Goal: Task Accomplishment & Management: Complete application form

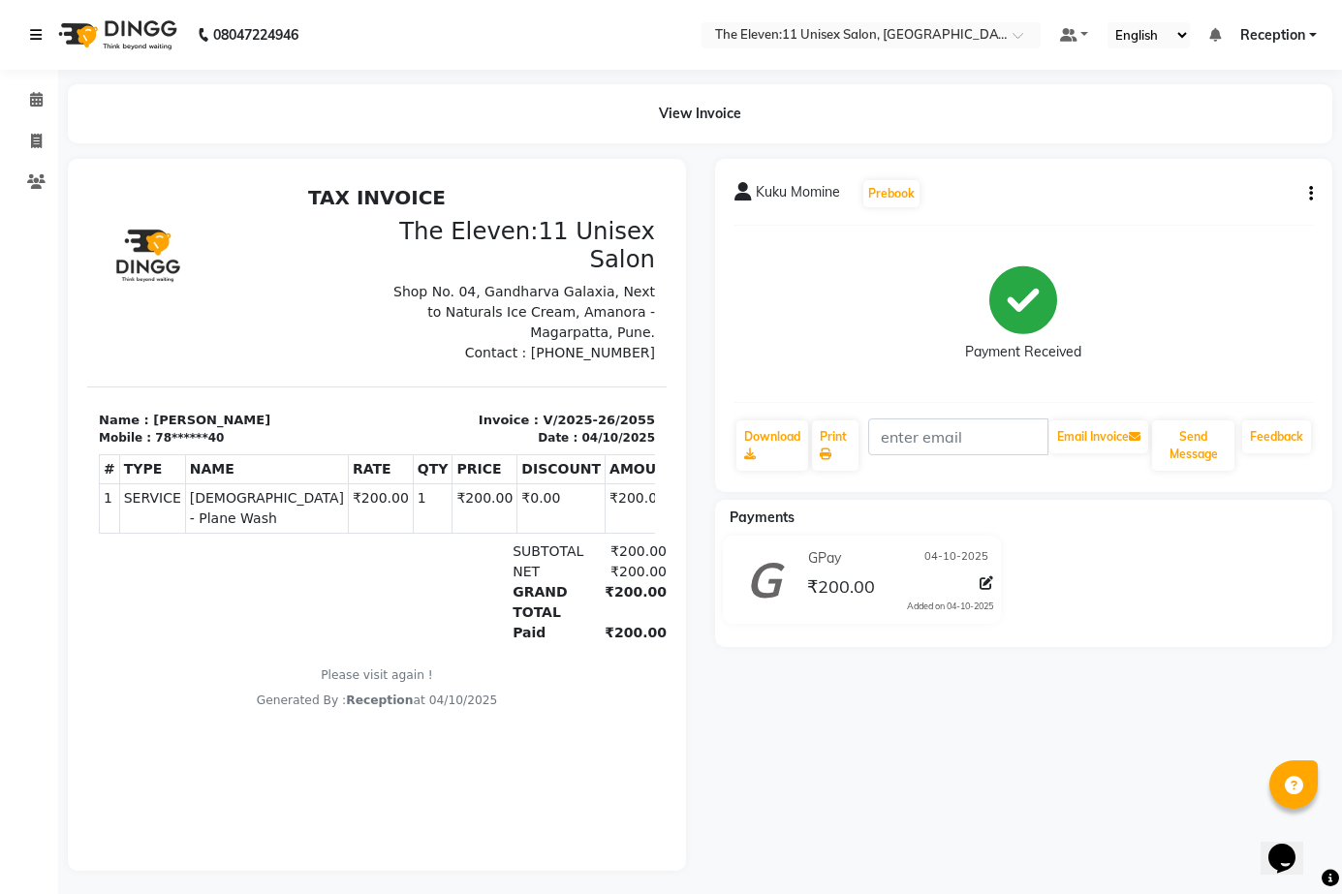
click at [41, 39] on icon at bounding box center [36, 35] width 12 height 14
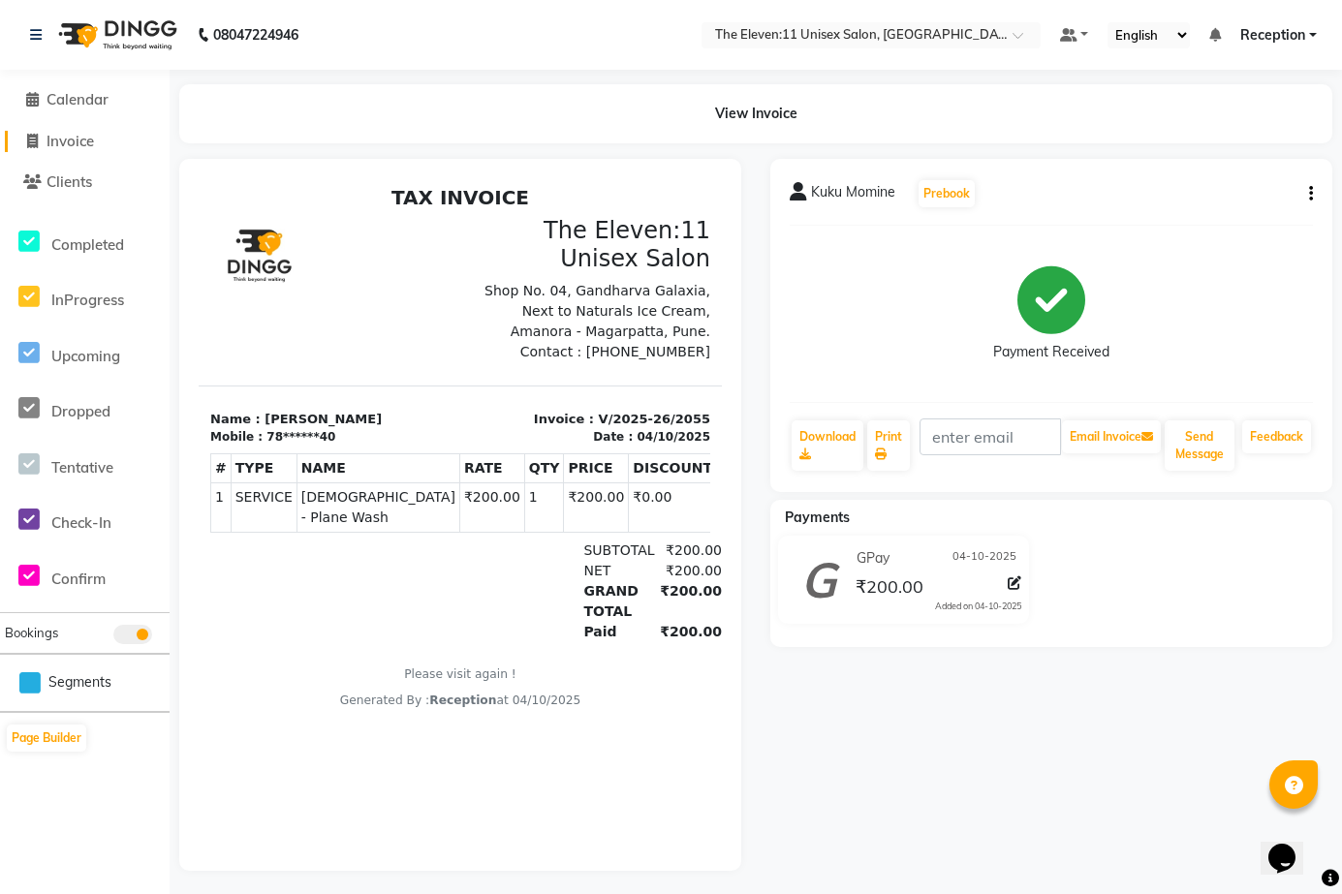
click at [100, 147] on link "Invoice" at bounding box center [85, 142] width 160 height 22
select select "service"
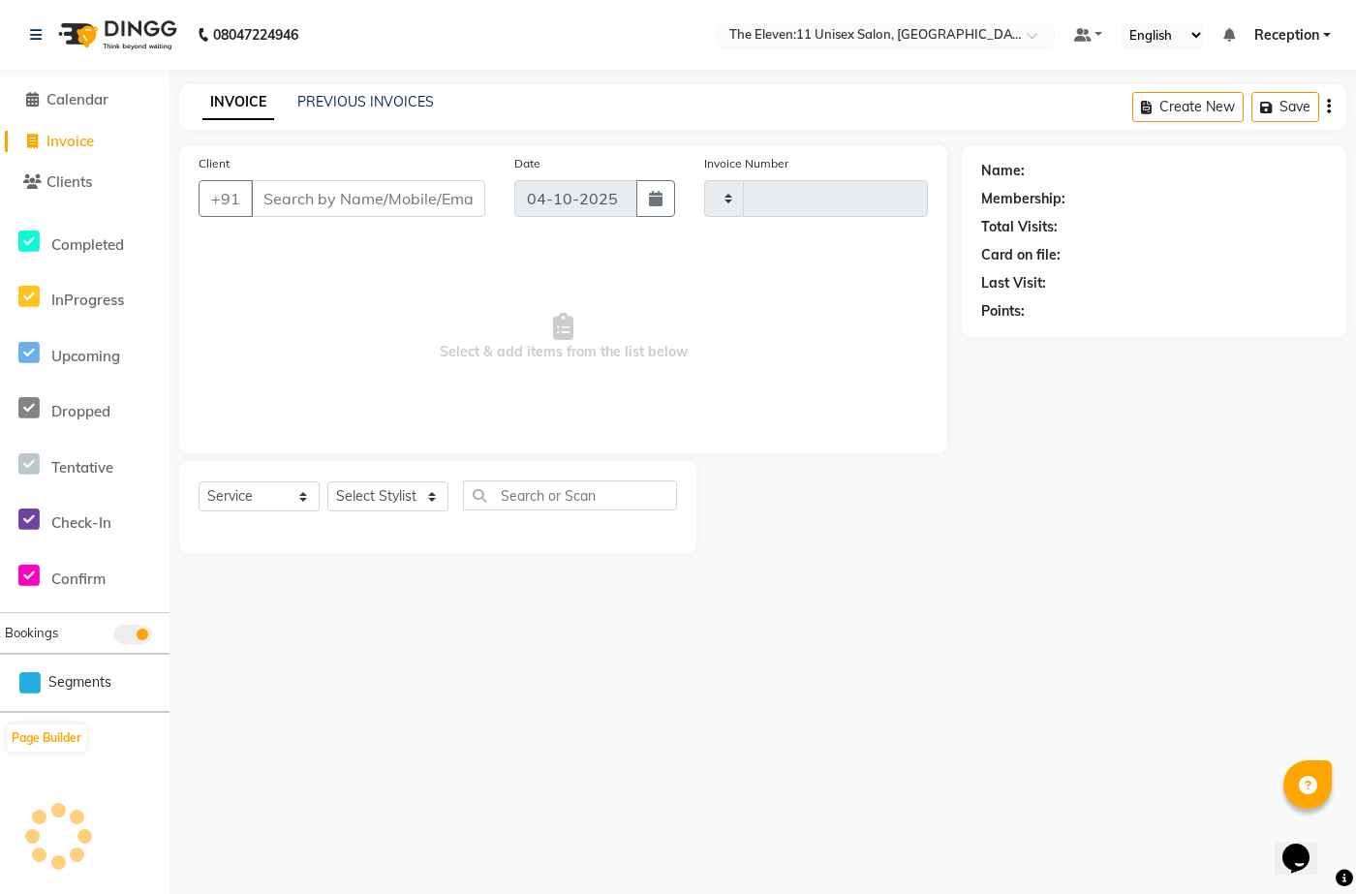
type input "2056"
select select "7836"
click at [328, 204] on input "Client" at bounding box center [368, 198] width 234 height 37
click at [402, 463] on select "Select Stylist Aditya Anita Ganesh Jyoti Manager Ravindra Reception Sanjana" at bounding box center [387, 496] width 121 height 30
select select "70300"
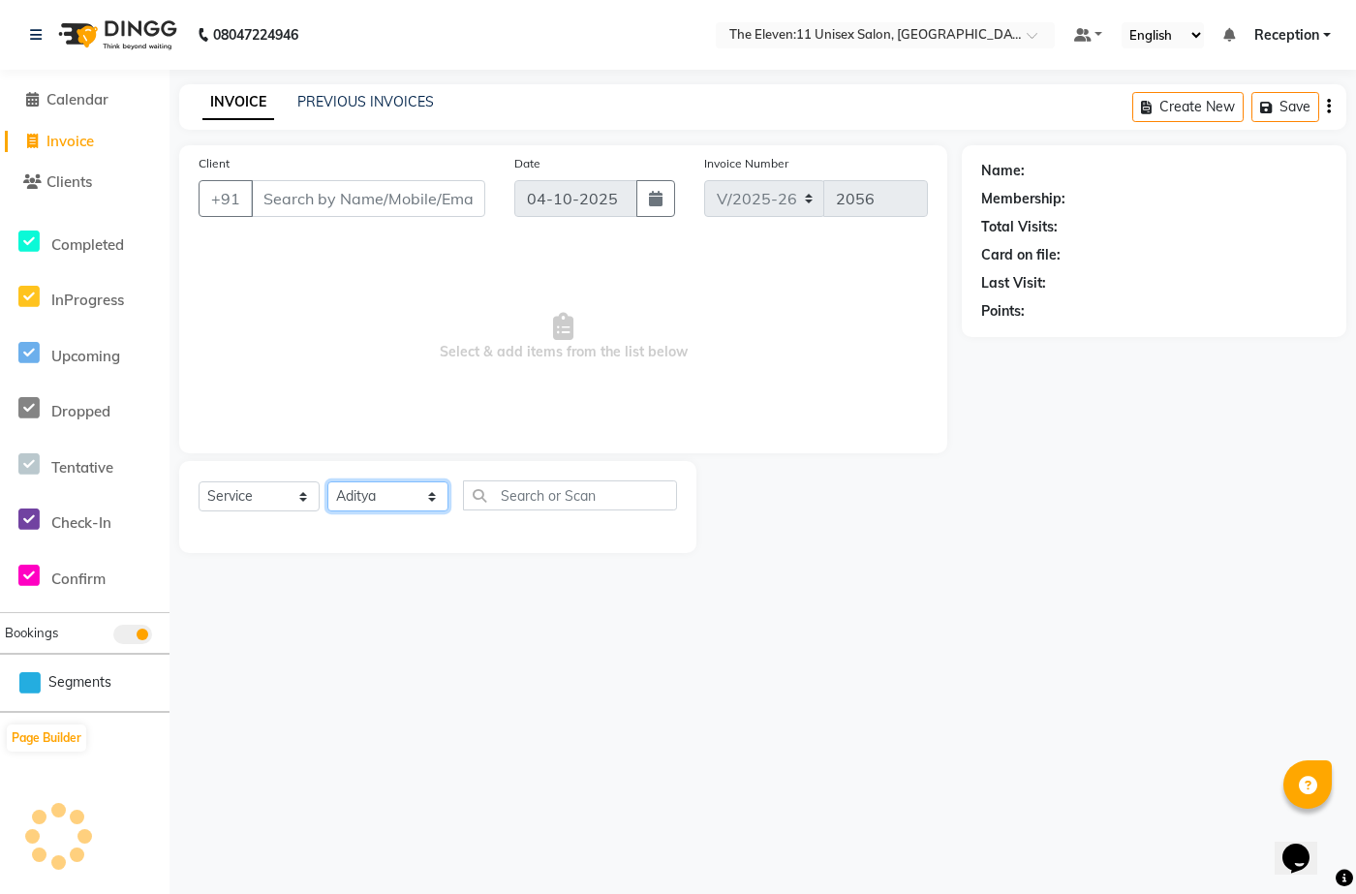
click at [327, 463] on select "Select Stylist Aditya Anita Ganesh Jyoti Manager Ravindra Reception Sanjana" at bounding box center [387, 496] width 121 height 30
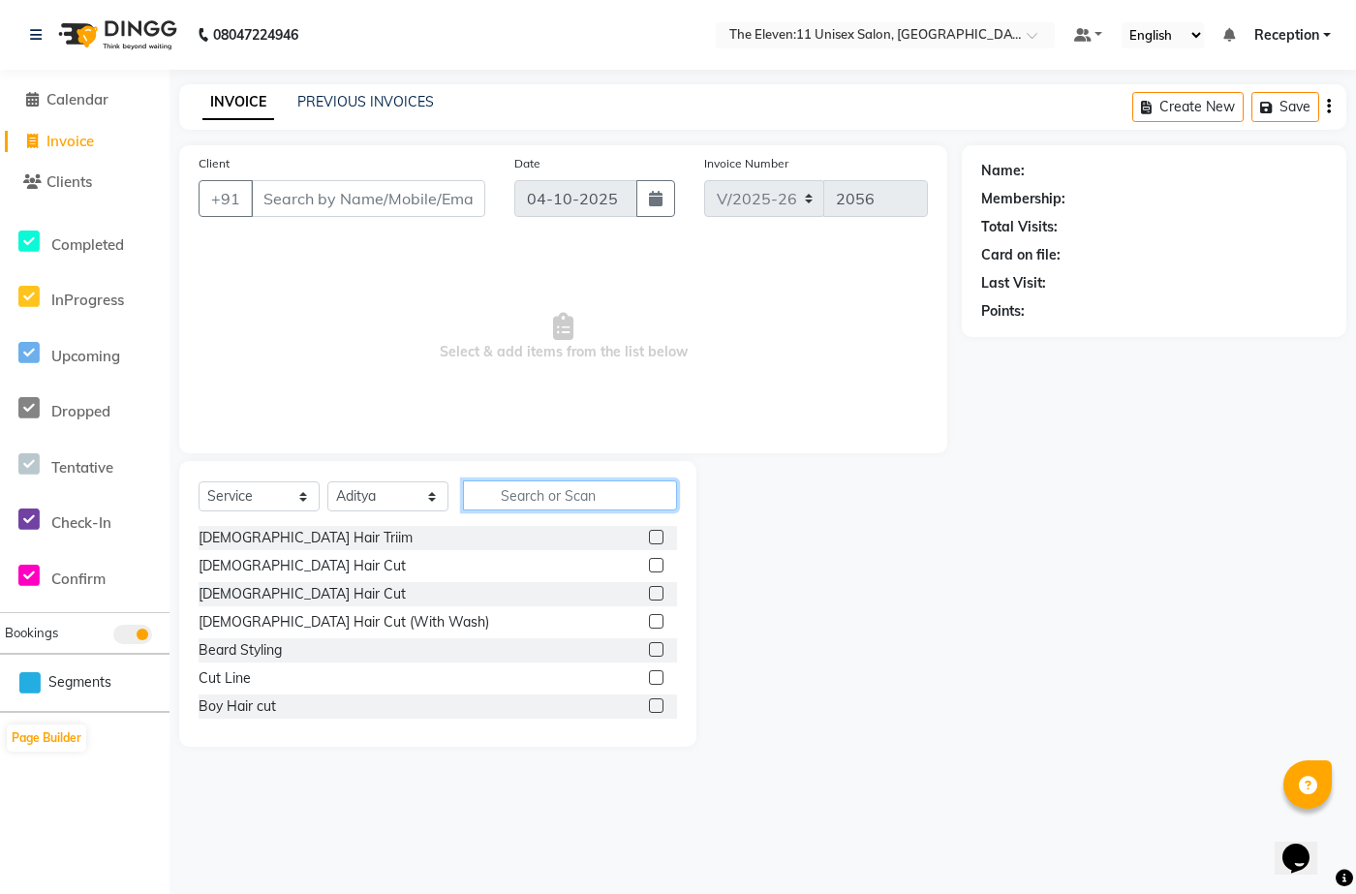
click at [551, 463] on input "text" at bounding box center [570, 495] width 214 height 30
click at [385, 201] on input "Client" at bounding box center [368, 198] width 234 height 37
click at [357, 463] on div "Male Hair Cut (With Wash)" at bounding box center [344, 622] width 291 height 20
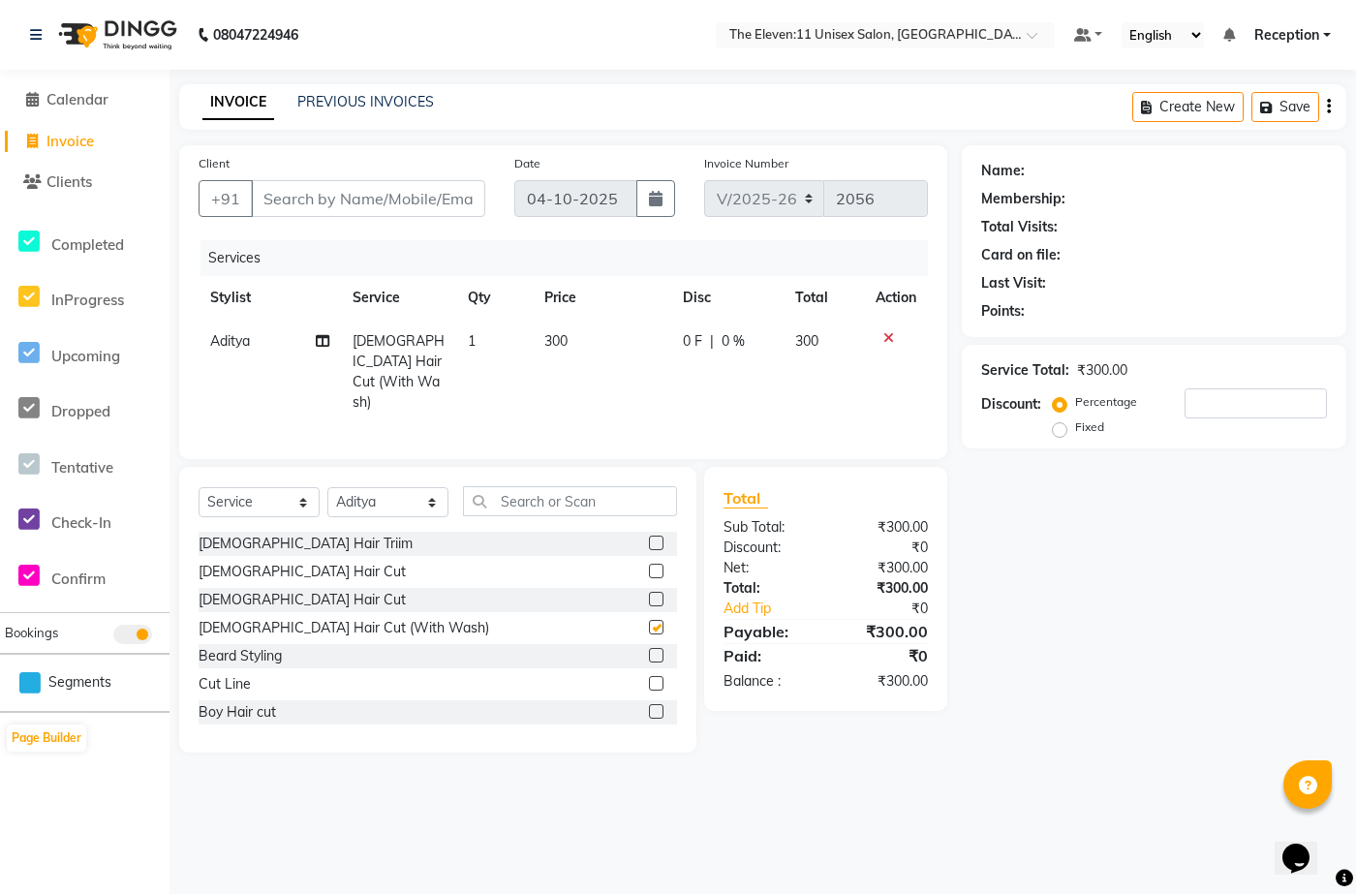
checkbox input "false"
click at [382, 195] on input "Client" at bounding box center [368, 198] width 234 height 37
type input "j"
type input "0"
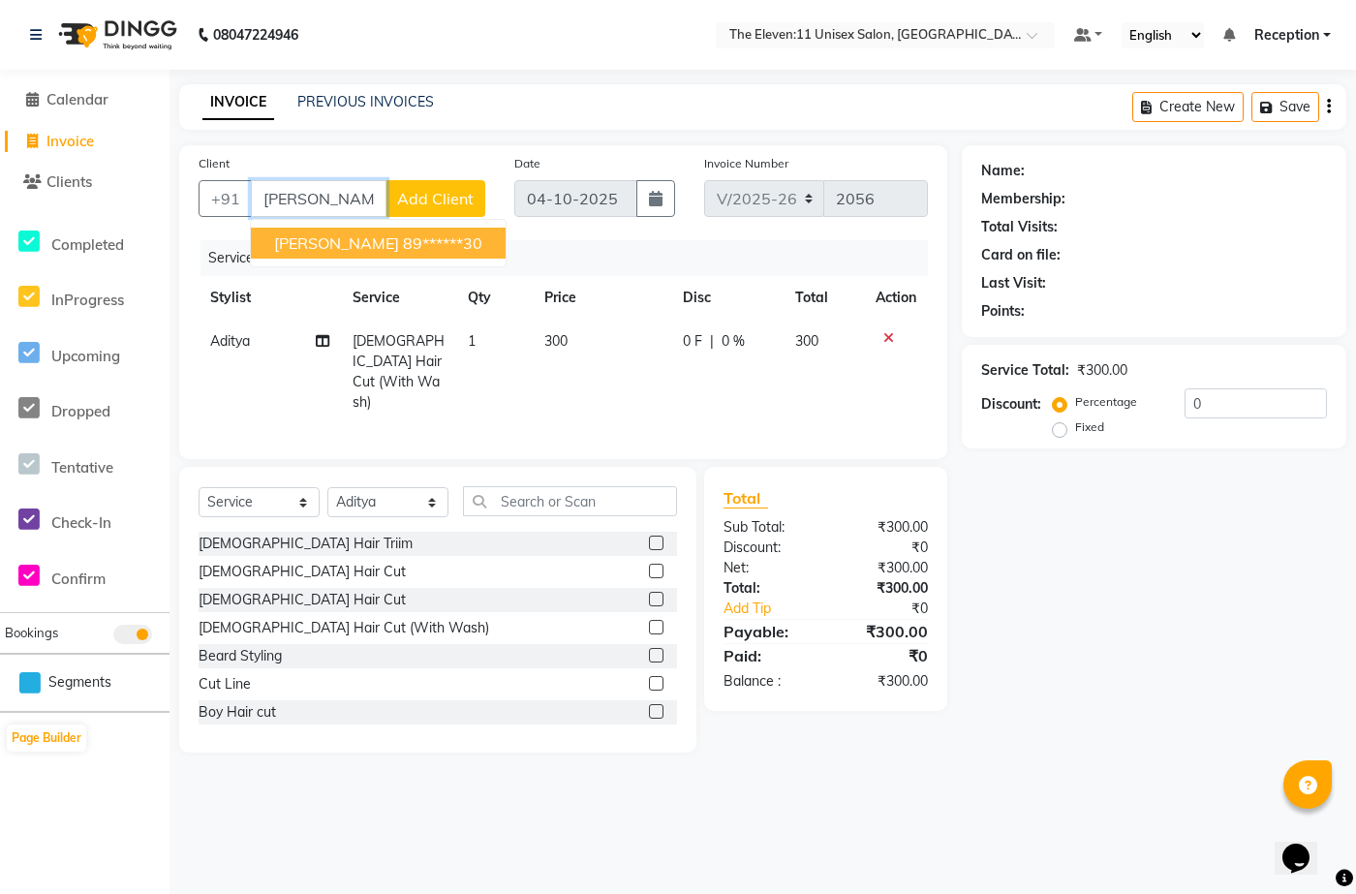
click at [445, 232] on button "Prajwal Janki 89******30" at bounding box center [378, 243] width 255 height 31
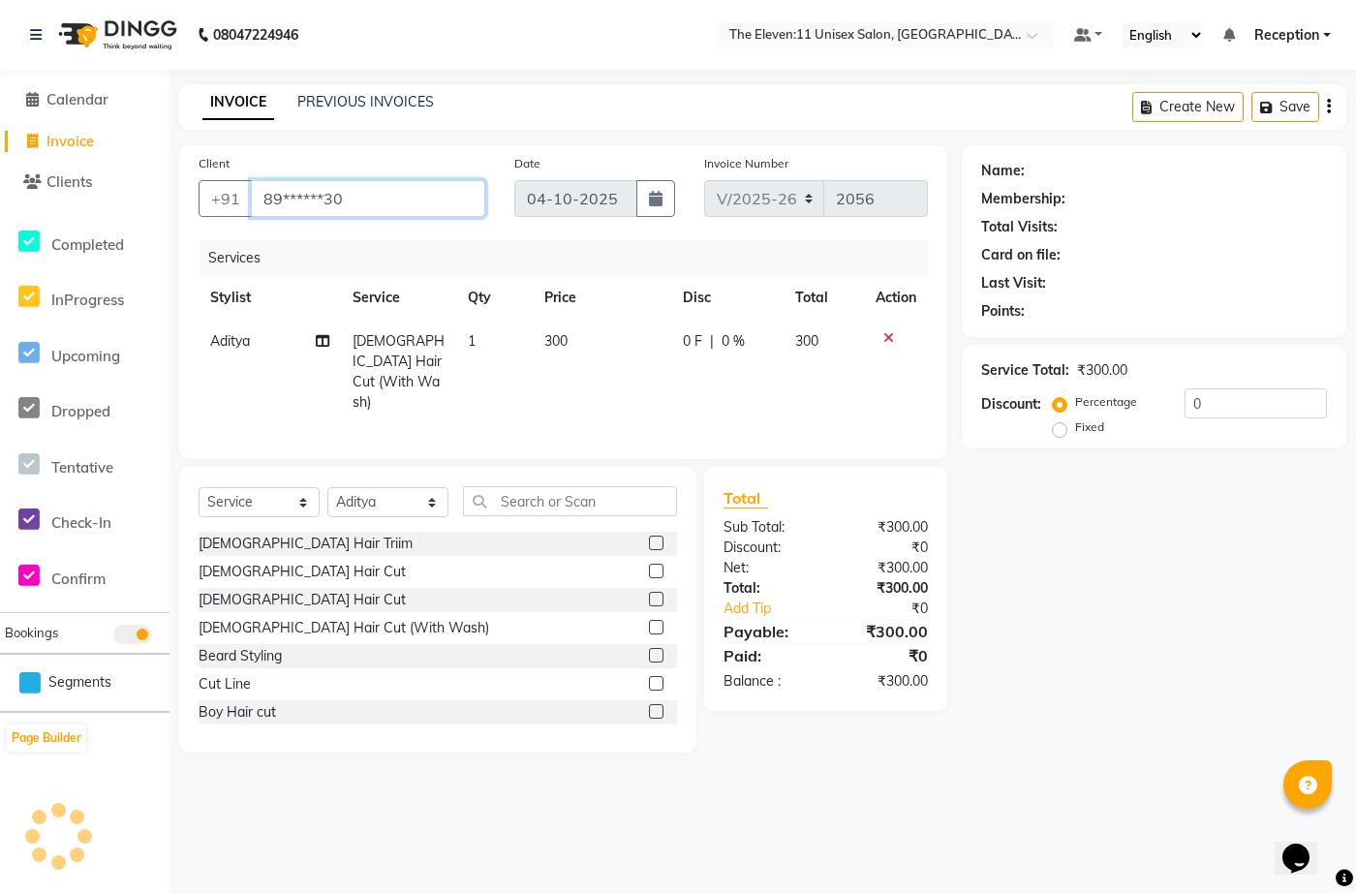
type input "89******30"
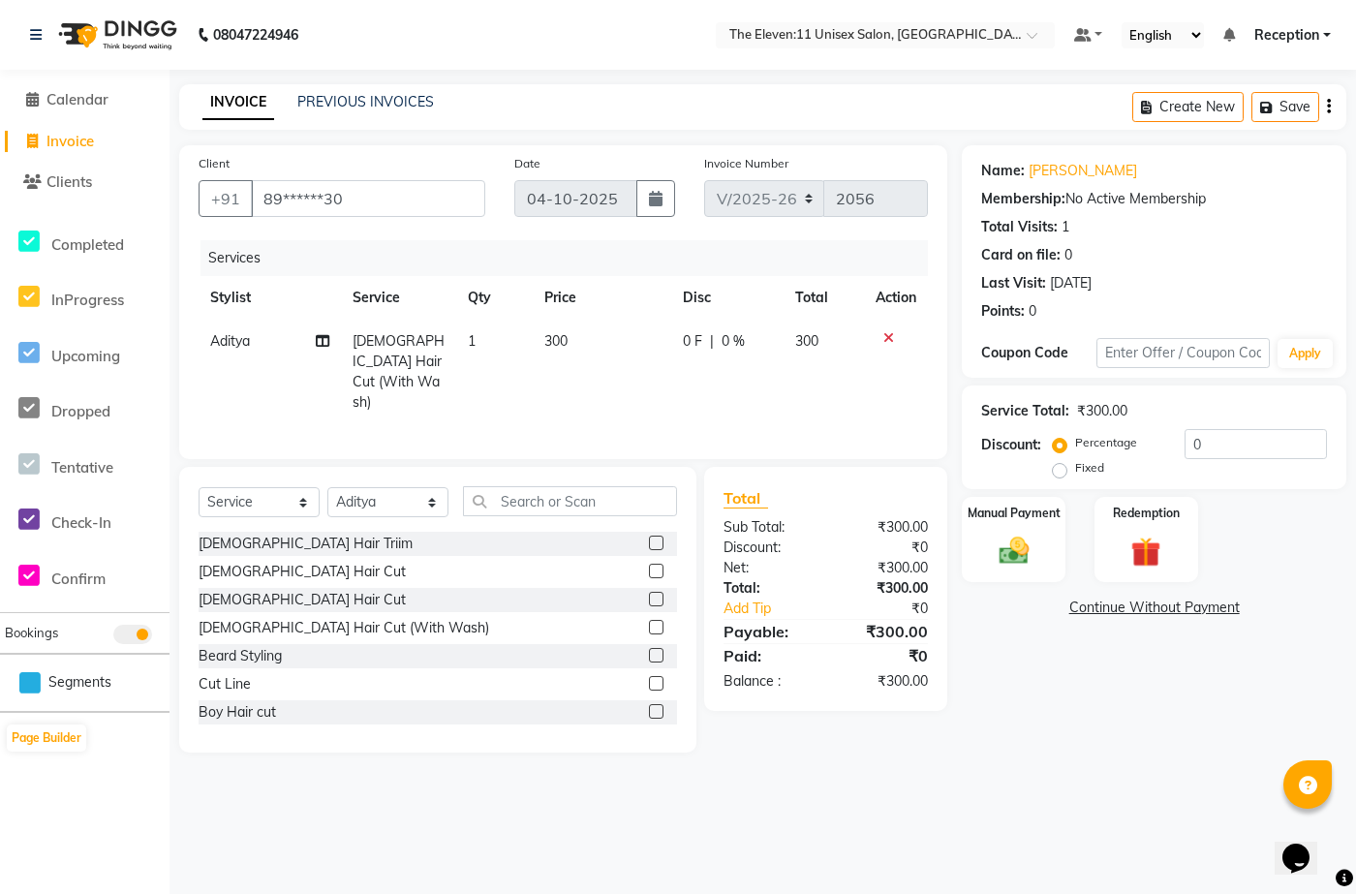
click at [580, 343] on td "300" at bounding box center [602, 372] width 139 height 105
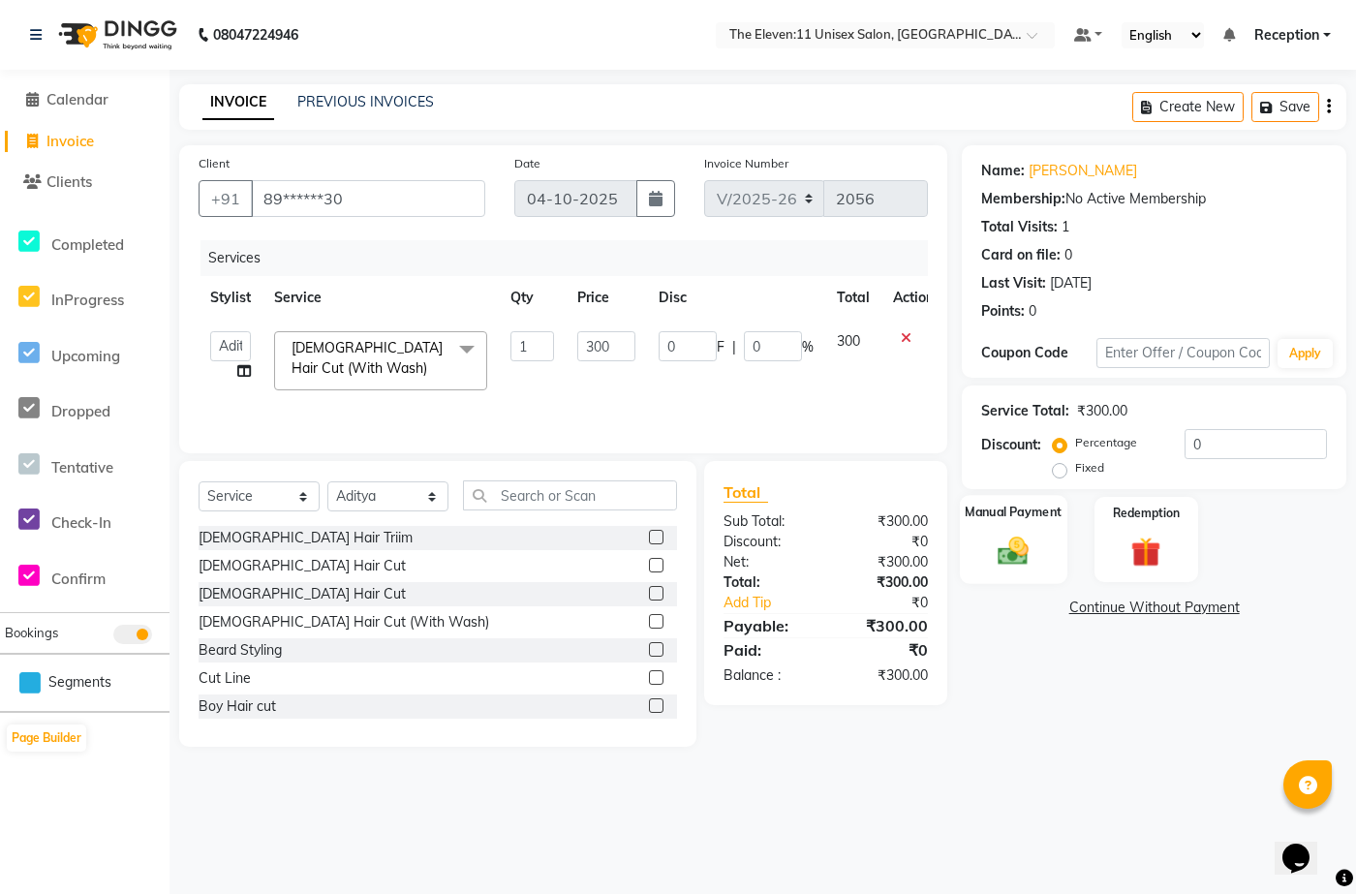
click at [907, 463] on img at bounding box center [1014, 551] width 50 height 36
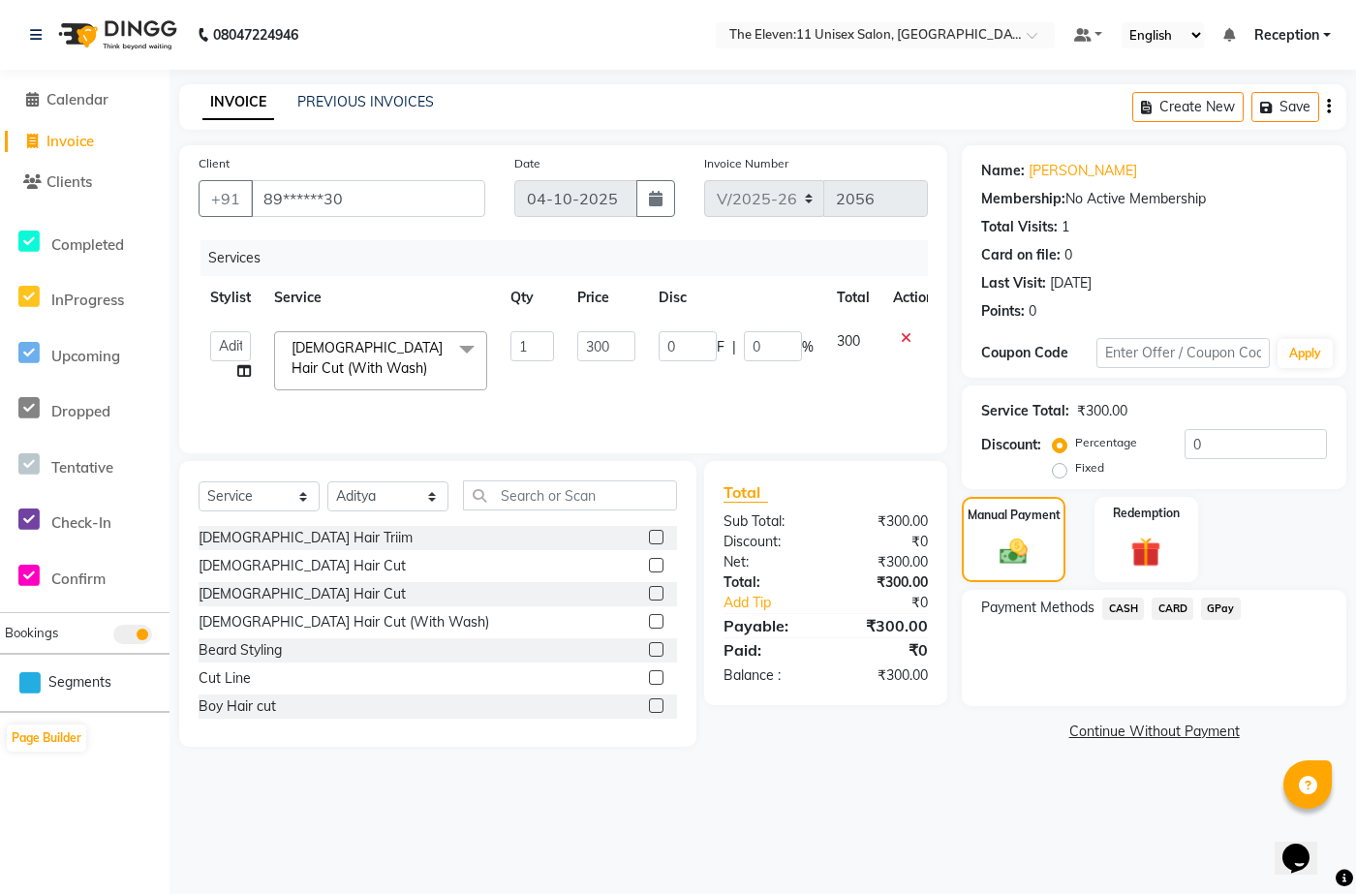
click at [907, 463] on span "GPay" at bounding box center [1221, 609] width 40 height 22
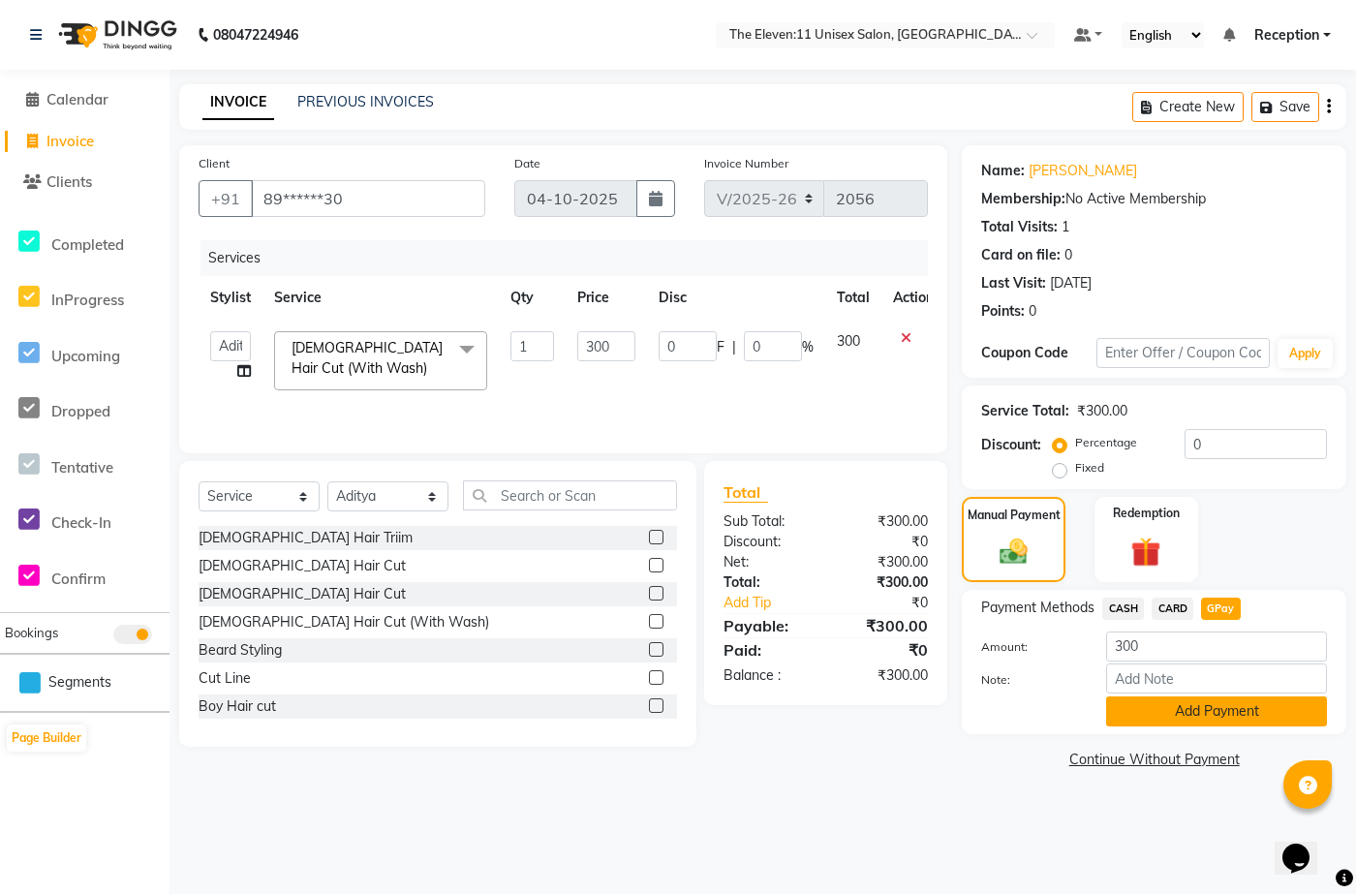
click at [907, 463] on button "Add Payment" at bounding box center [1216, 712] width 221 height 30
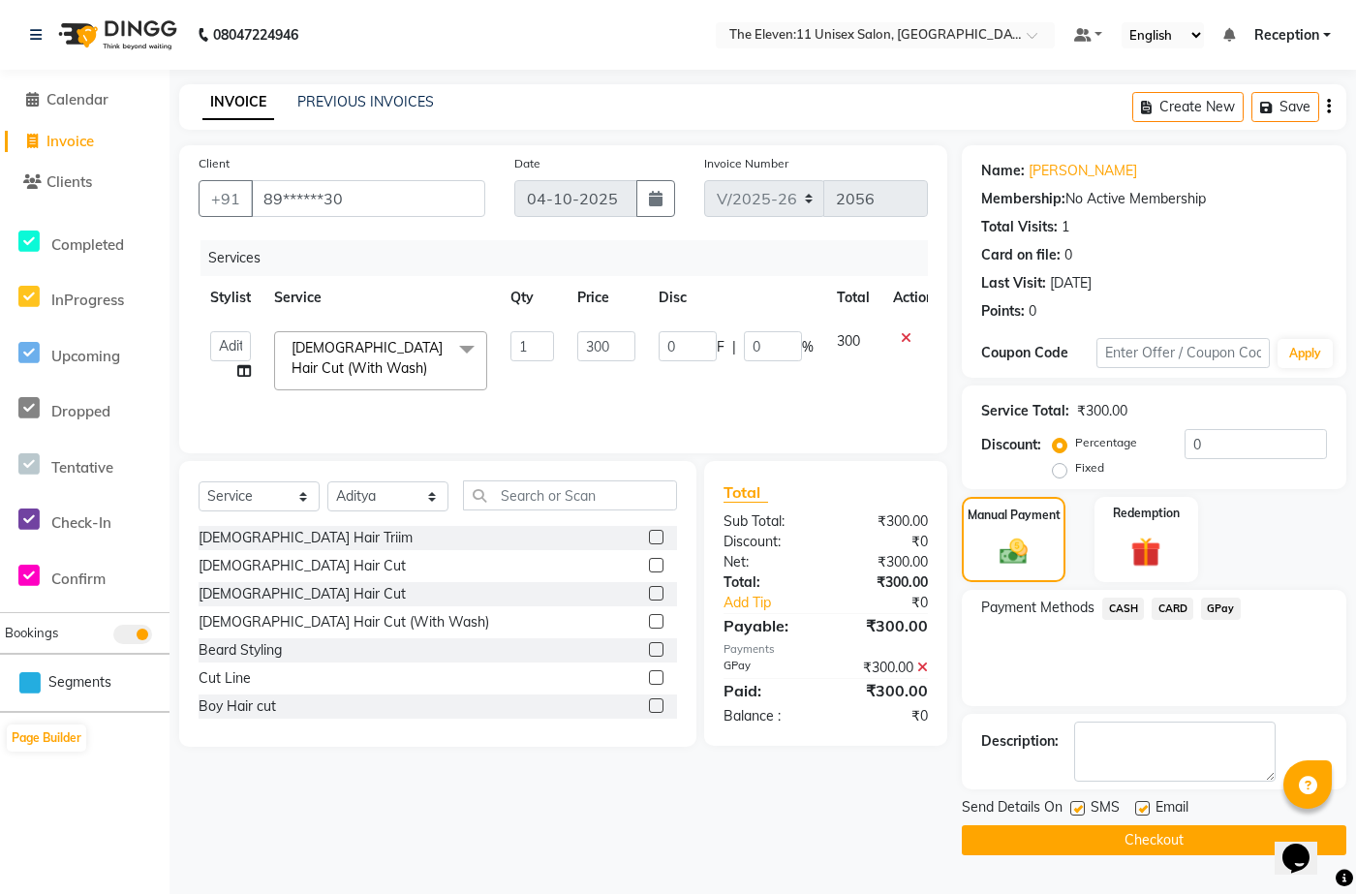
click at [907, 463] on button "Checkout" at bounding box center [1154, 840] width 385 height 30
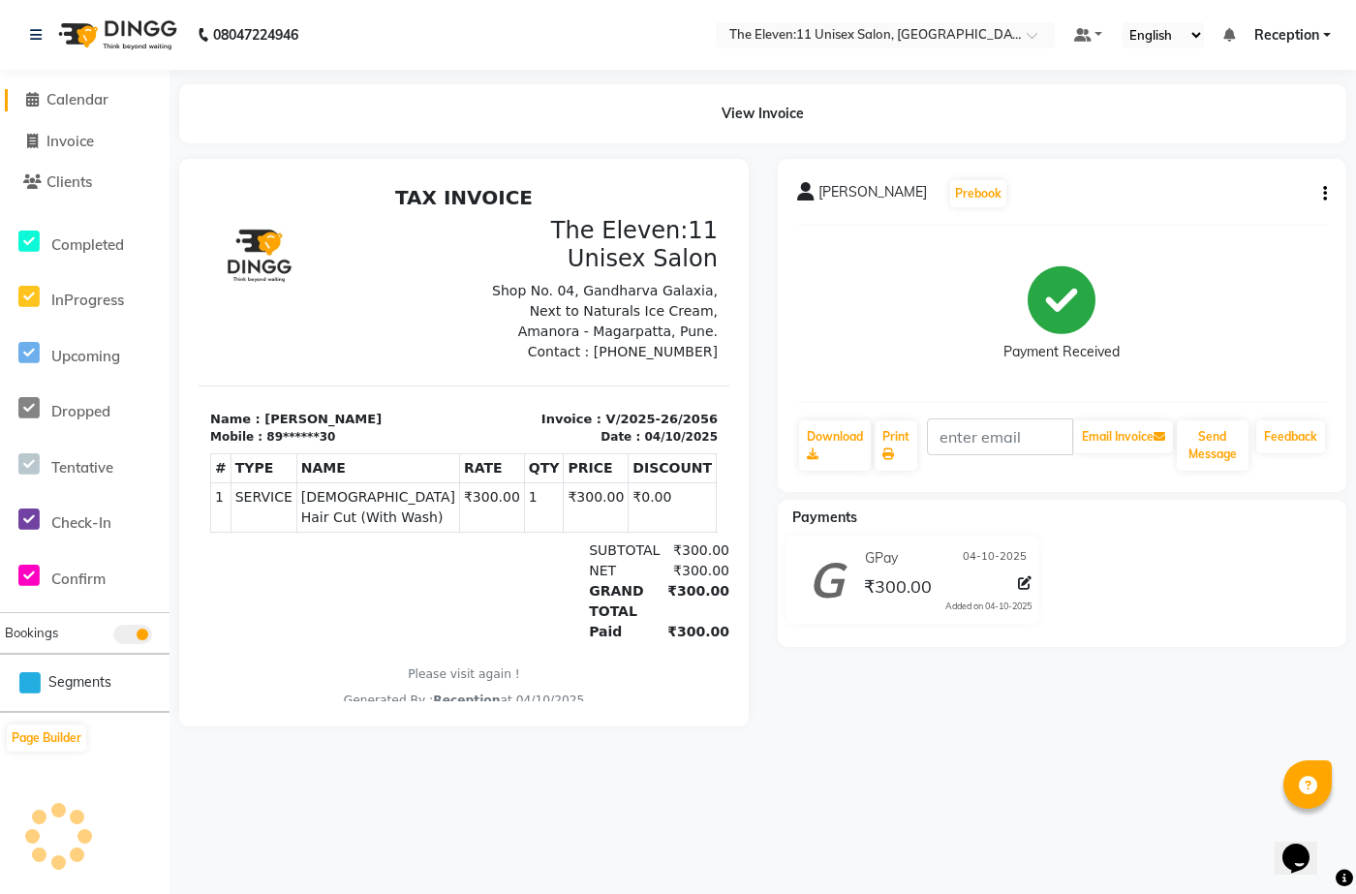
click at [87, 97] on span "Calendar" at bounding box center [77, 99] width 62 height 18
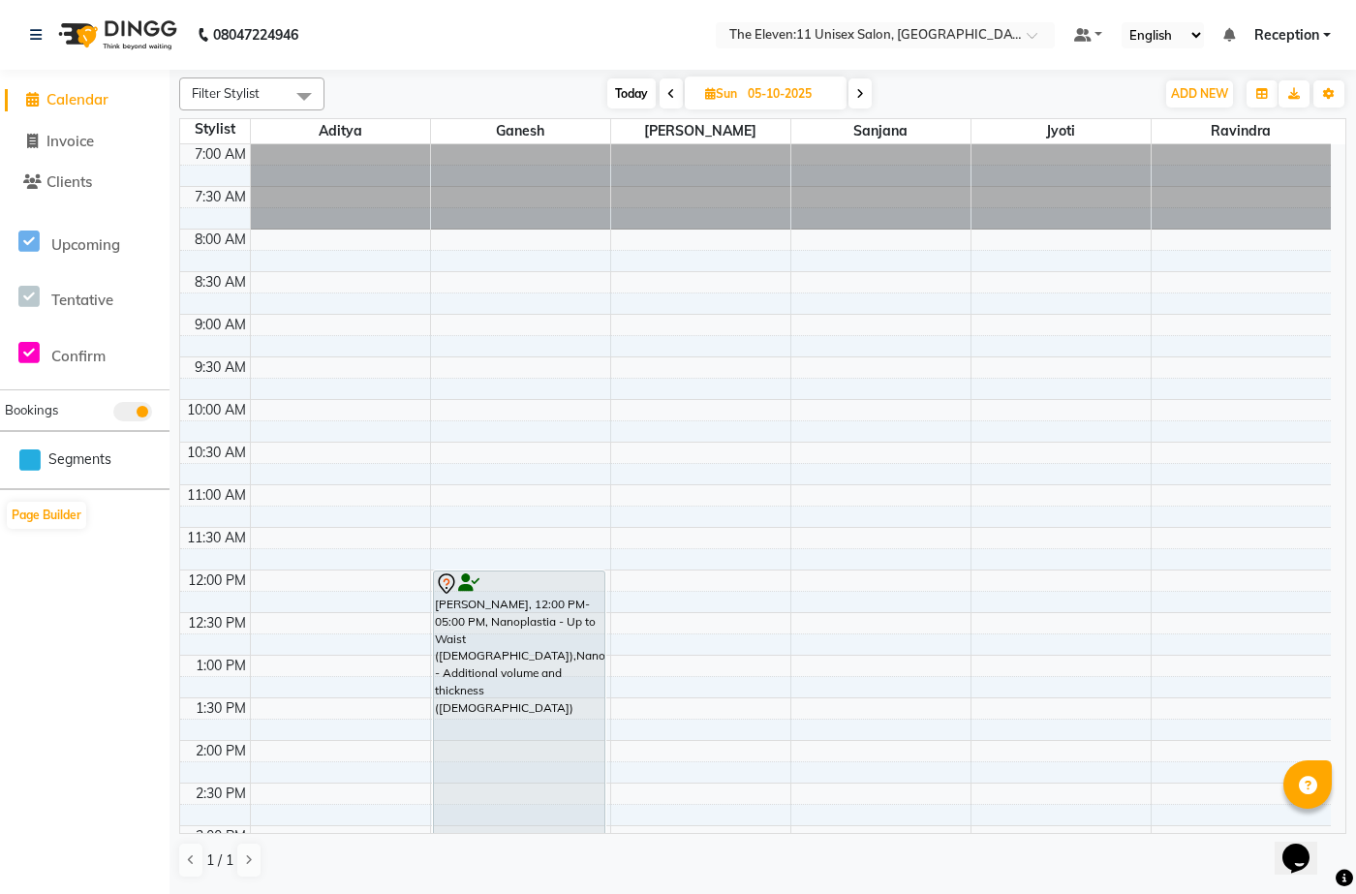
click at [651, 94] on span "Today" at bounding box center [631, 93] width 48 height 30
type input "04-10-2025"
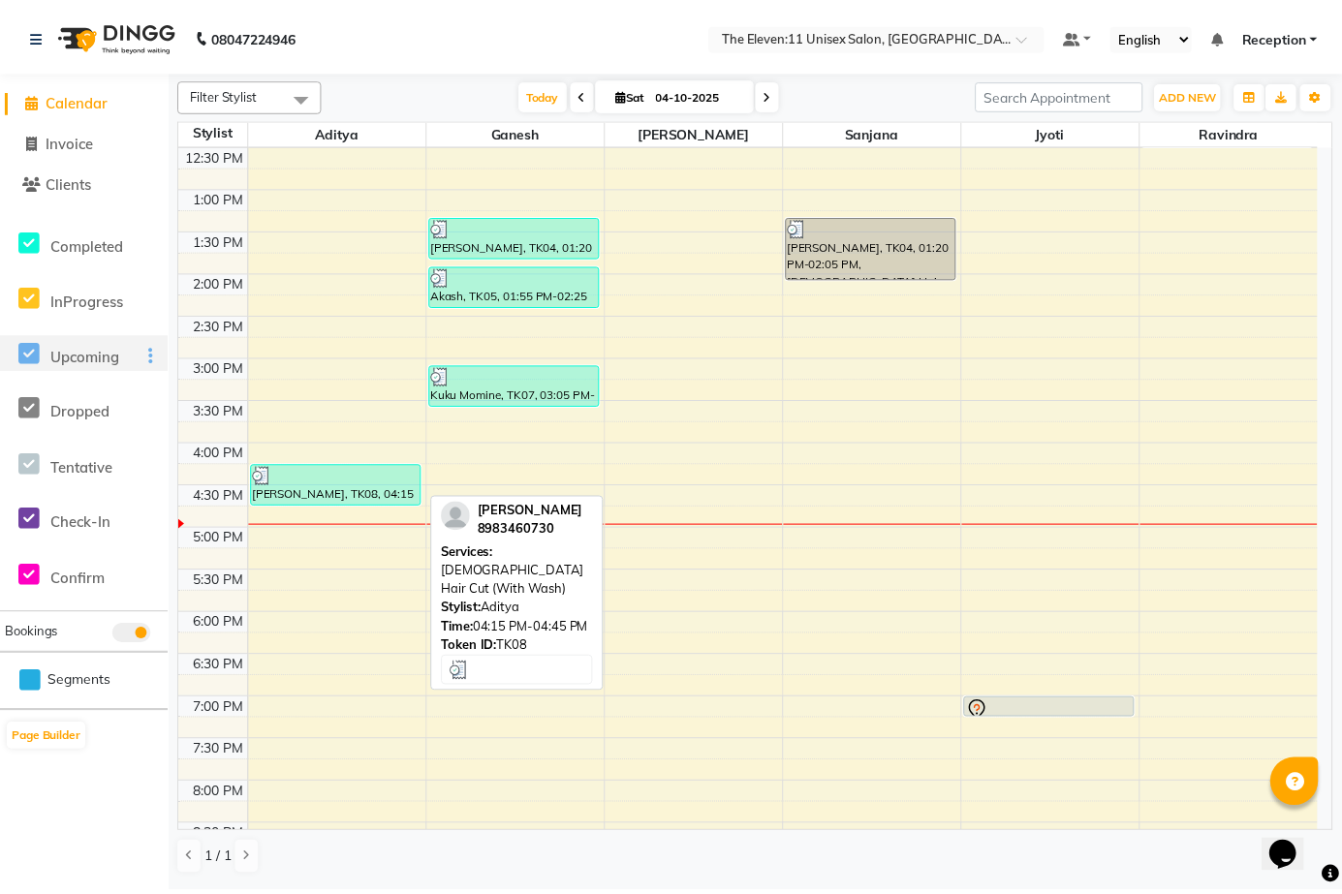
scroll to position [759, 0]
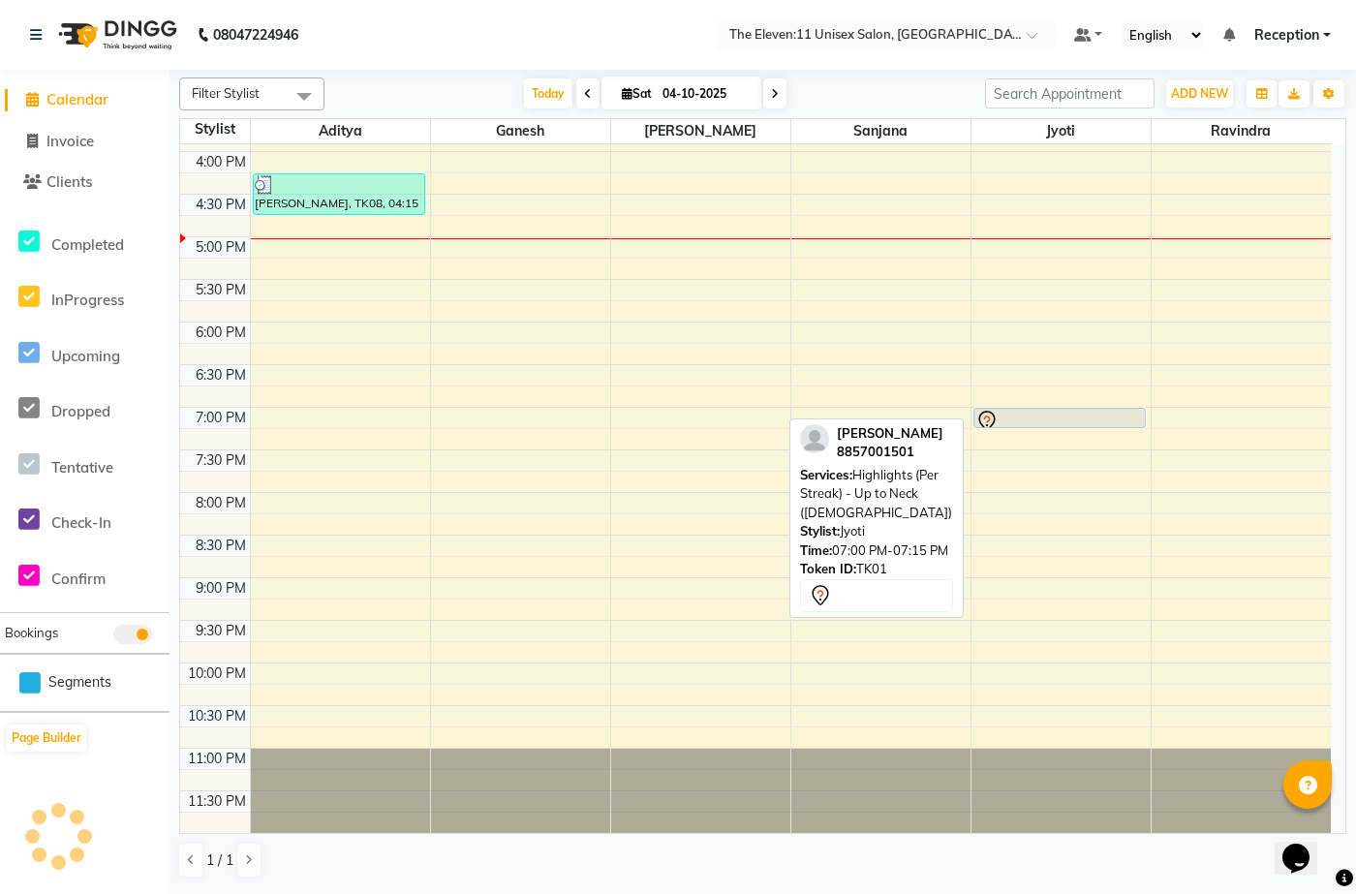
click at [907, 463] on div "Filter Stylist Select All Aditya Anita Ganesh Jyoti Ravindra Sanjana Today Sat …" at bounding box center [763, 480] width 1187 height 821
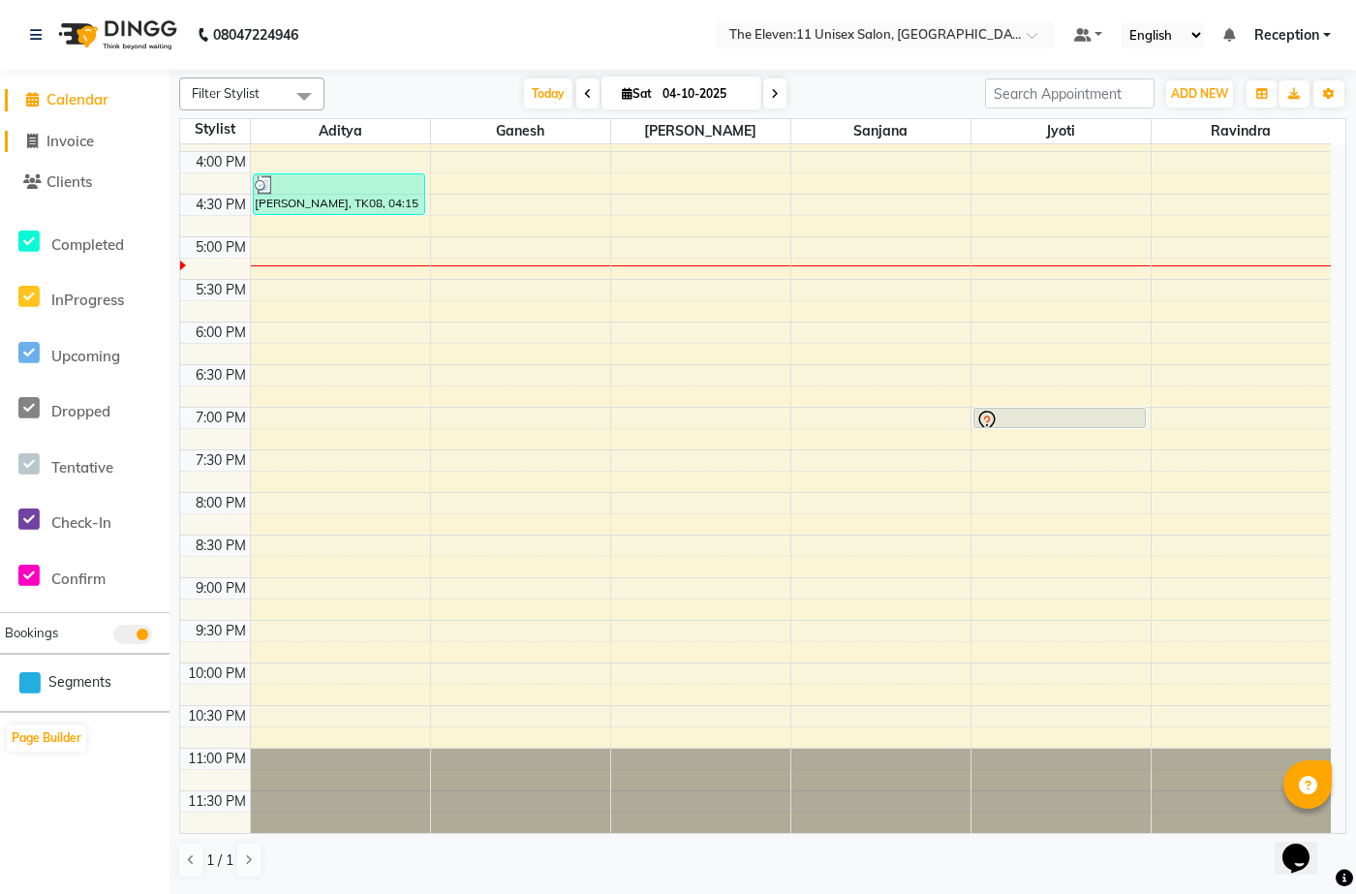
click at [64, 144] on span "Invoice" at bounding box center [69, 141] width 47 height 18
select select "service"
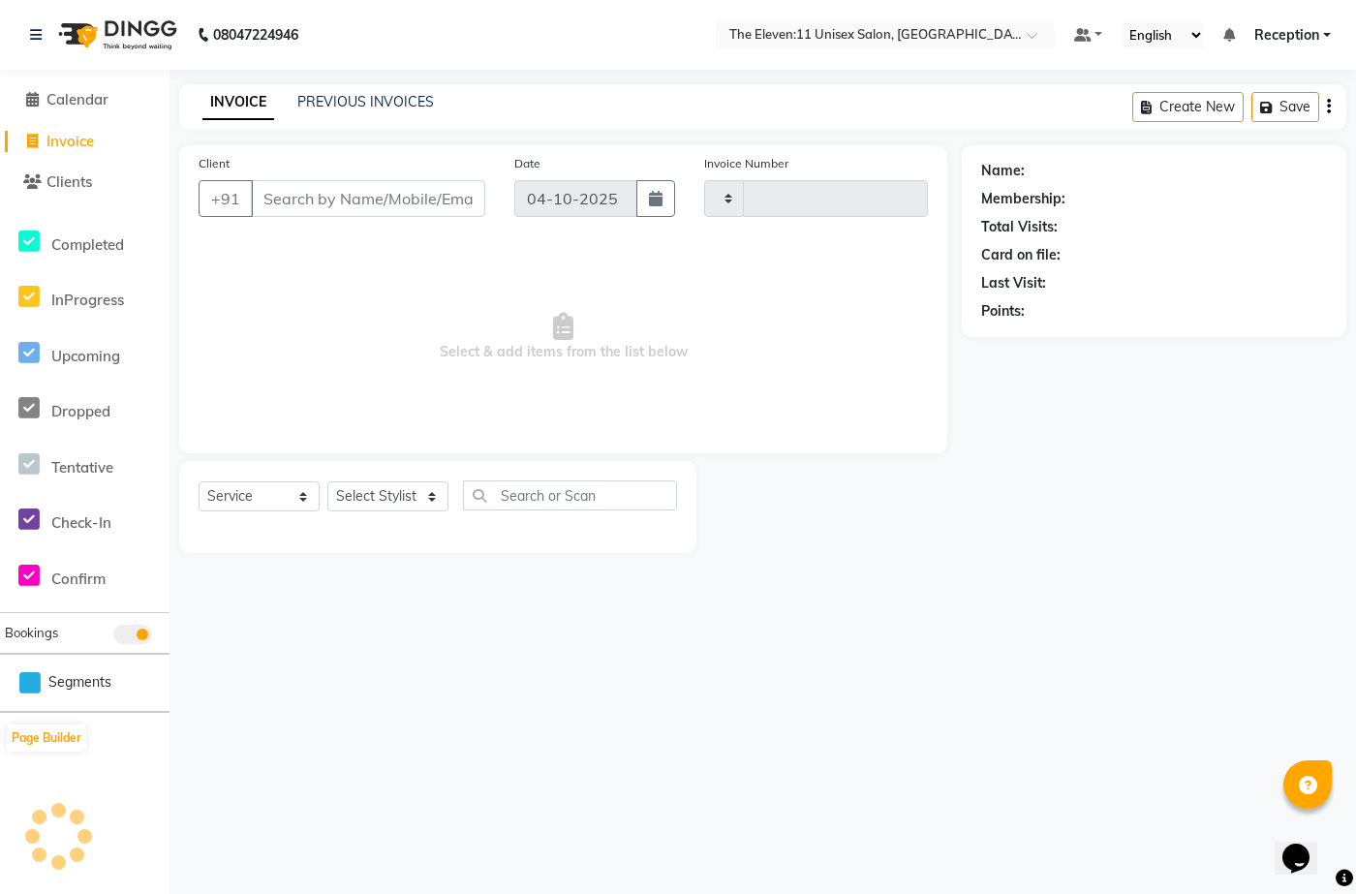
type input "2057"
select select "7836"
click at [348, 197] on input "Client" at bounding box center [368, 198] width 234 height 37
type input "9067613352"
click at [422, 205] on span "Add Client" at bounding box center [435, 198] width 77 height 19
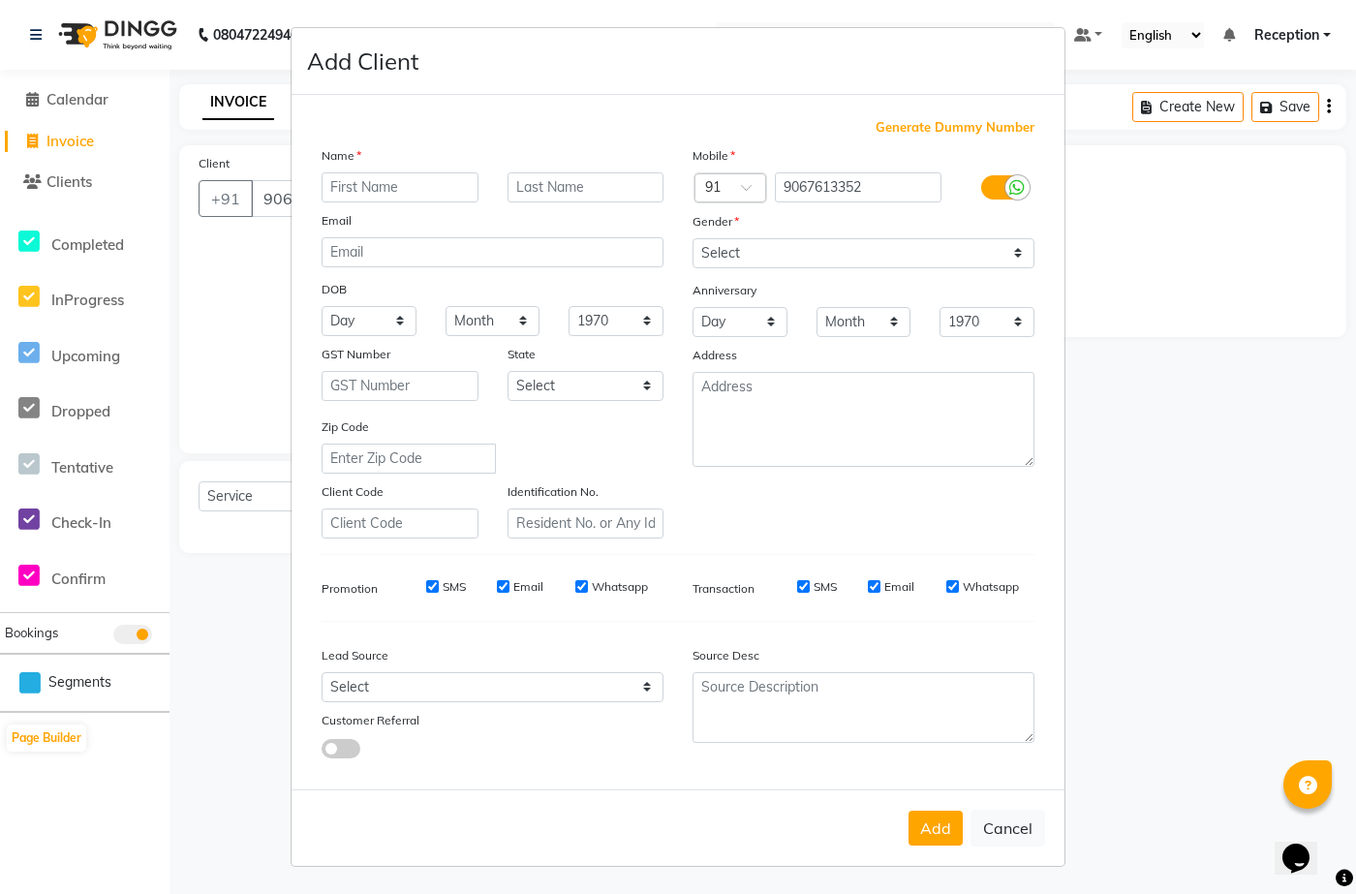
click at [432, 178] on input "text" at bounding box center [400, 187] width 157 height 30
type input "Disha"
type input "Khadka"
click at [862, 258] on select "Select Male Female Other Prefer Not To Say" at bounding box center [864, 253] width 342 height 30
select select "female"
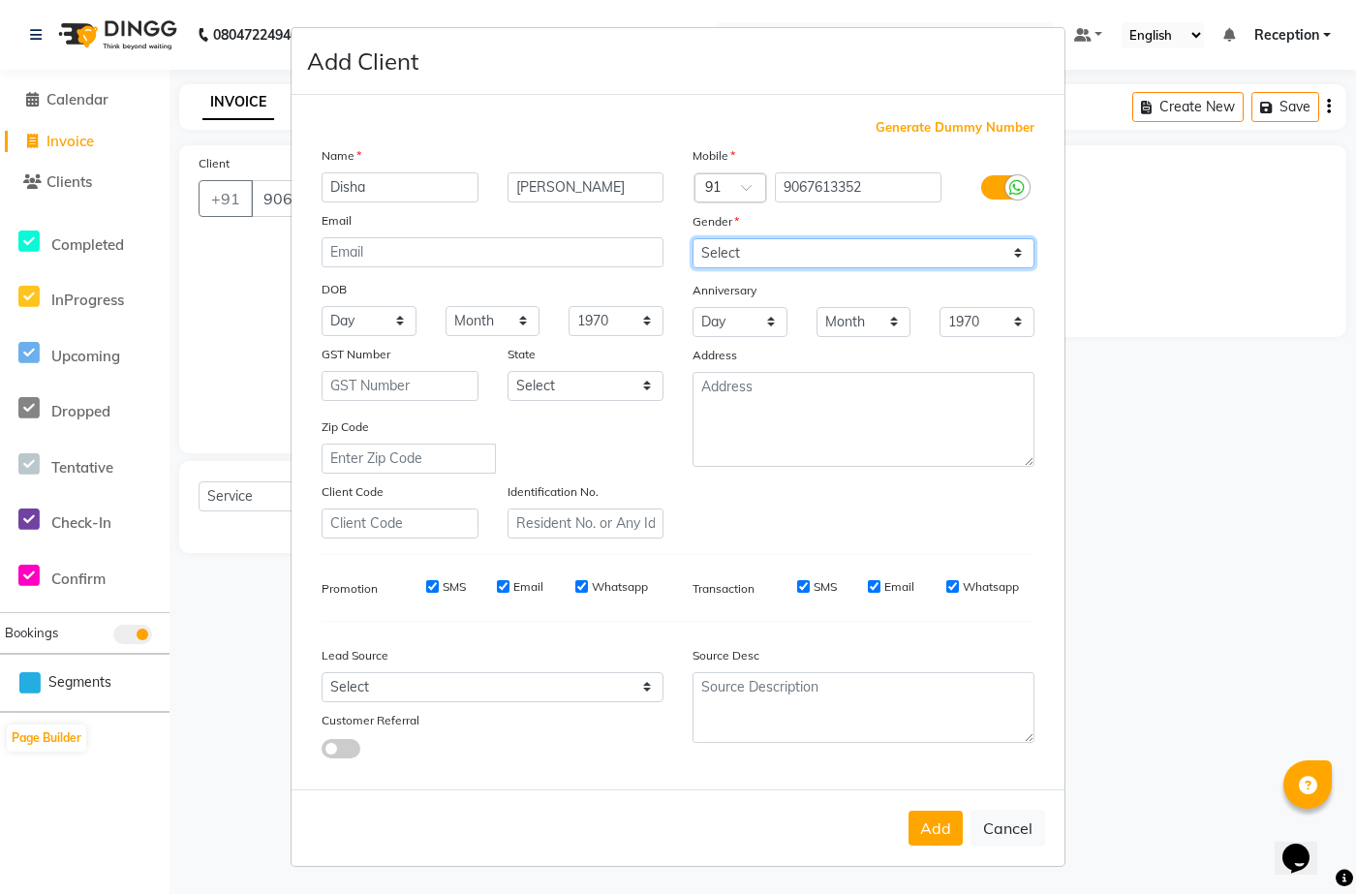
click at [693, 238] on select "Select Male Female Other Prefer Not To Say" at bounding box center [864, 253] width 342 height 30
click at [907, 463] on button "Add" at bounding box center [936, 828] width 54 height 35
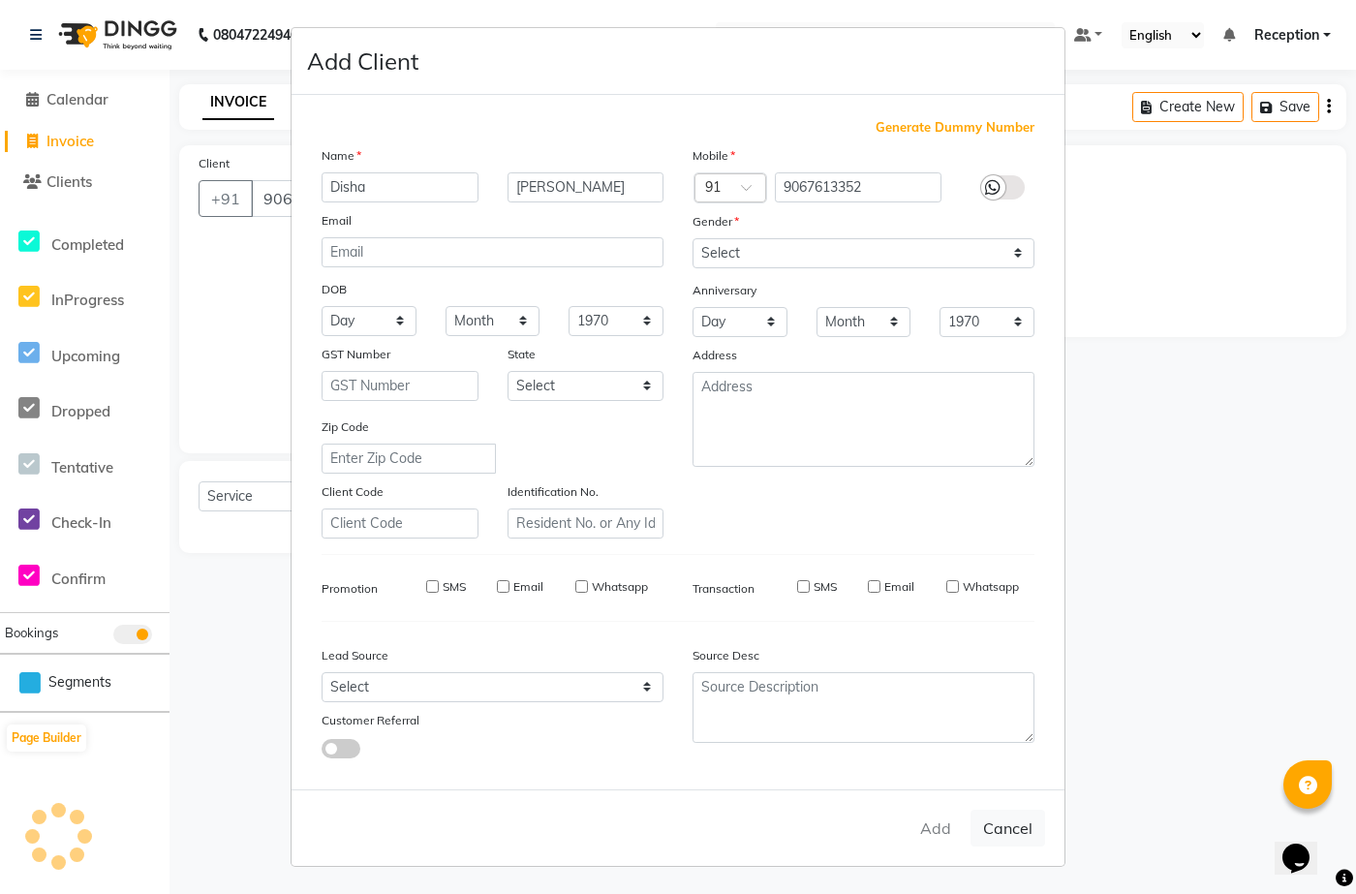
type input "90******52"
select select
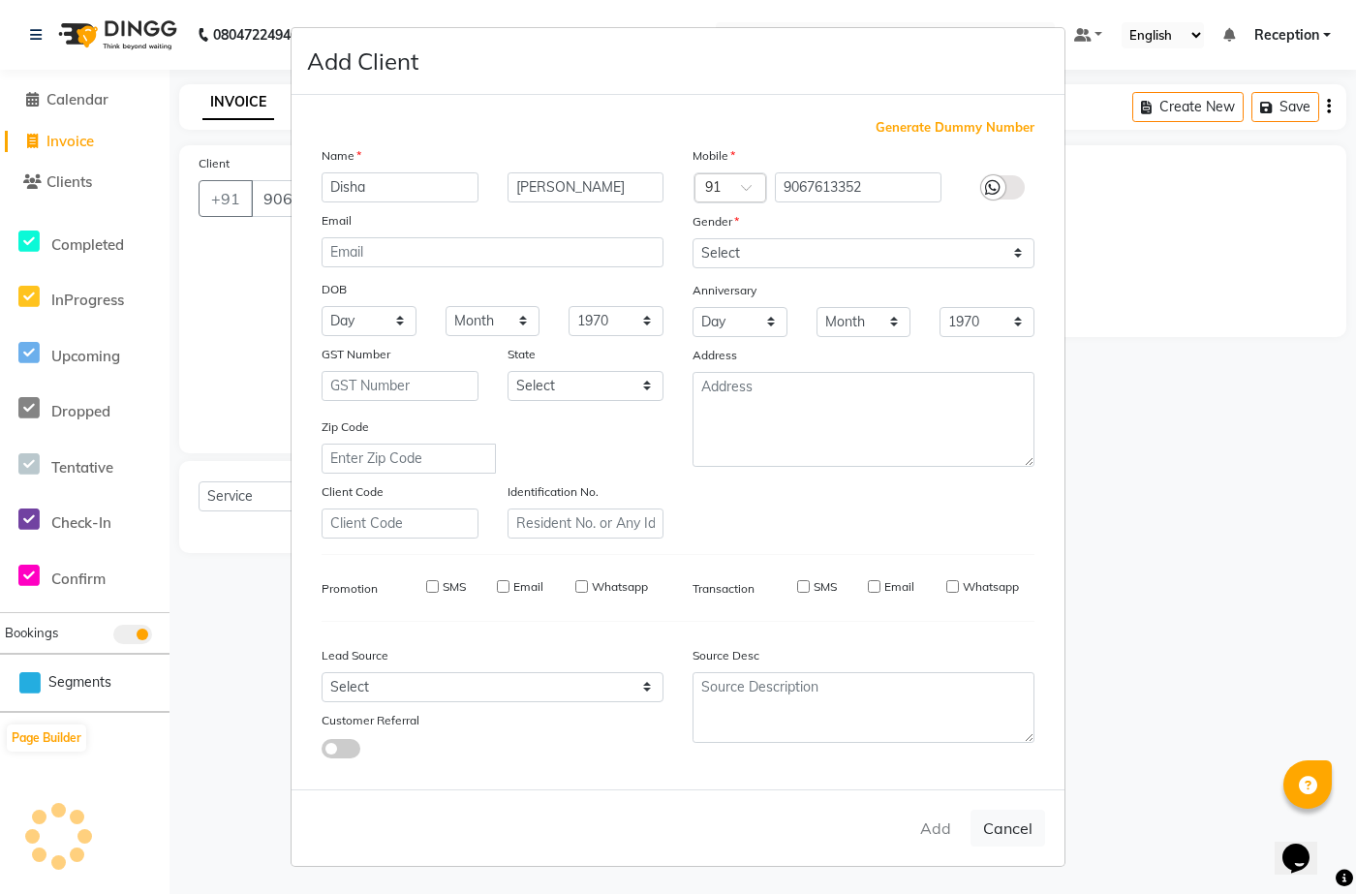
select select
checkbox input "false"
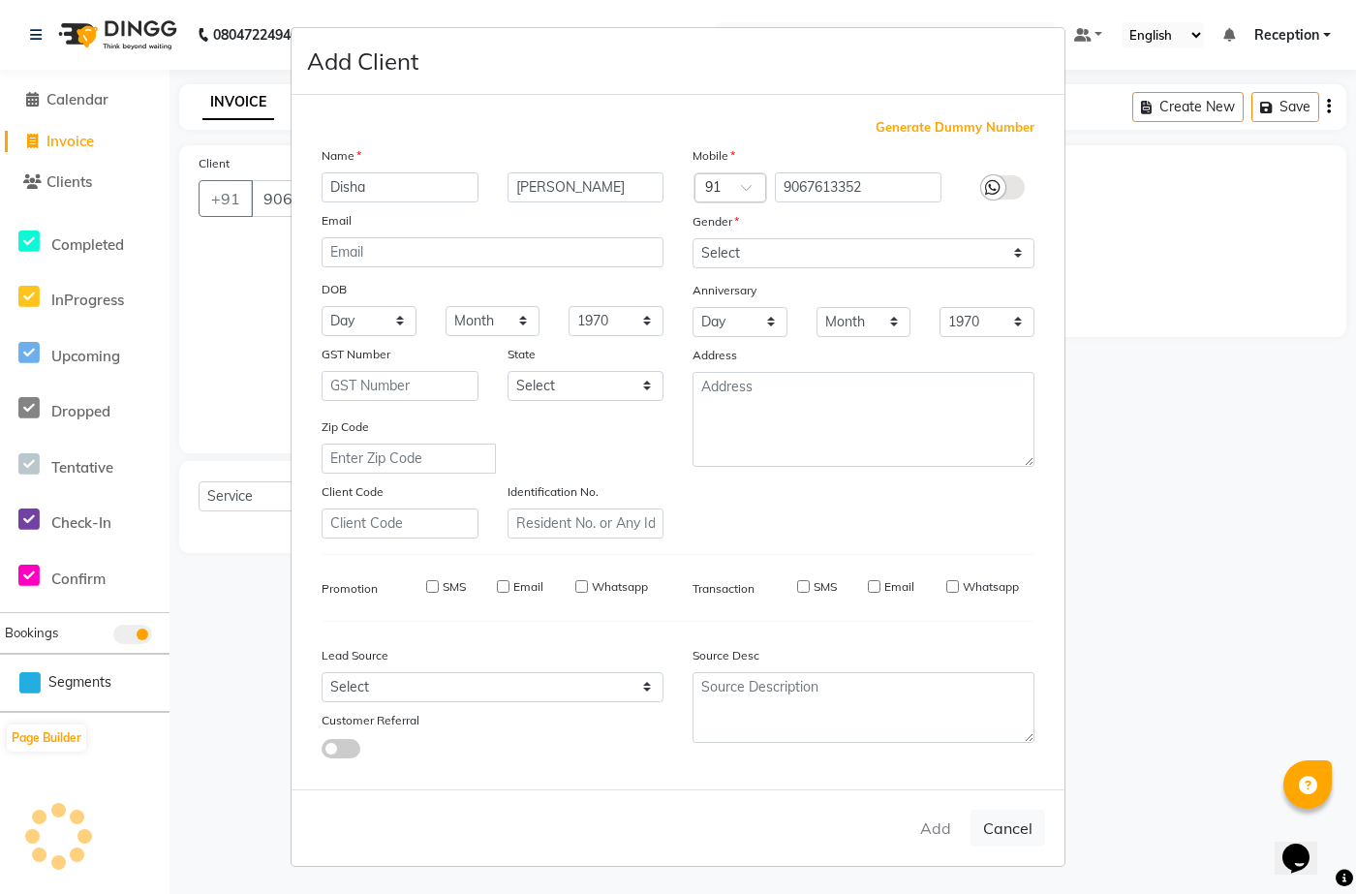
checkbox input "false"
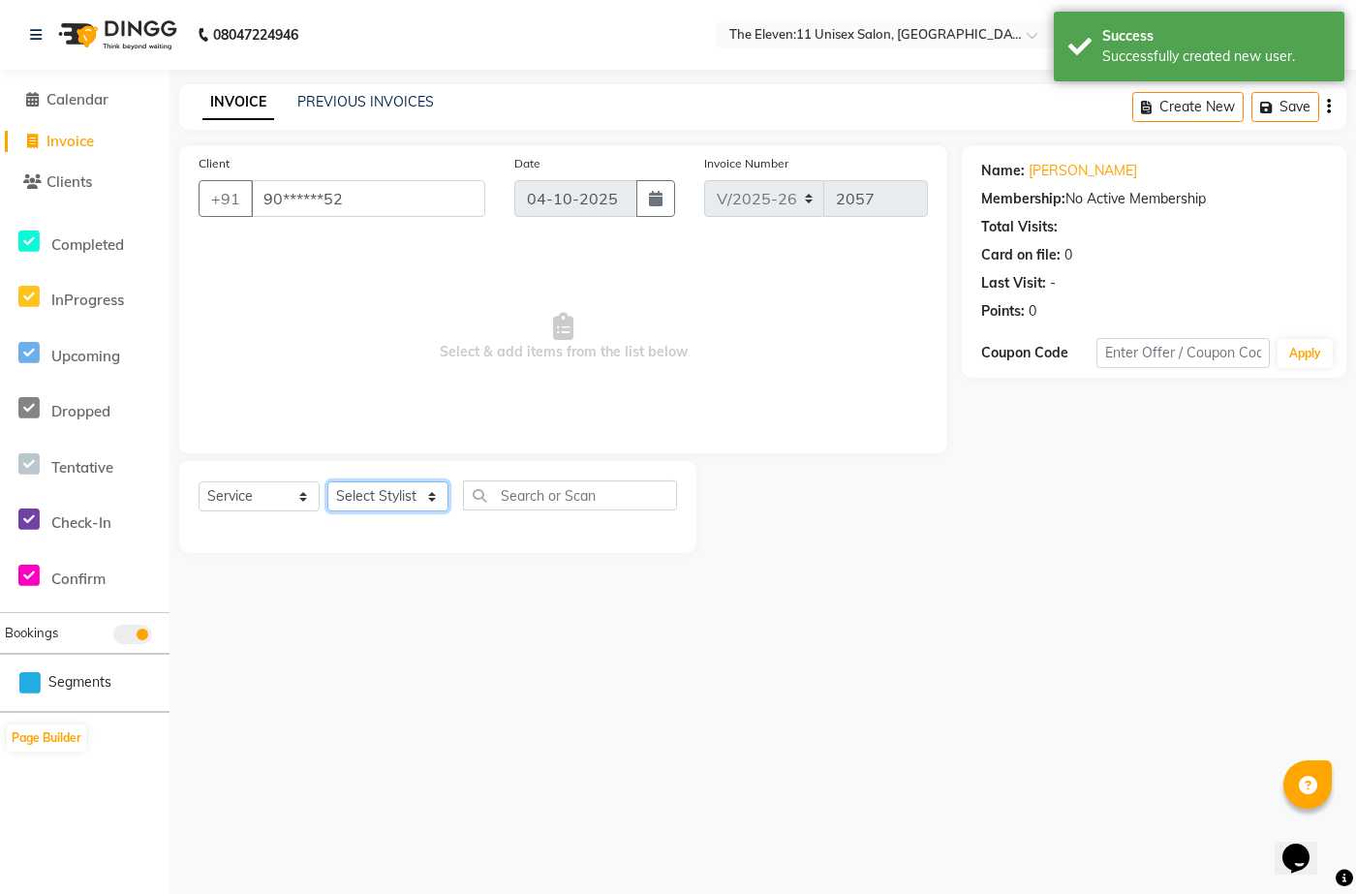
click at [397, 463] on select "Select Stylist Aditya Anita Ganesh Jyoti Manager Ravindra Reception Sanjana" at bounding box center [387, 496] width 121 height 30
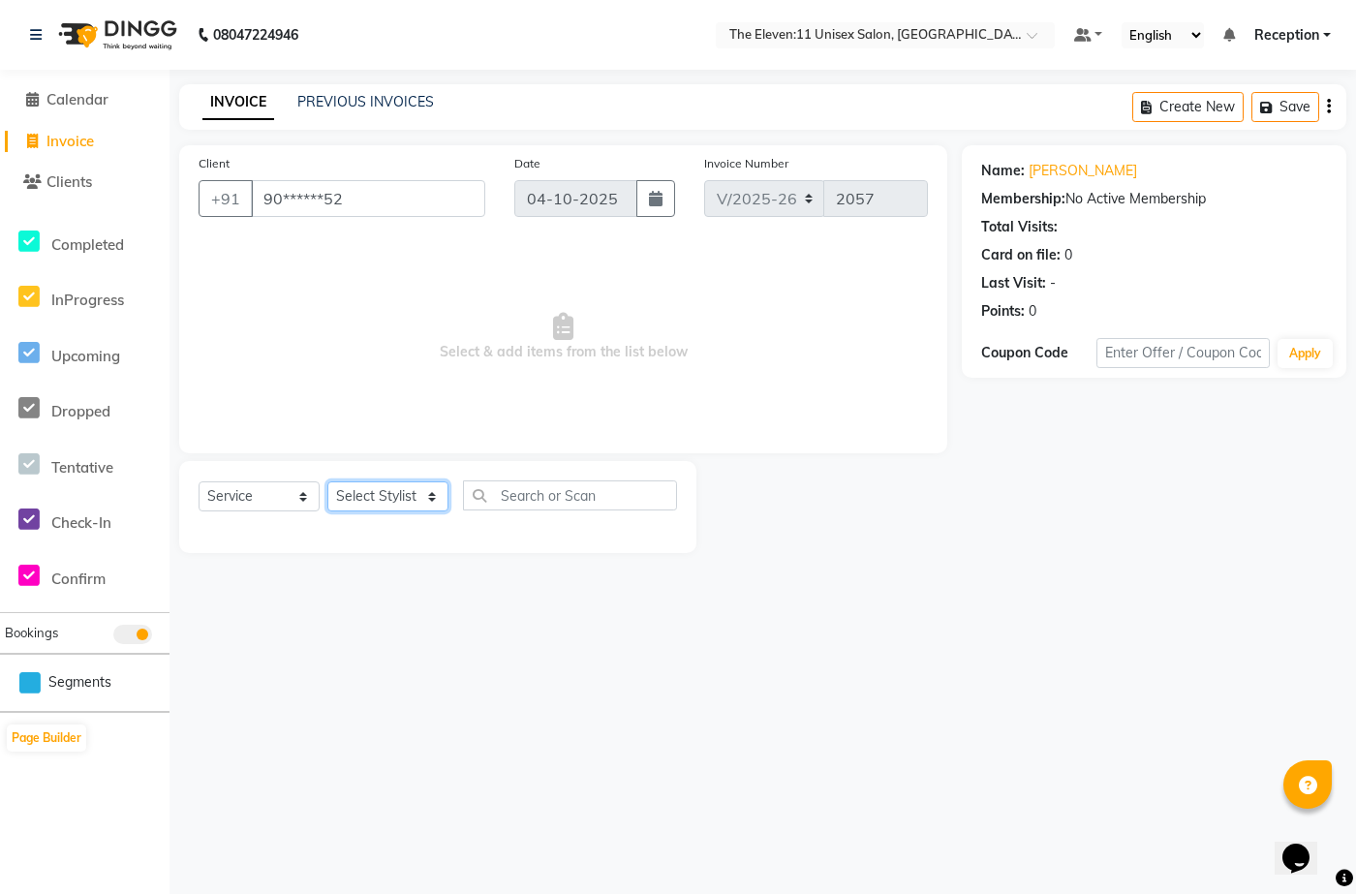
select select "92424"
click at [327, 463] on select "Select Stylist Aditya Anita Ganesh Jyoti Manager Ravindra Reception Sanjana" at bounding box center [387, 496] width 121 height 30
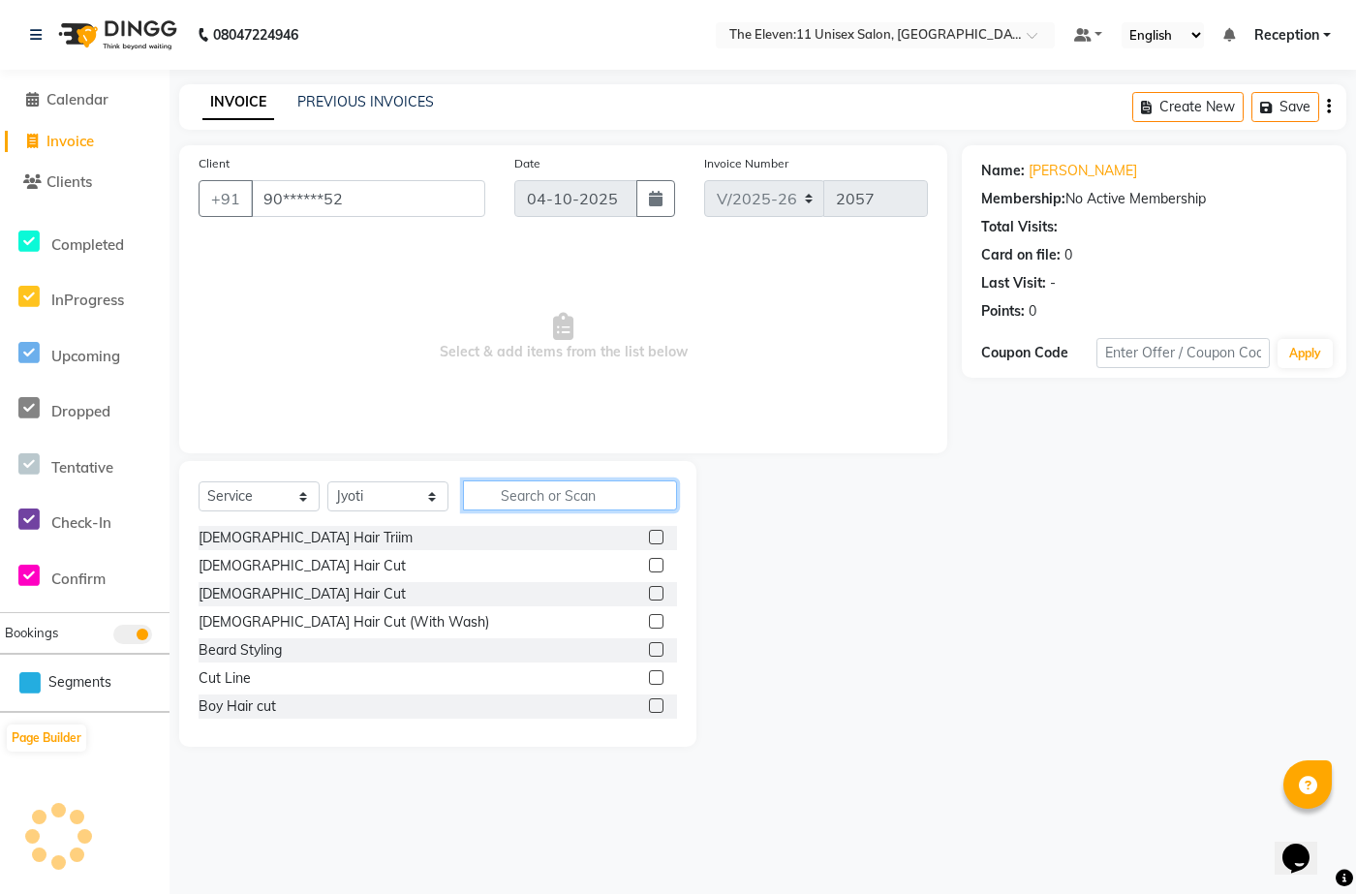
click at [561, 463] on input "text" at bounding box center [570, 495] width 214 height 30
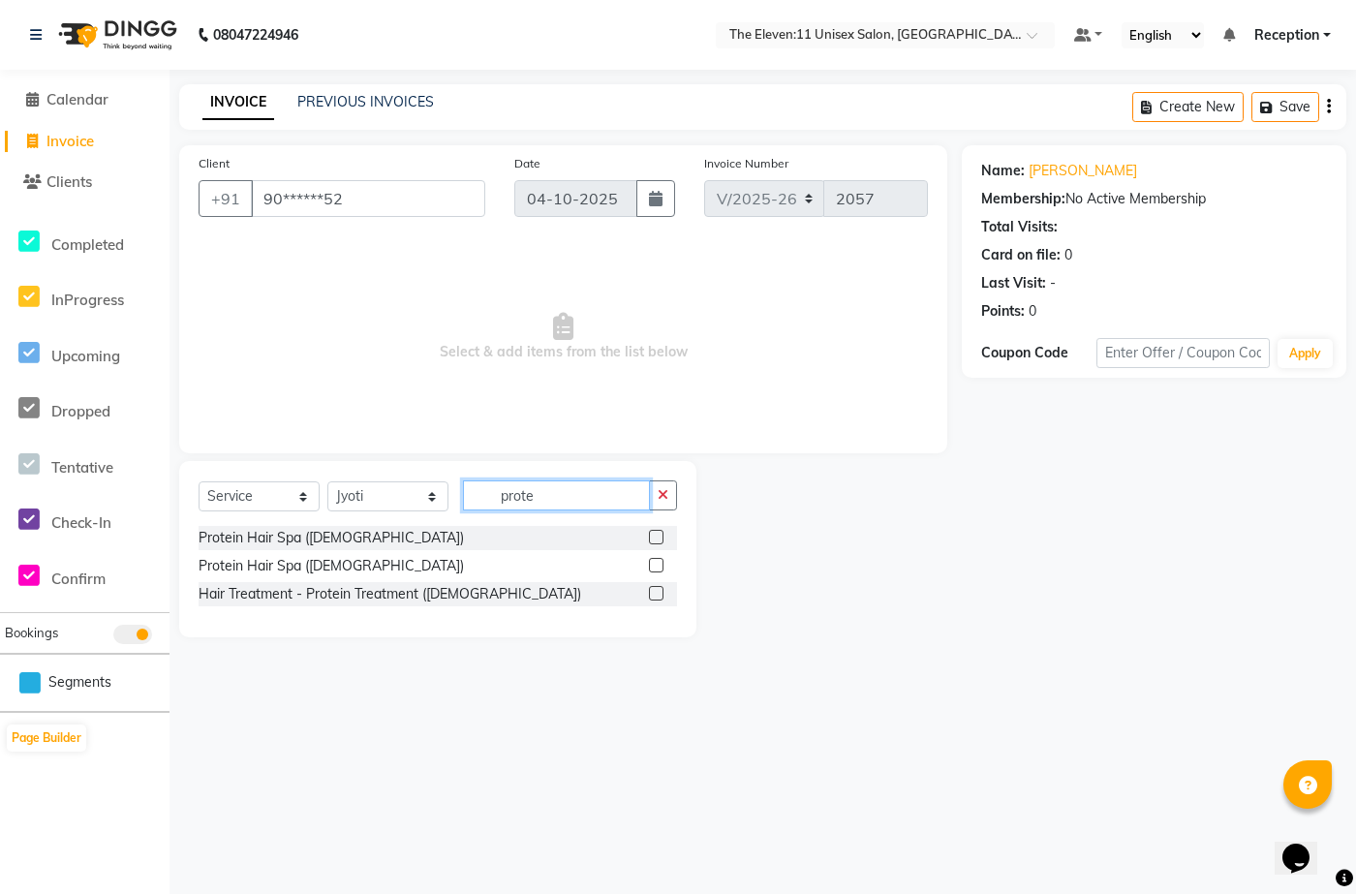
click at [579, 463] on input "prote" at bounding box center [556, 495] width 187 height 30
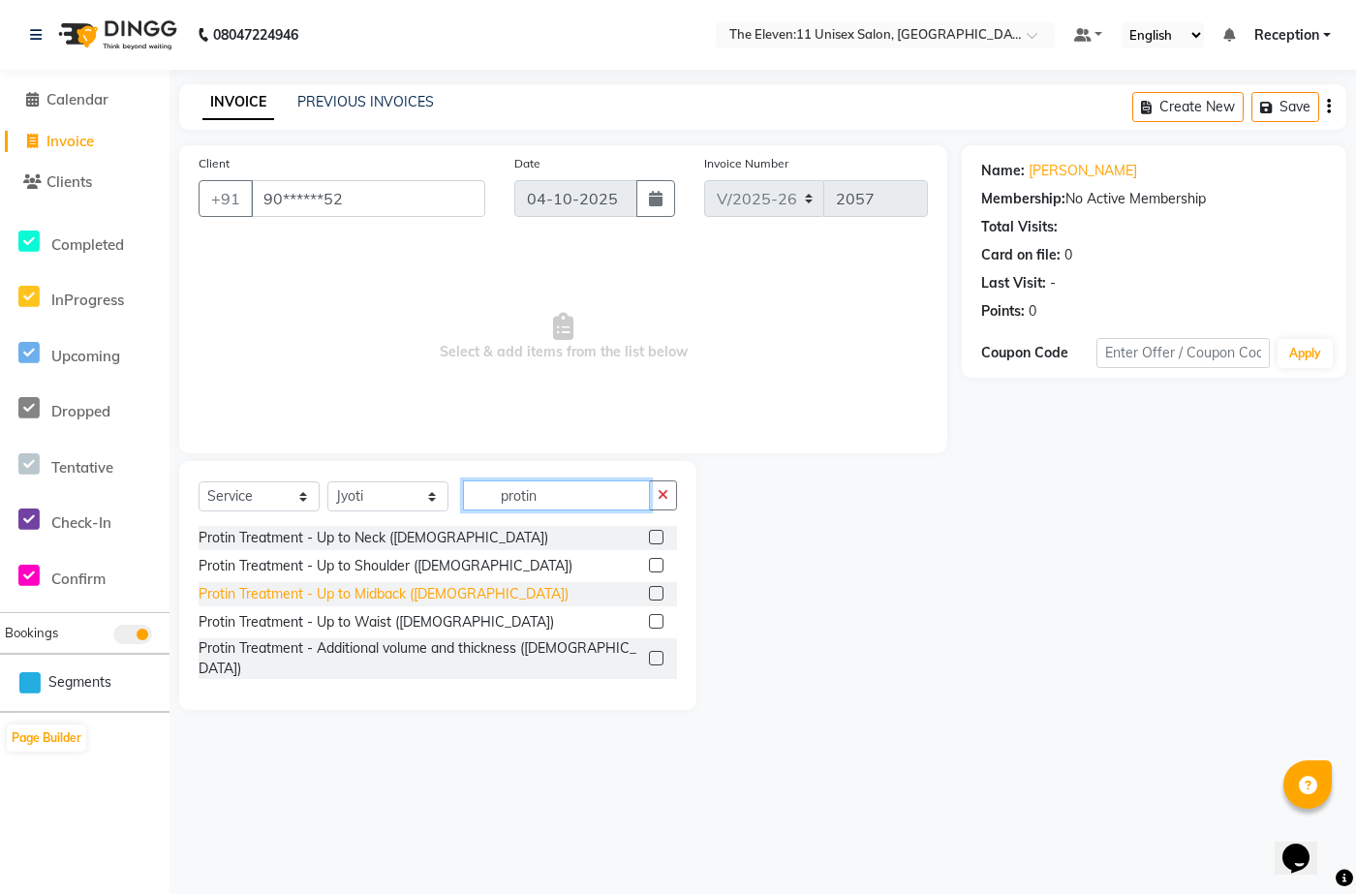
type input "protin"
click at [389, 463] on div "Protin Treatment - Up to Midback (Female)" at bounding box center [384, 594] width 370 height 20
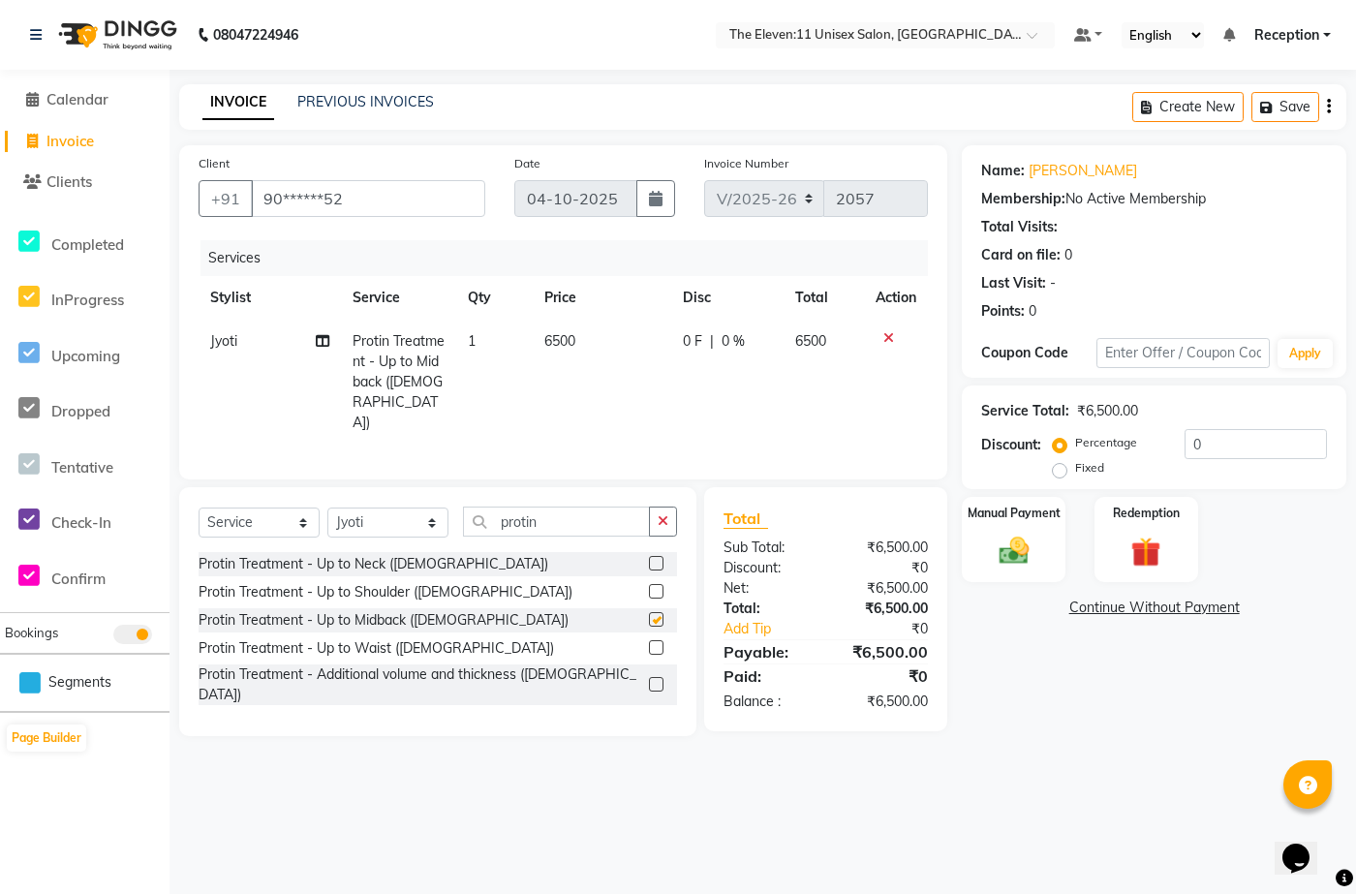
checkbox input "false"
click at [907, 454] on input "0" at bounding box center [1256, 444] width 142 height 30
click at [907, 463] on label "Fixed" at bounding box center [1089, 467] width 29 height 17
click at [907, 463] on input "Fixed" at bounding box center [1064, 468] width 14 height 14
radio input "true"
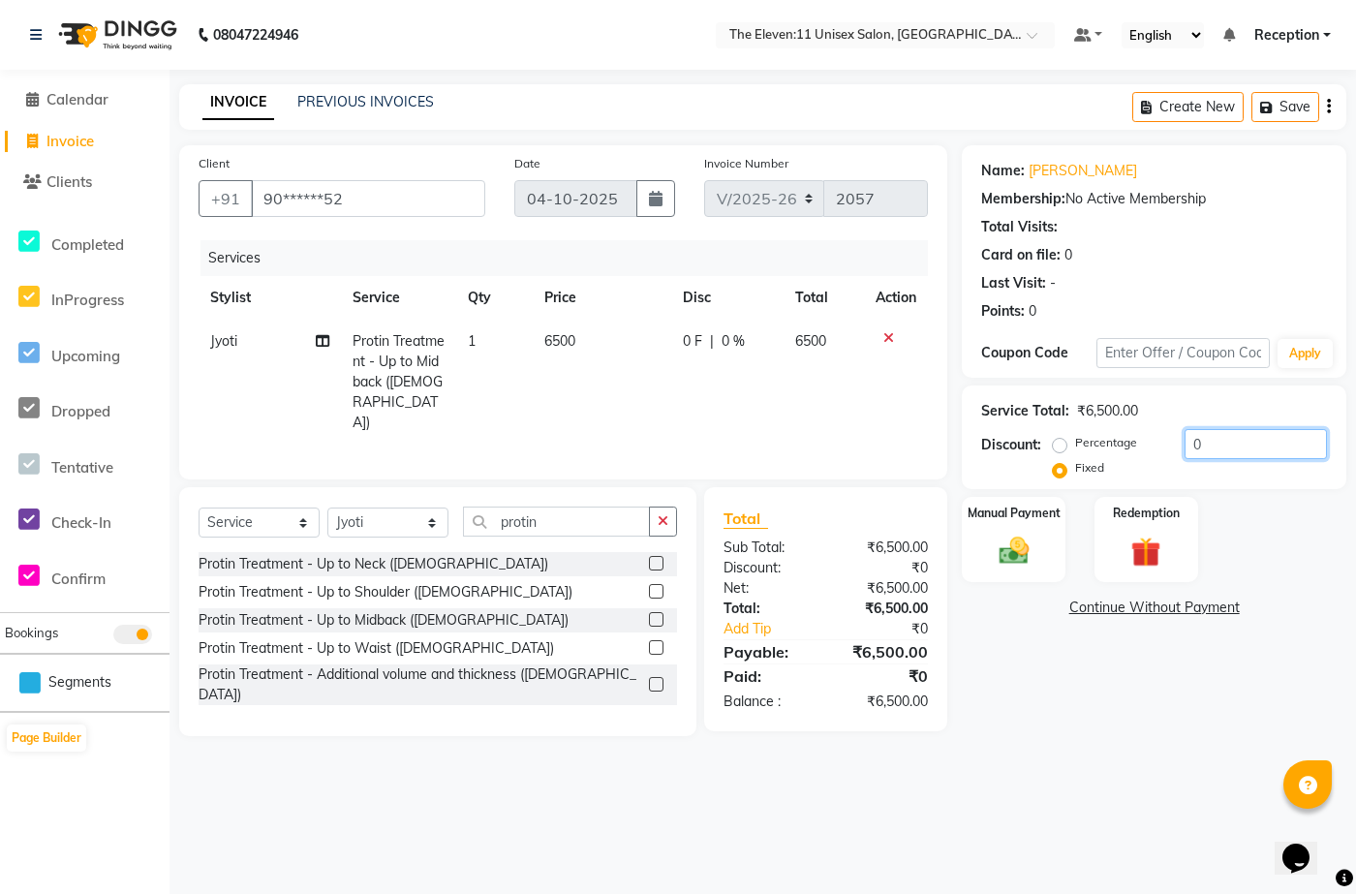
click at [907, 429] on input "0" at bounding box center [1256, 444] width 142 height 30
type input "1500"
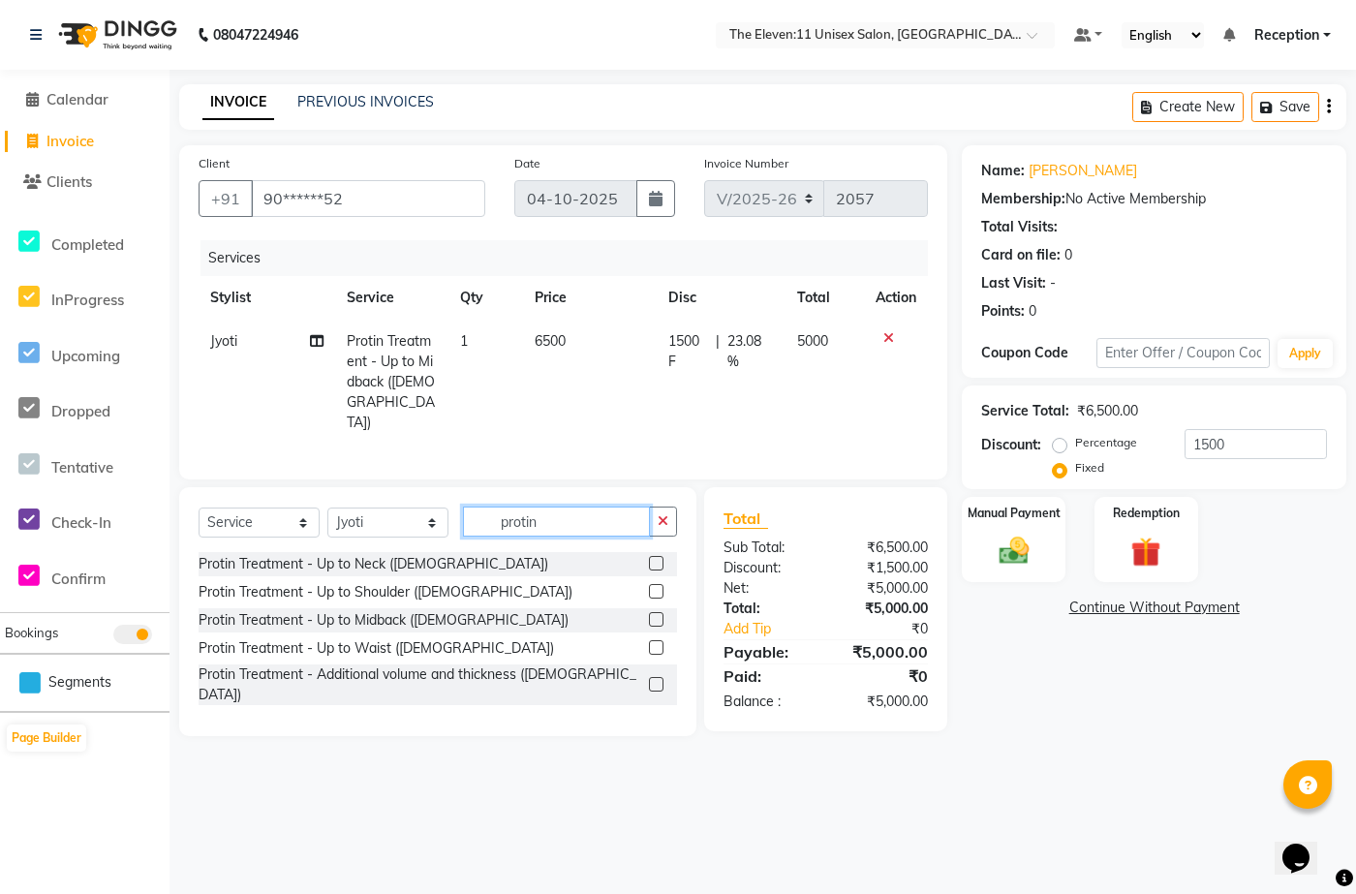
click at [565, 463] on input "protin" at bounding box center [556, 522] width 187 height 30
click at [406, 463] on select "Select Stylist Aditya Anita Ganesh Jyoti Manager Ravindra Reception Sanjana" at bounding box center [387, 523] width 121 height 30
select select "73962"
click at [327, 463] on select "Select Stylist Aditya Anita Ganesh Jyoti Manager Ravindra Reception Sanjana" at bounding box center [387, 523] width 121 height 30
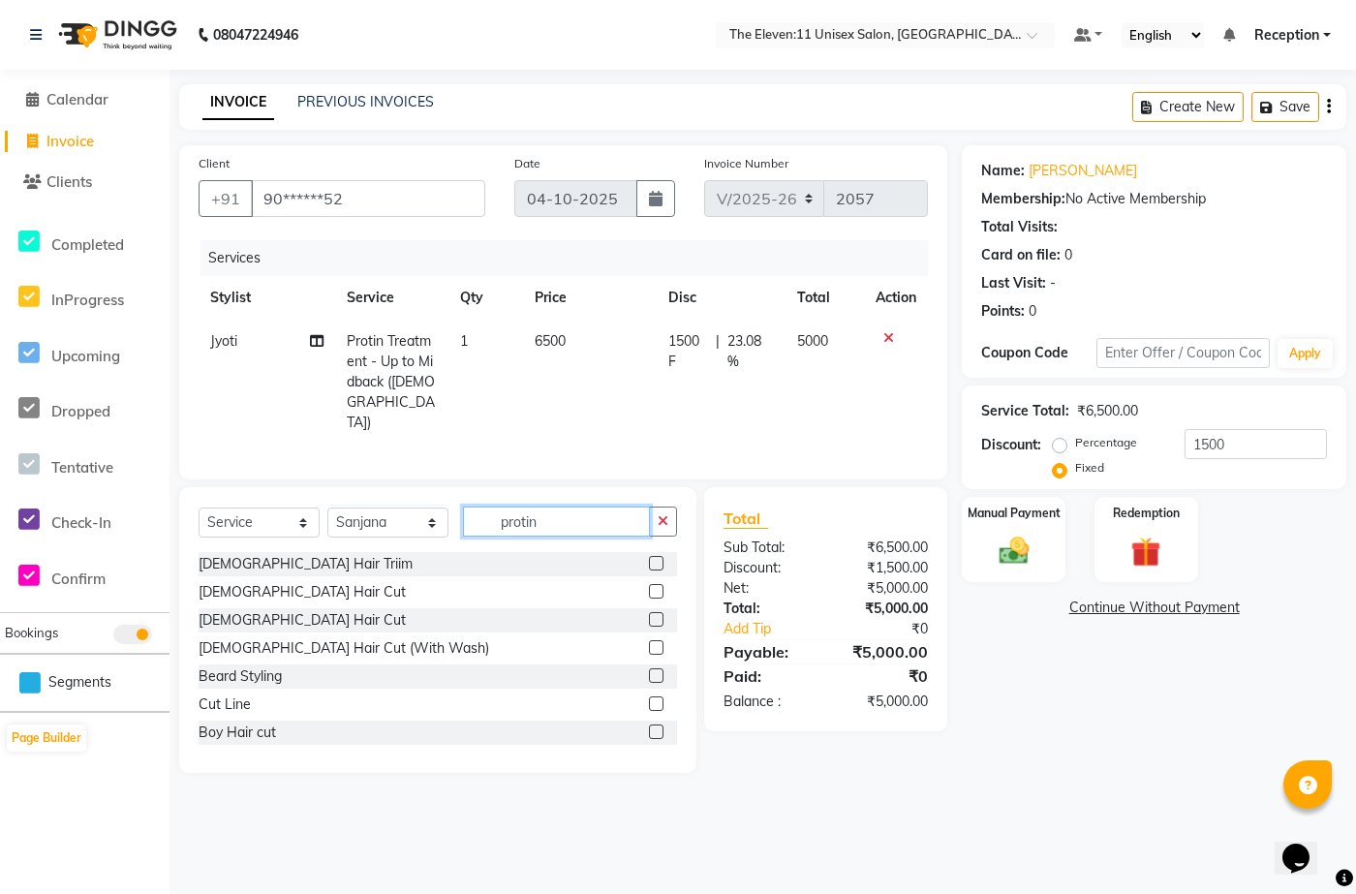
click at [591, 463] on input "protin" at bounding box center [556, 522] width 187 height 30
type input "t"
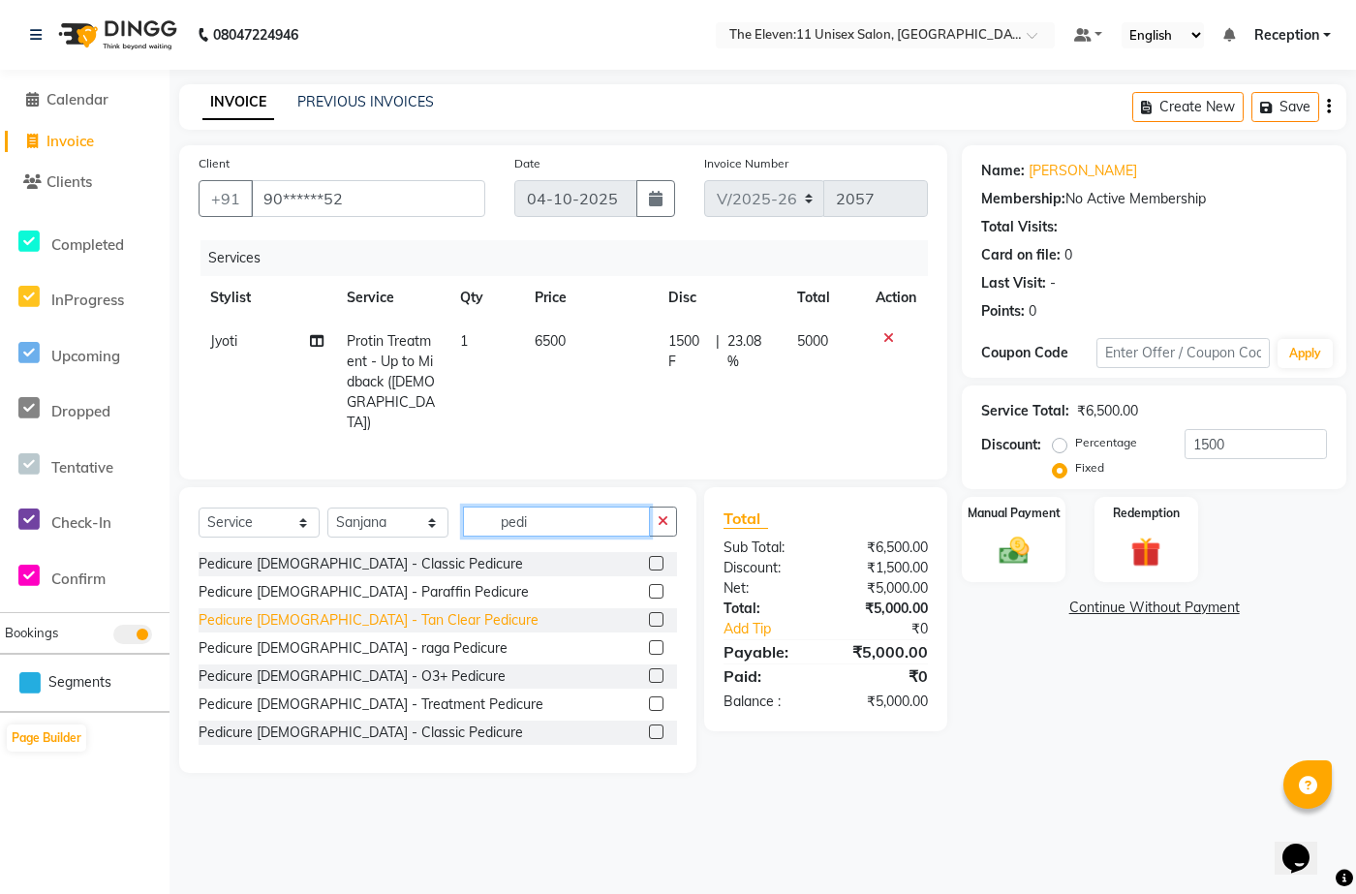
type input "pedi"
click at [376, 463] on div "Pedicure Female - Tan Clear Pedicure" at bounding box center [369, 620] width 340 height 20
checkbox input "false"
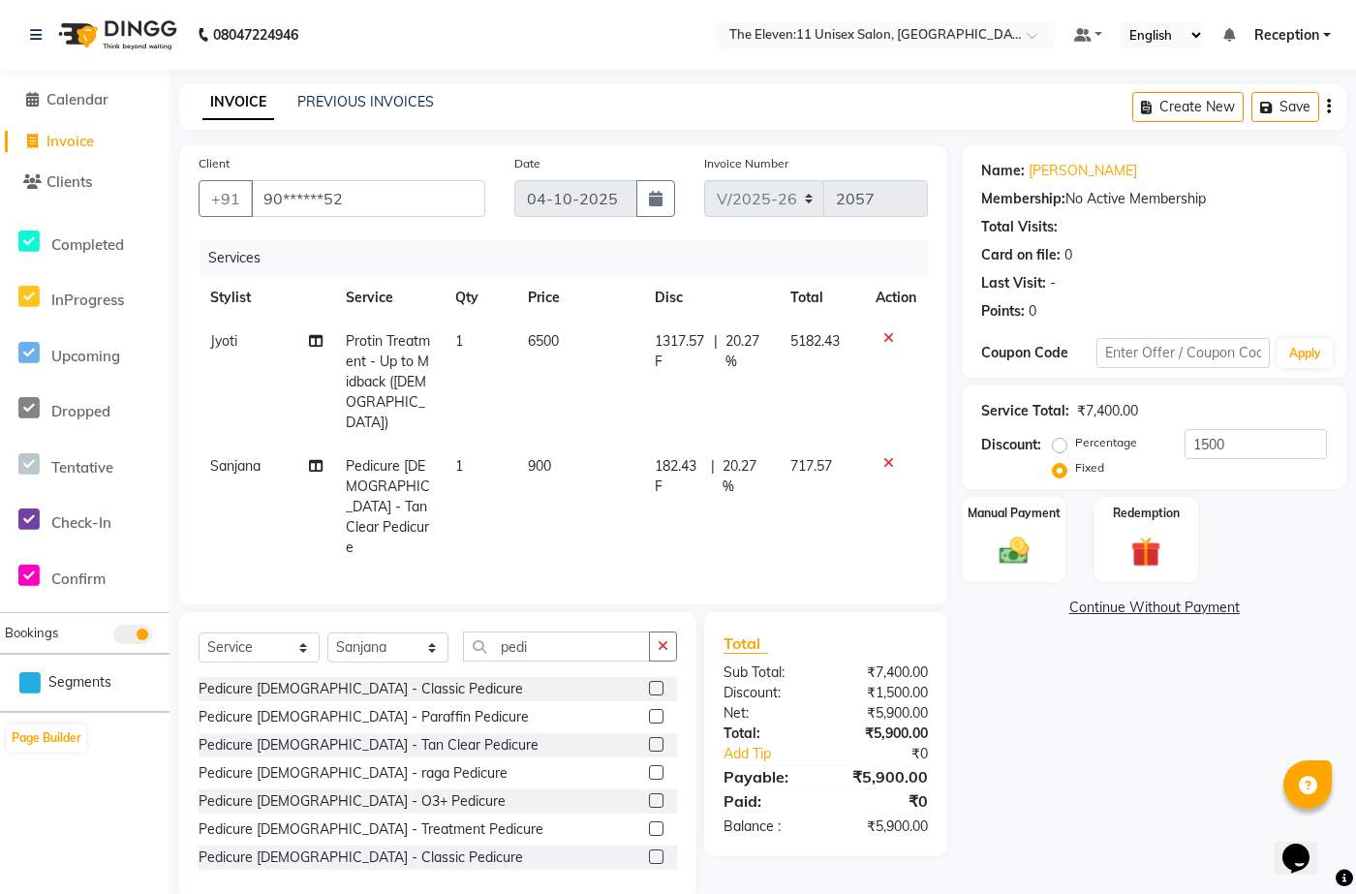
click at [888, 336] on icon at bounding box center [888, 338] width 11 height 14
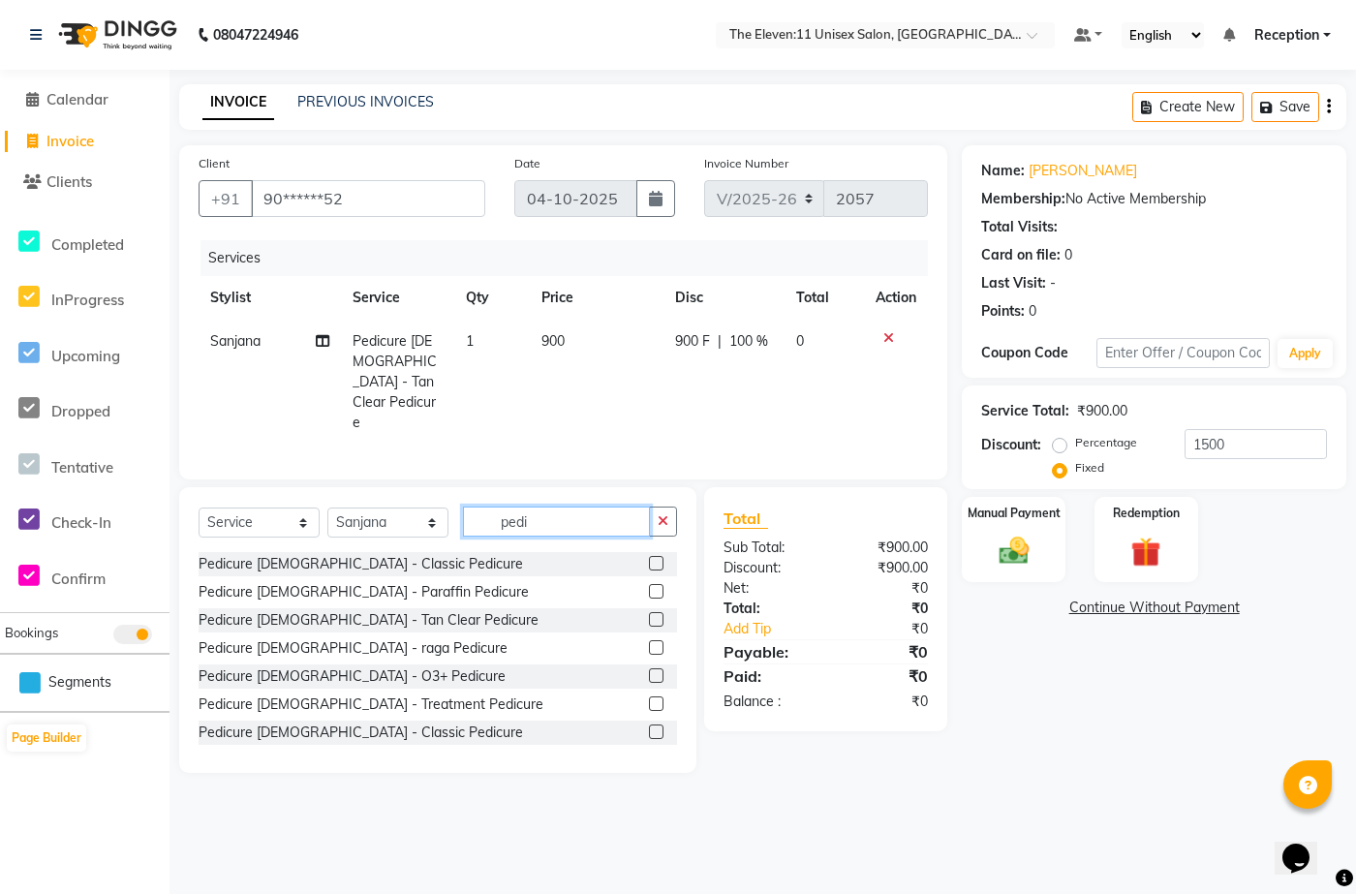
click at [581, 463] on input "pedi" at bounding box center [556, 522] width 187 height 30
drag, startPoint x: 581, startPoint y: 487, endPoint x: 577, endPoint y: 468, distance: 19.8
click at [580, 463] on input "pedi" at bounding box center [556, 522] width 187 height 30
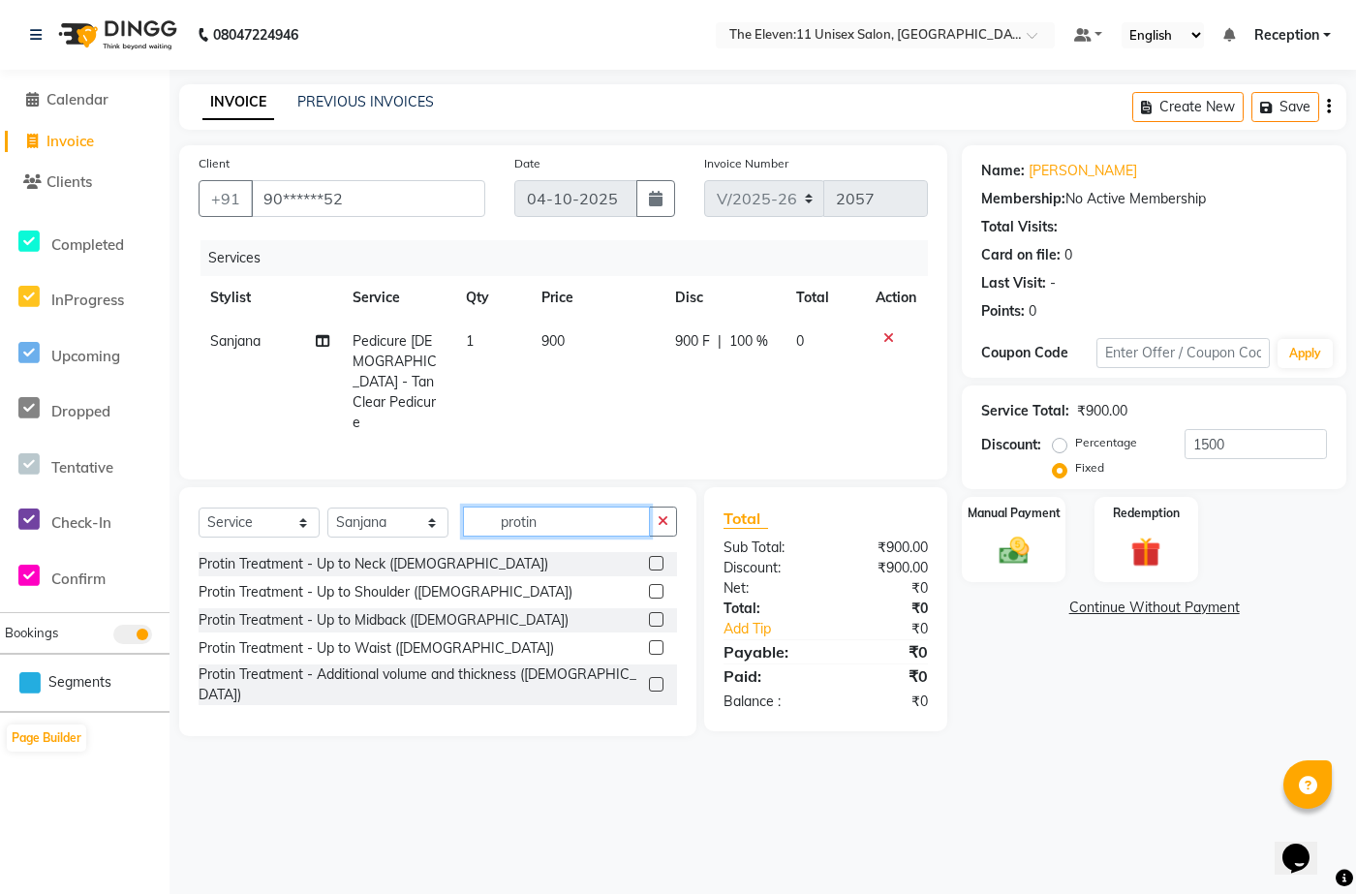
type input "protin"
click at [399, 463] on div "Protin Treatment - Up to Waist (Female)" at bounding box center [438, 648] width 479 height 24
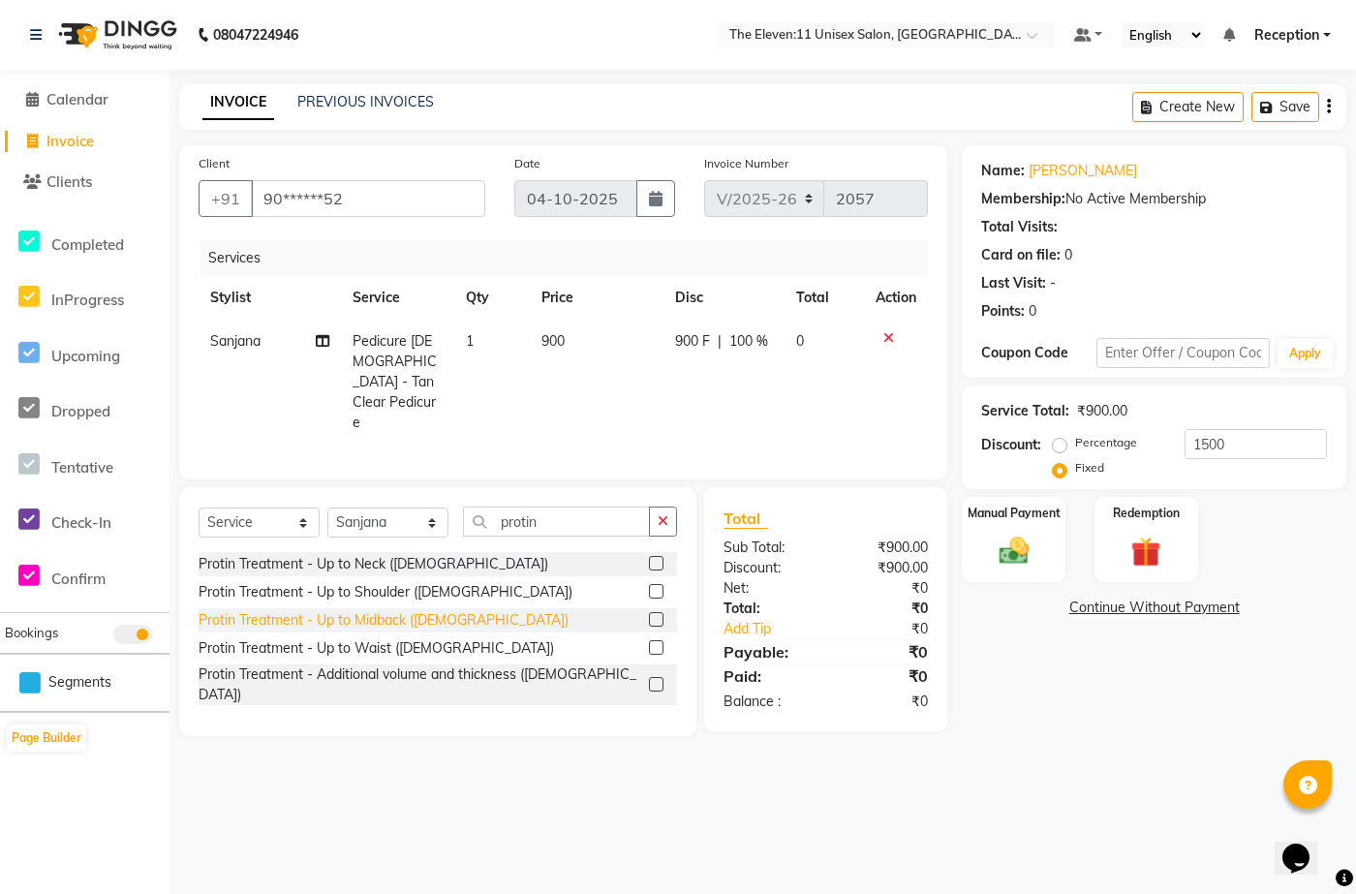
click at [417, 463] on div "Protin Treatment - Up to Midback (Female)" at bounding box center [384, 620] width 370 height 20
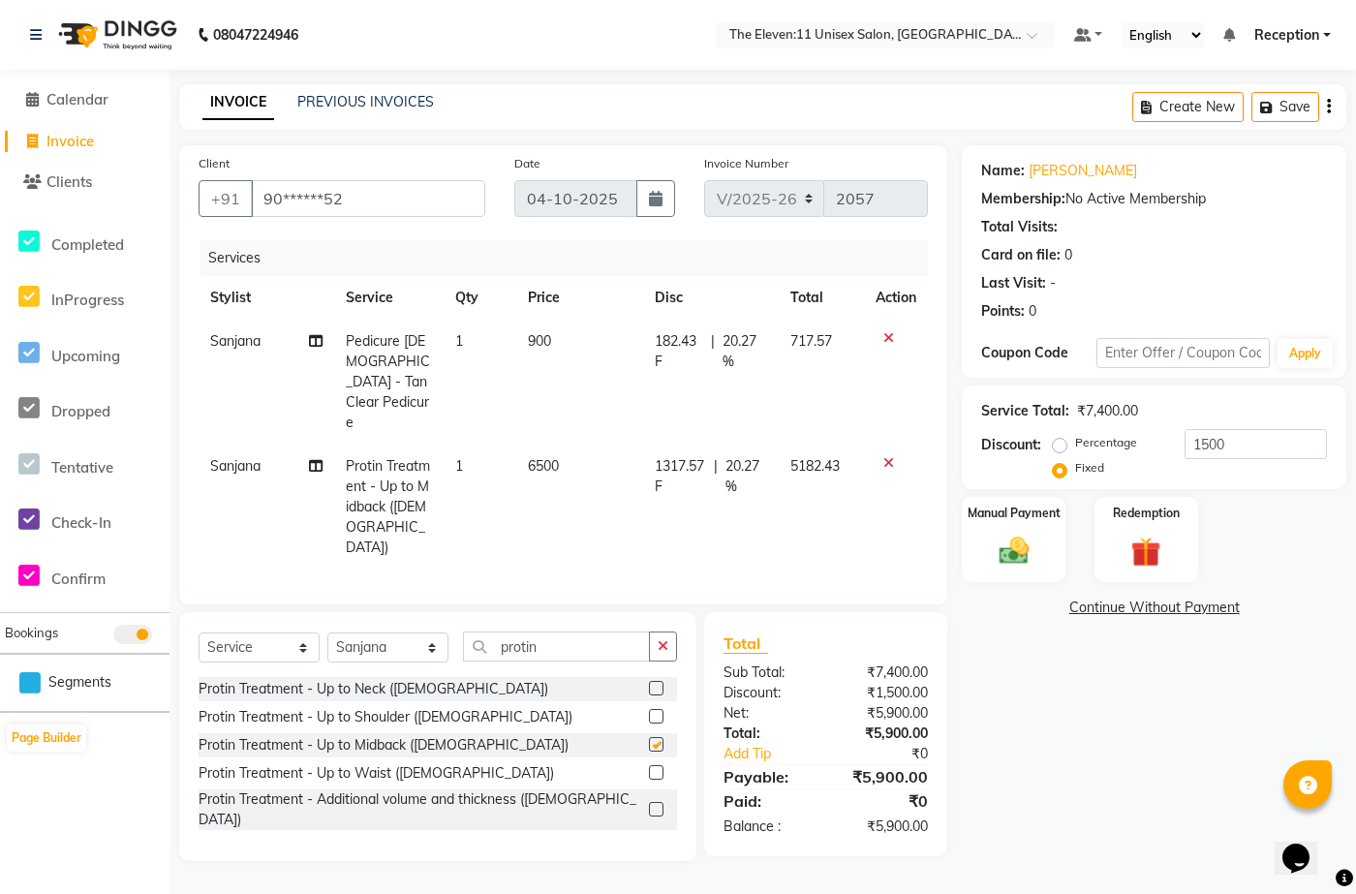
checkbox input "false"
click at [551, 445] on td "6500" at bounding box center [579, 507] width 127 height 125
select select "73962"
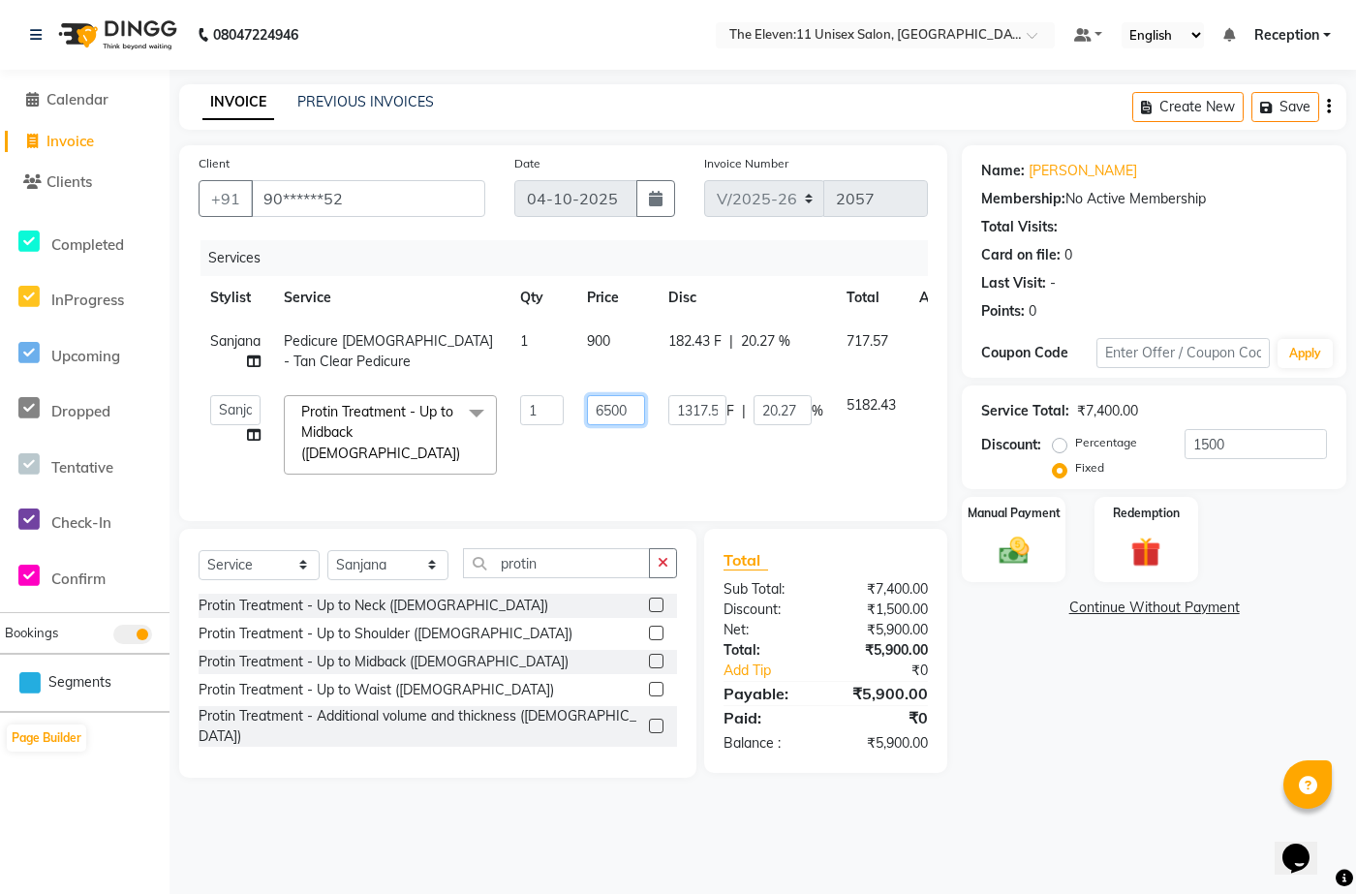
click at [626, 413] on input "6500" at bounding box center [616, 410] width 58 height 30
click at [632, 413] on input "6500" at bounding box center [616, 410] width 58 height 30
type input "6"
type input "5000"
click at [770, 337] on td "182.43 F | 20.27 %" at bounding box center [746, 352] width 178 height 64
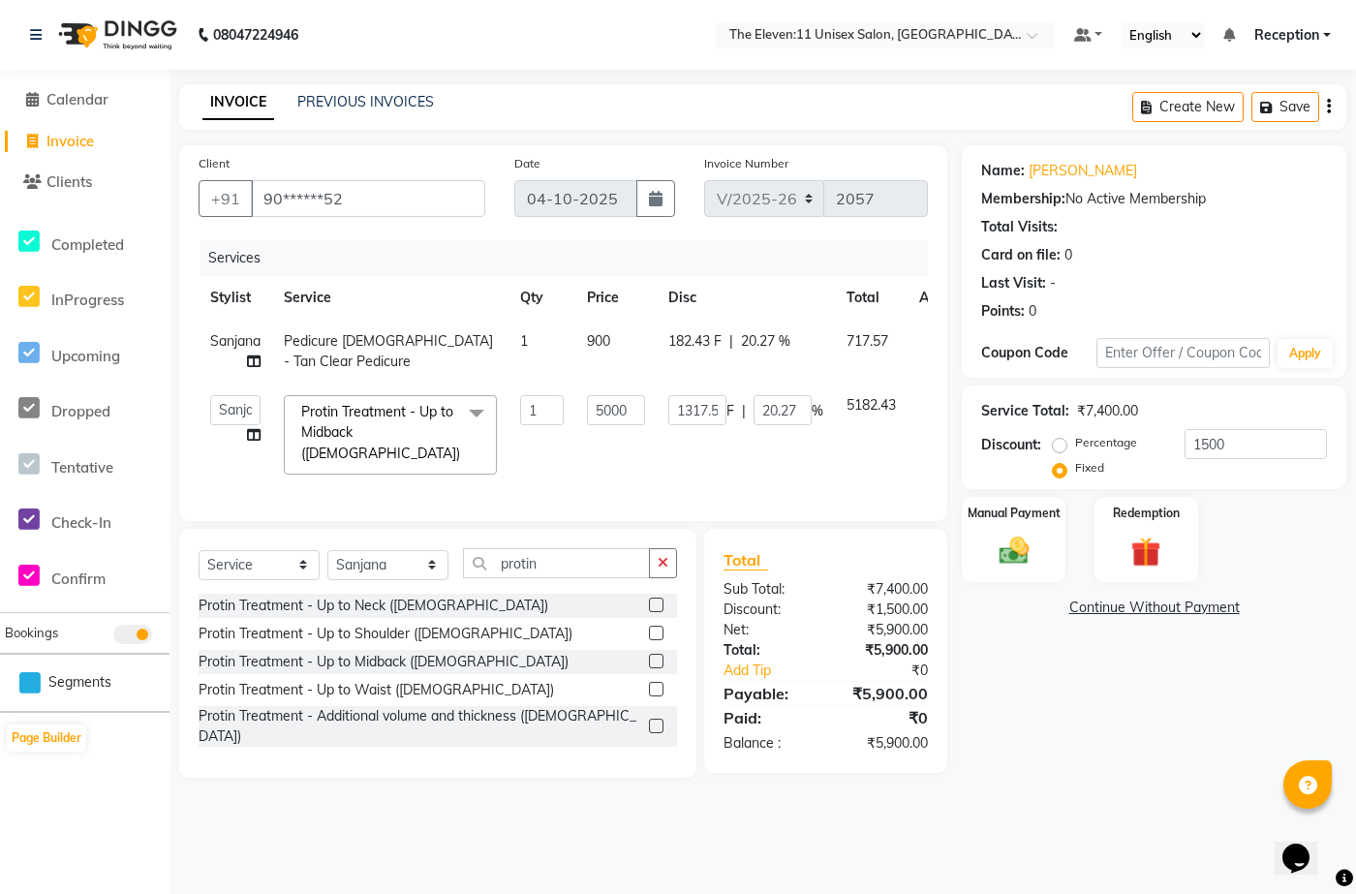
select select "73962"
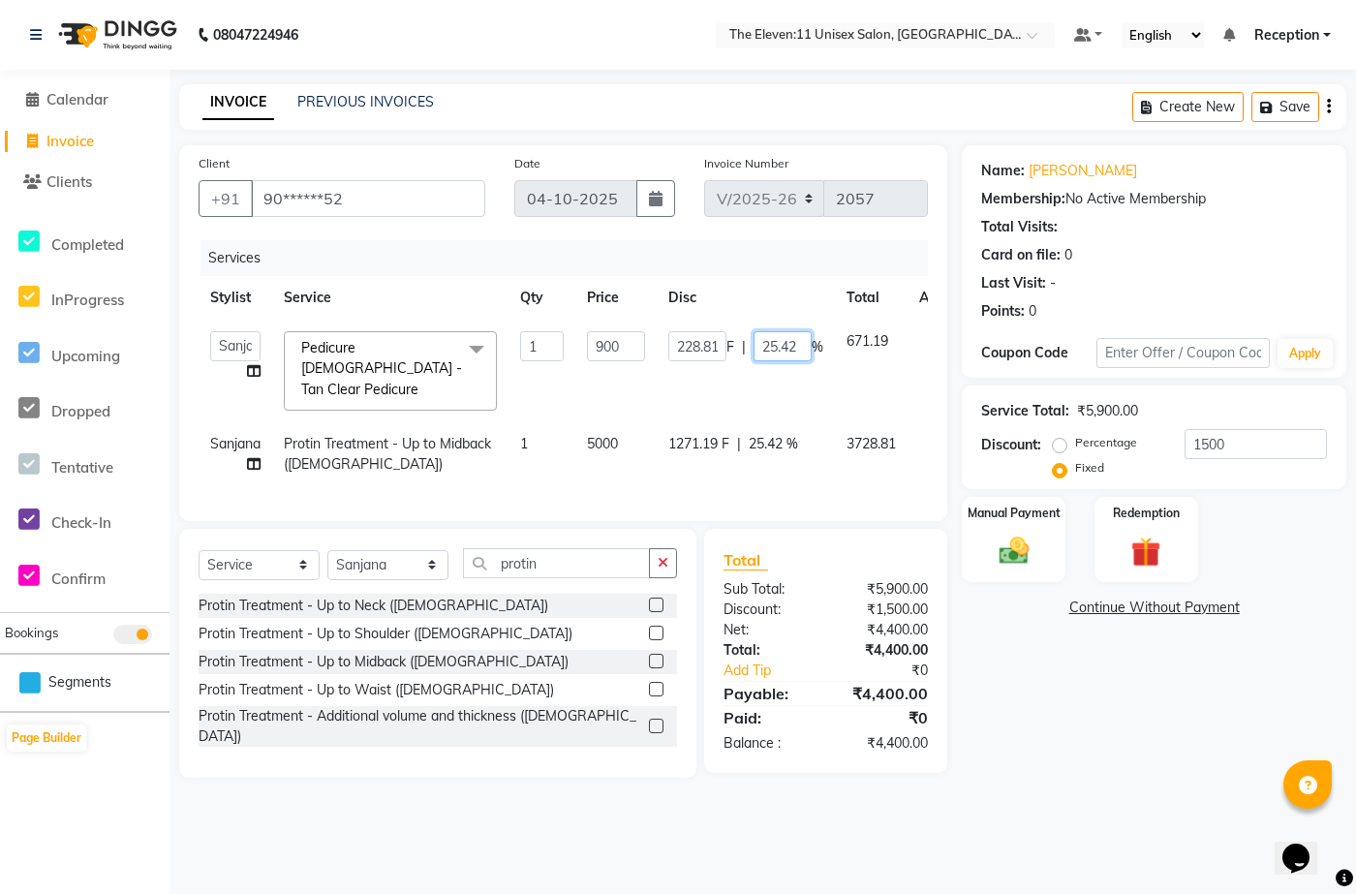
drag, startPoint x: 797, startPoint y: 343, endPoint x: 808, endPoint y: 347, distance: 11.3
click at [799, 343] on input "25.42" at bounding box center [783, 346] width 58 height 30
type input "2"
type input "50"
click at [907, 444] on label "Percentage" at bounding box center [1106, 442] width 62 height 17
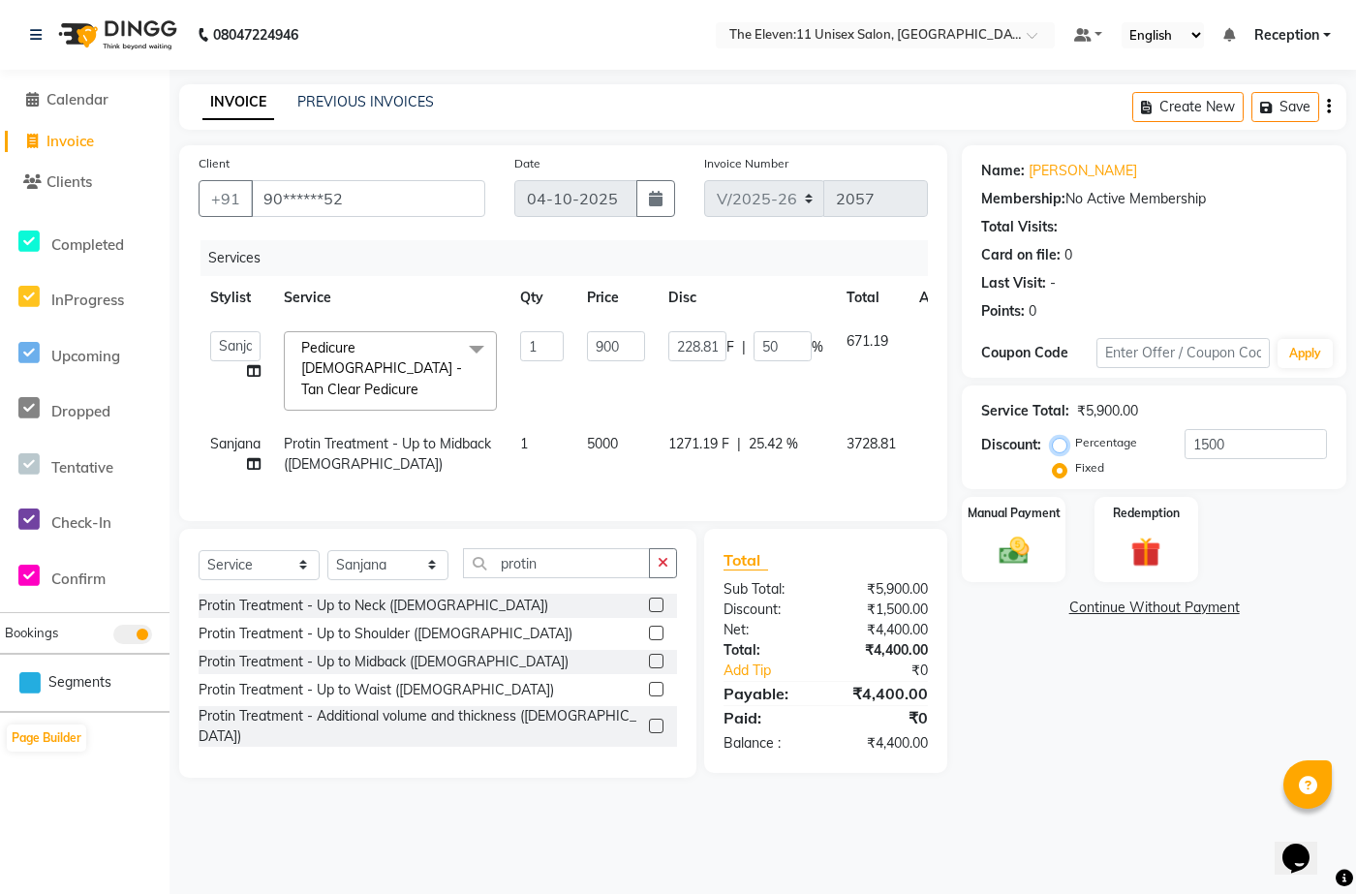
click at [907, 444] on input "Percentage" at bounding box center [1064, 443] width 14 height 14
radio input "true"
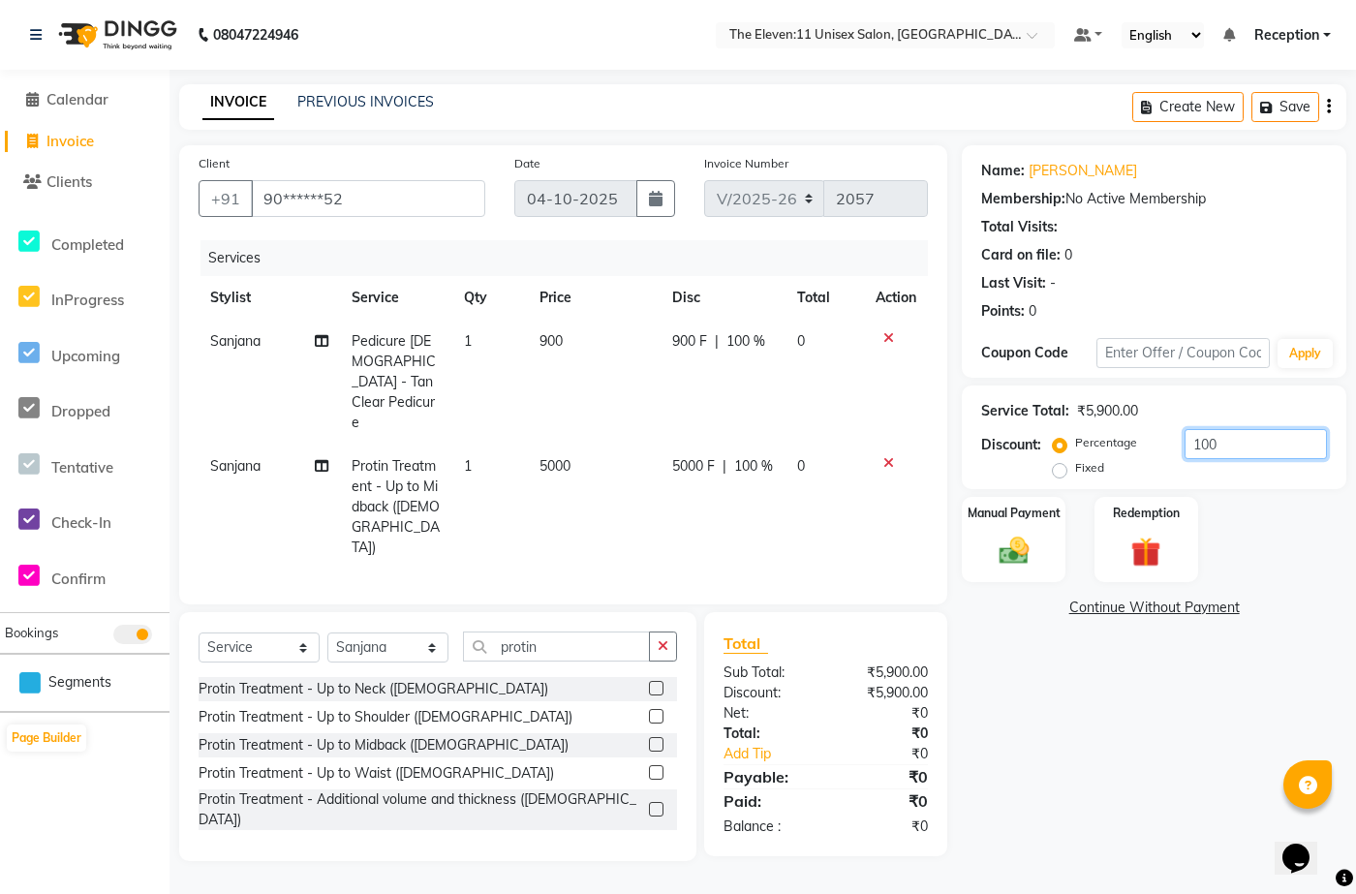
click at [907, 435] on input "100" at bounding box center [1256, 444] width 142 height 30
type input "1"
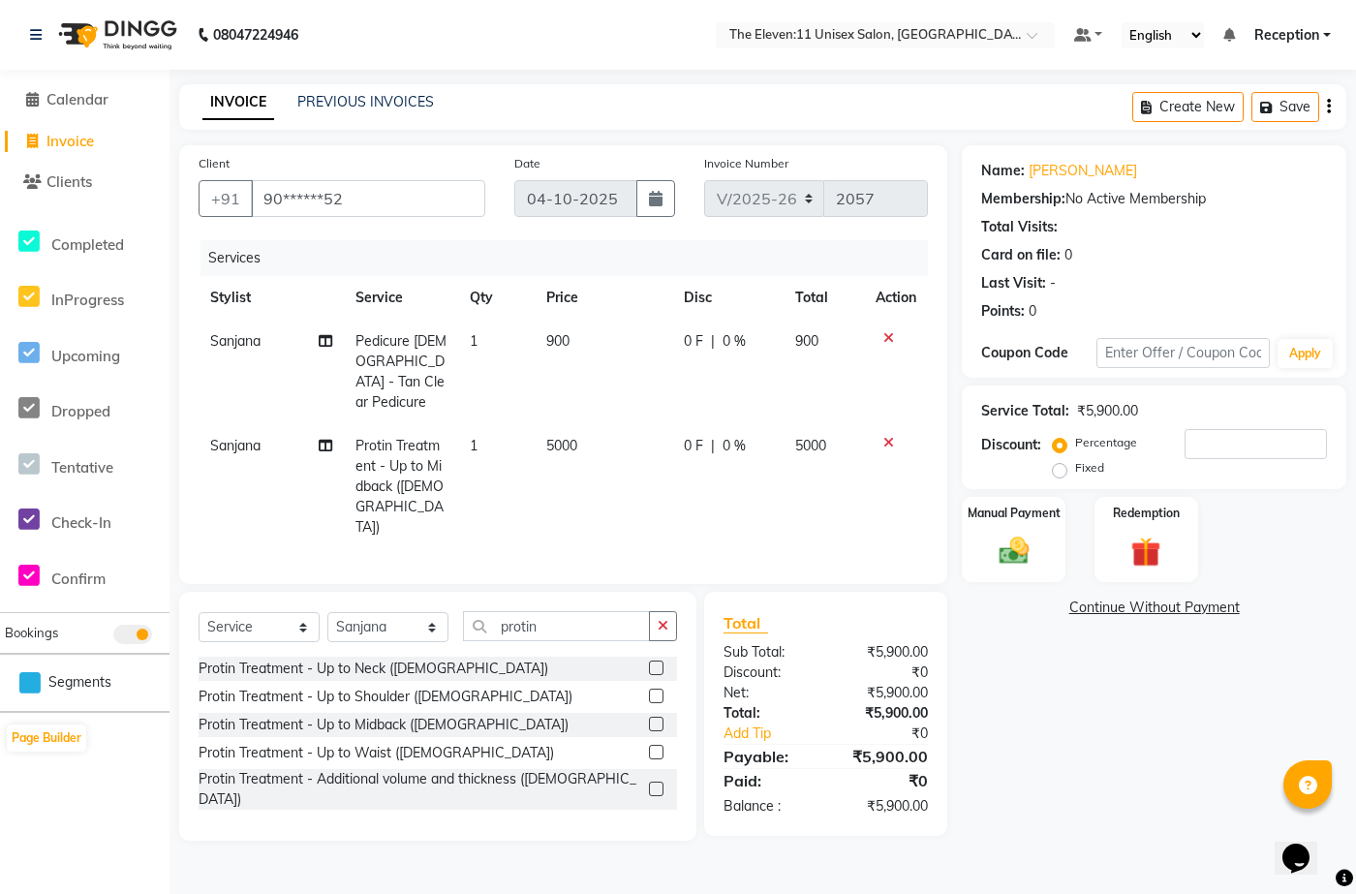
click at [728, 337] on span "0 %" at bounding box center [734, 341] width 23 height 20
select select "73962"
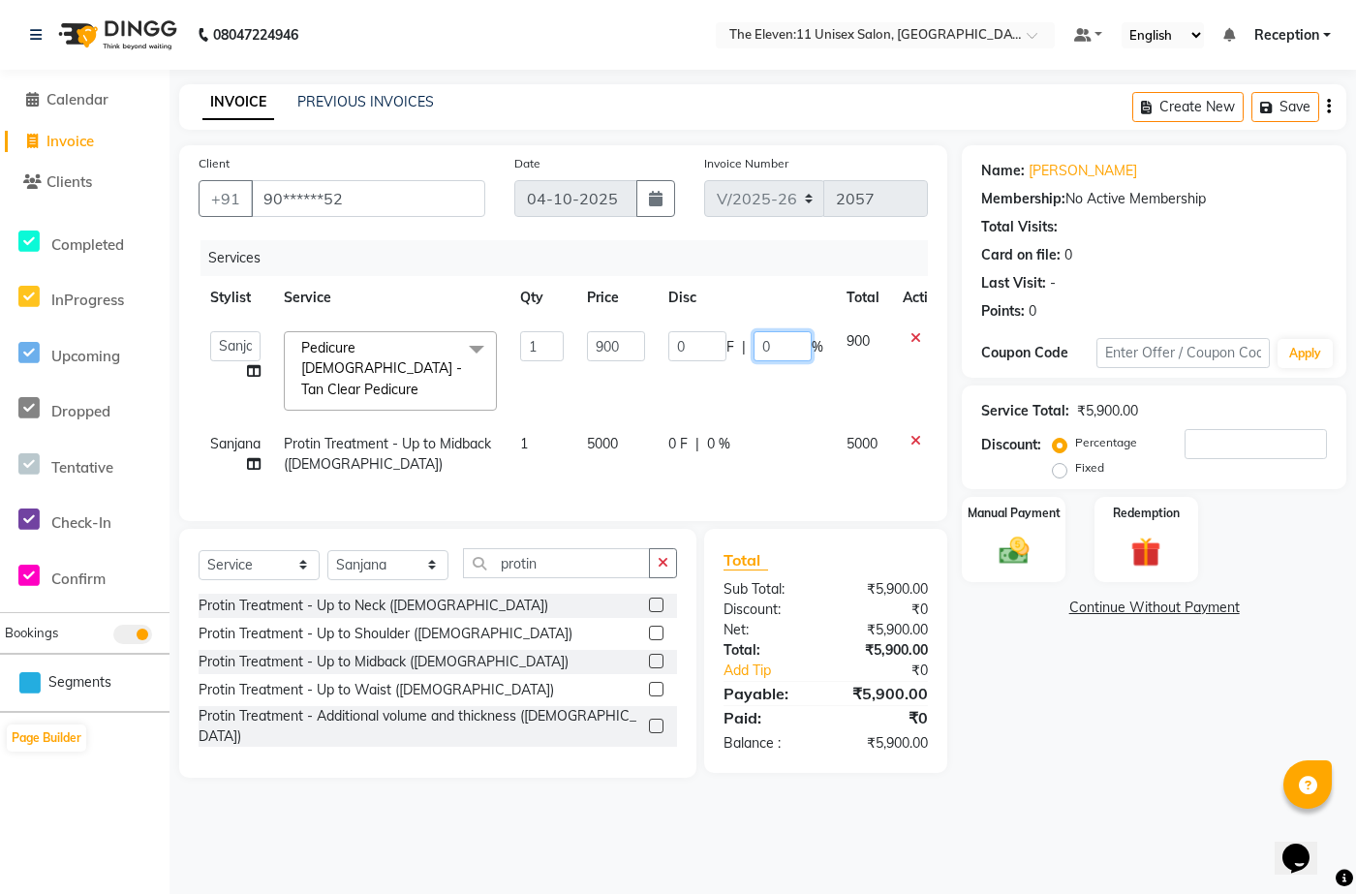
click at [777, 339] on input "0" at bounding box center [783, 346] width 58 height 30
type input "50"
click at [907, 463] on div "08047224946 Select Location × The Eleven:11 Unisex Salon, Amanora-magarpatta De…" at bounding box center [678, 447] width 1356 height 894
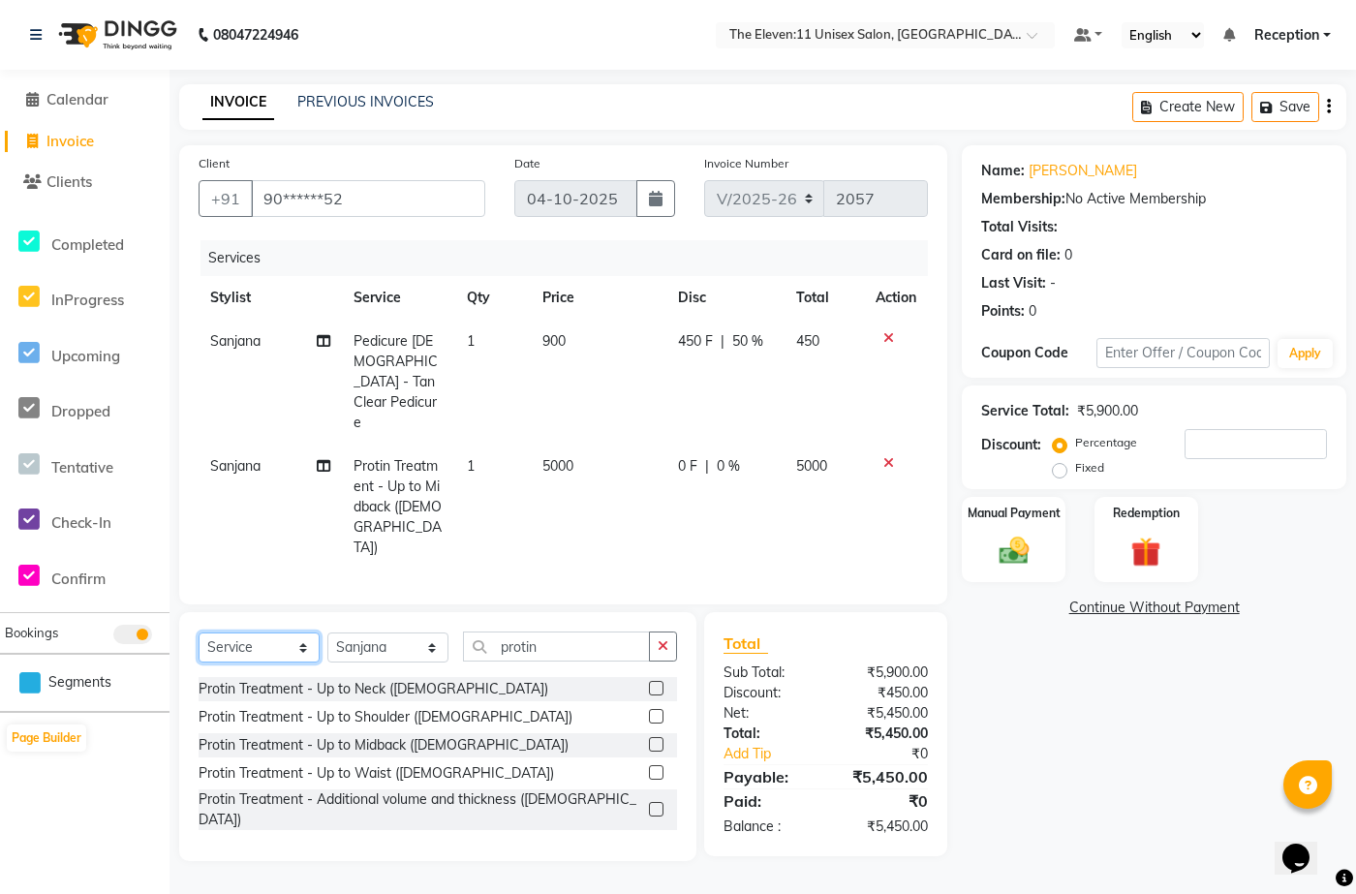
click at [300, 463] on select "Select Service Product Membership Package Voucher Prepaid Gift Card" at bounding box center [259, 648] width 121 height 30
select select "product"
click at [199, 463] on select "Select Service Product Membership Package Voucher Prepaid Gift Card" at bounding box center [259, 648] width 121 height 30
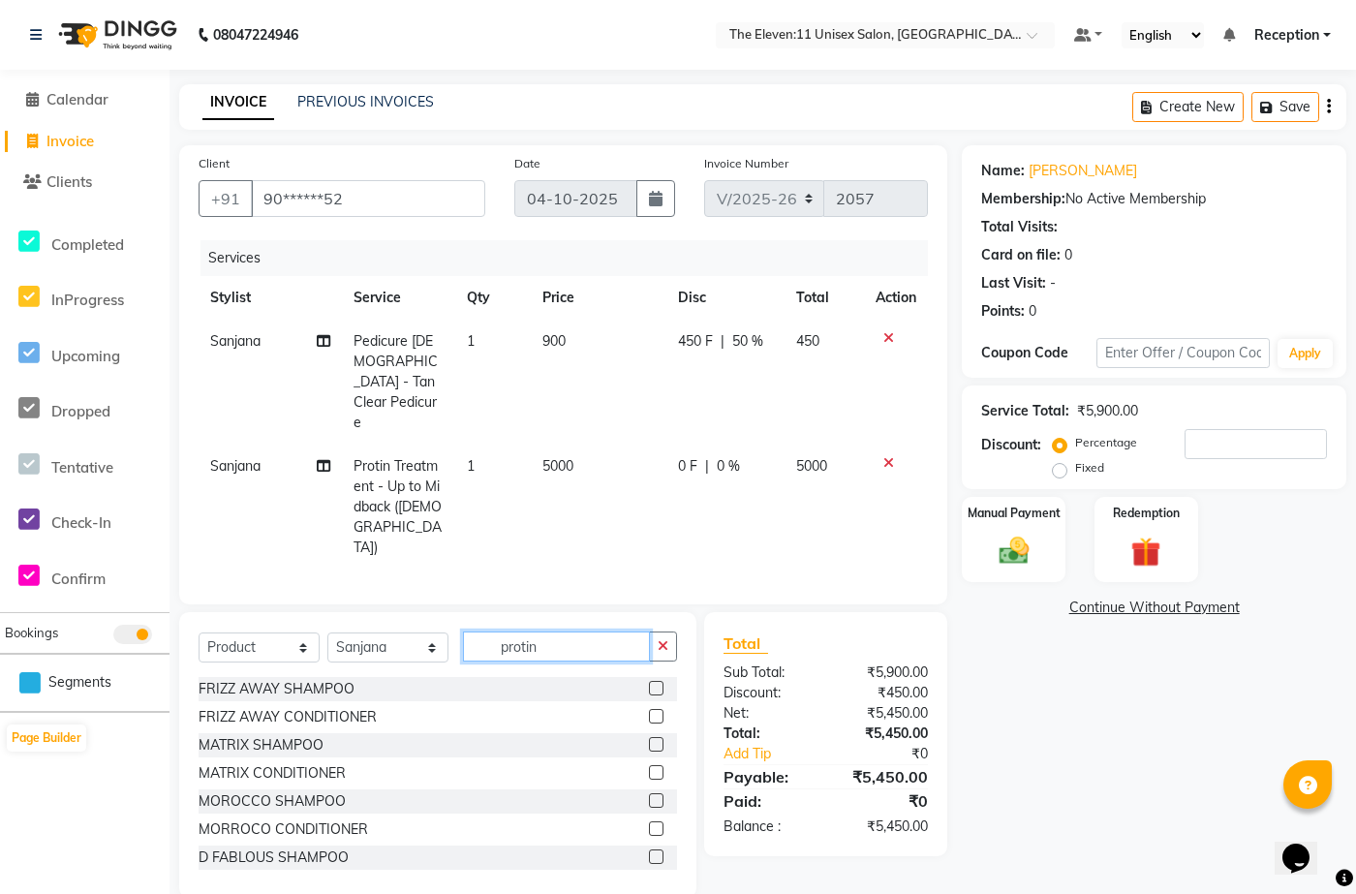
click at [547, 463] on input "protin" at bounding box center [556, 647] width 187 height 30
click at [310, 463] on div "MOROCCO SHAMPOO" at bounding box center [272, 801] width 147 height 20
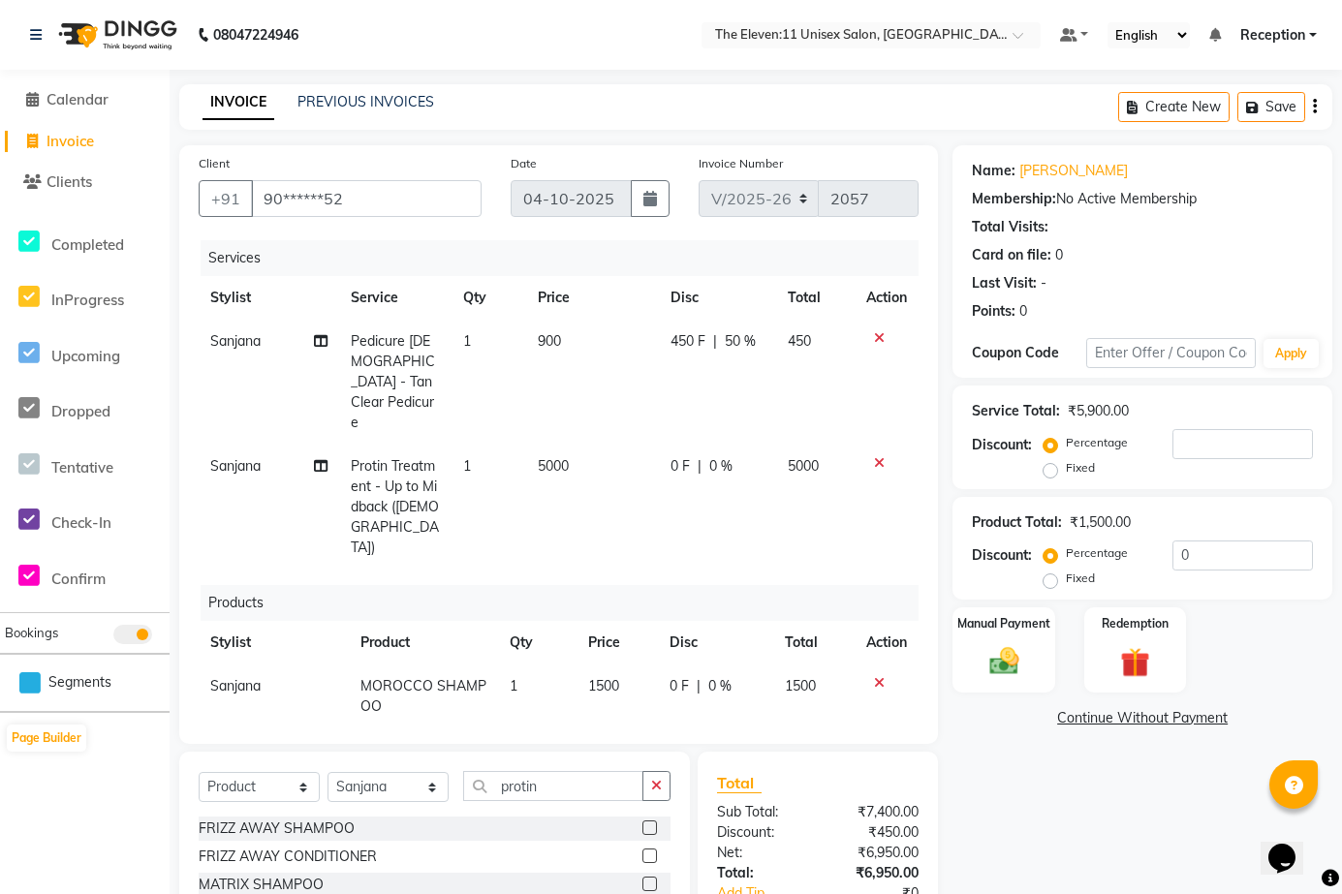
checkbox input "false"
click at [331, 463] on div "FRIZZ AWAY CONDITIONER" at bounding box center [288, 857] width 178 height 20
checkbox input "false"
click at [699, 463] on td "0 F | 0 %" at bounding box center [715, 697] width 115 height 64
select select "73962"
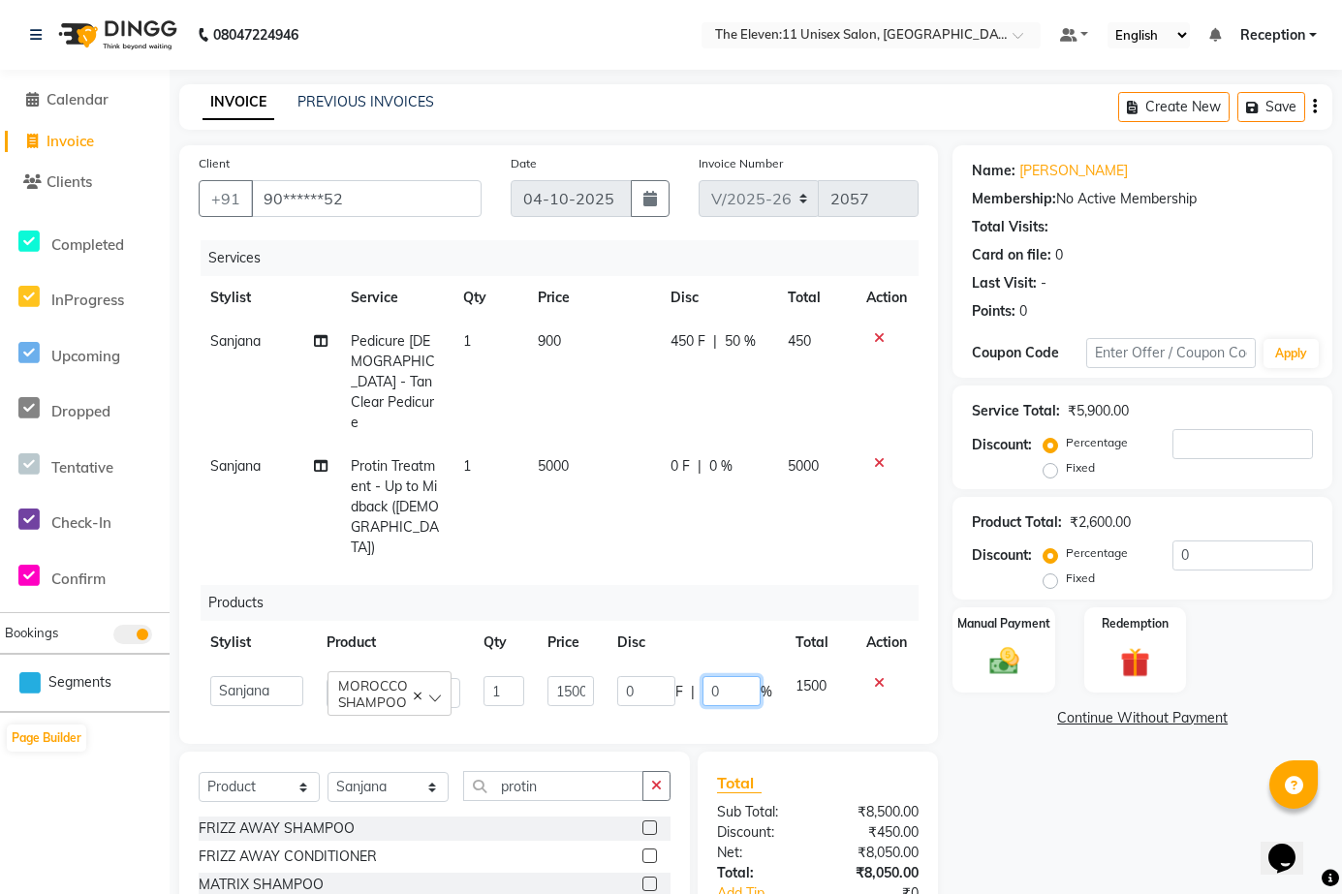
click at [720, 463] on input "0" at bounding box center [731, 691] width 58 height 30
type input "10"
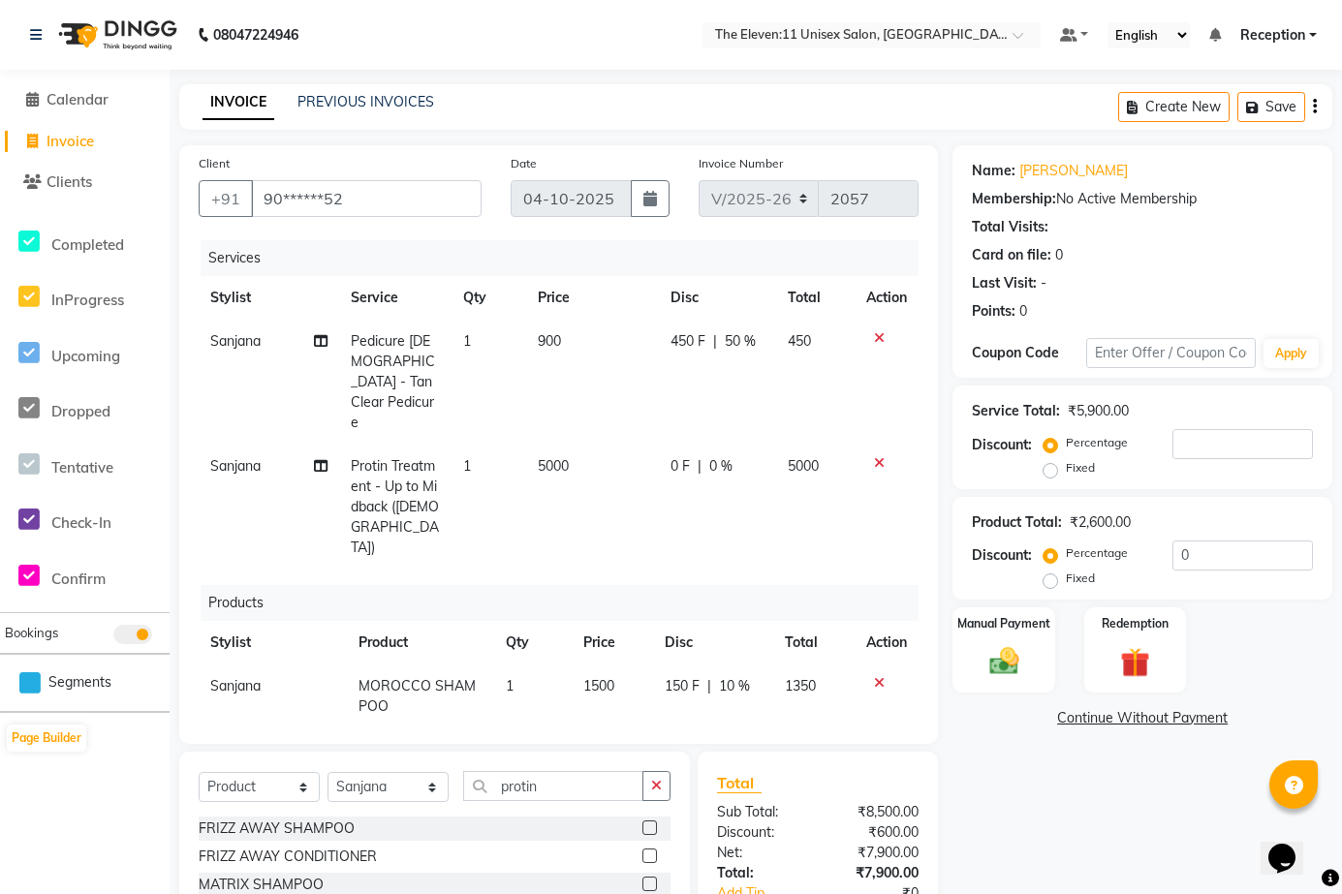
click at [657, 463] on td "0 F | 0 %" at bounding box center [713, 760] width 121 height 64
select select "73962"
click at [707, 463] on span "0 %" at bounding box center [714, 750] width 23 height 20
select select "73962"
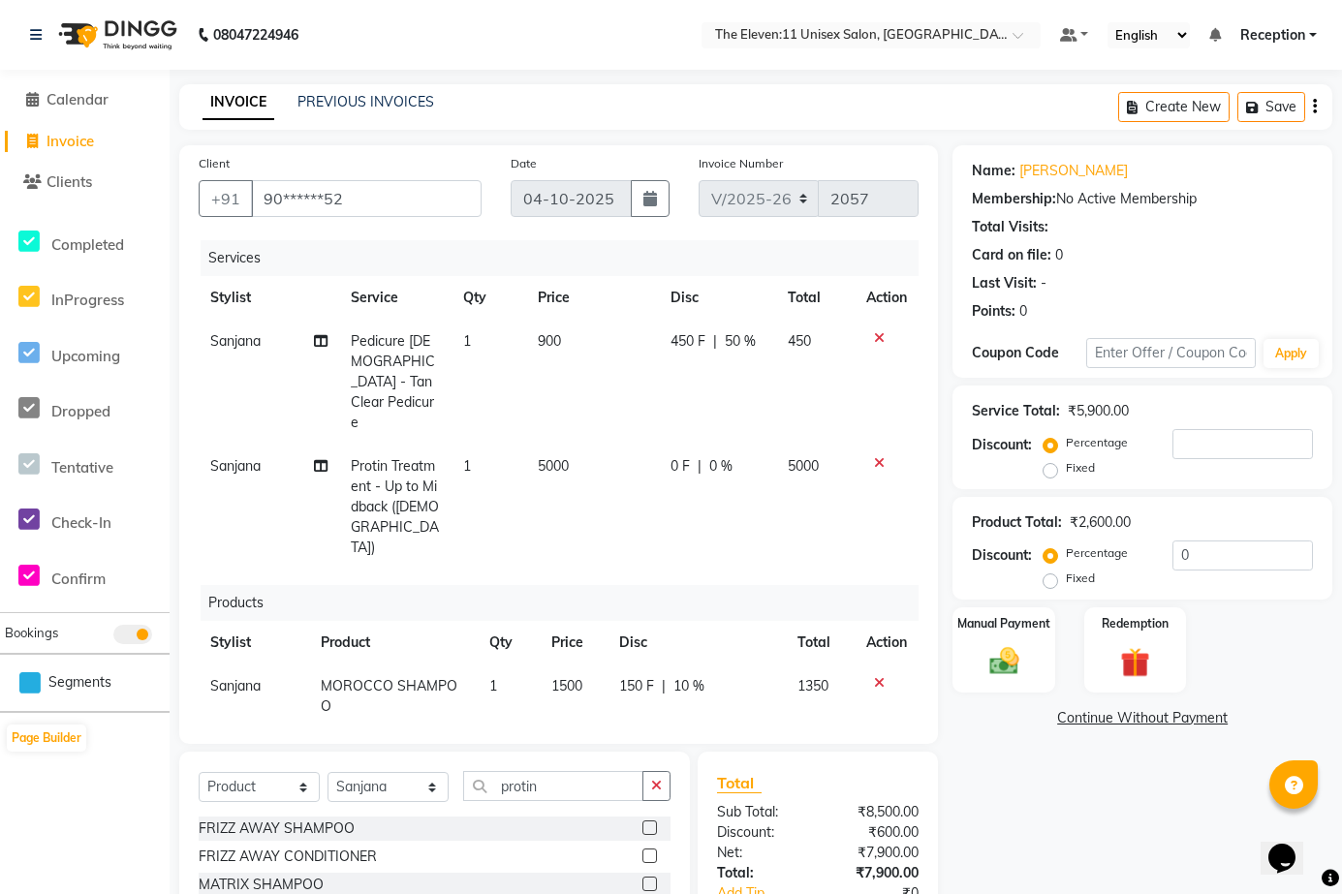
click at [726, 463] on input "0" at bounding box center [733, 755] width 58 height 30
type input "10"
click at [907, 463] on div "Name: Disha Khadka Membership: No Active Membership Total Visits: Card on file:…" at bounding box center [1149, 591] width 394 height 892
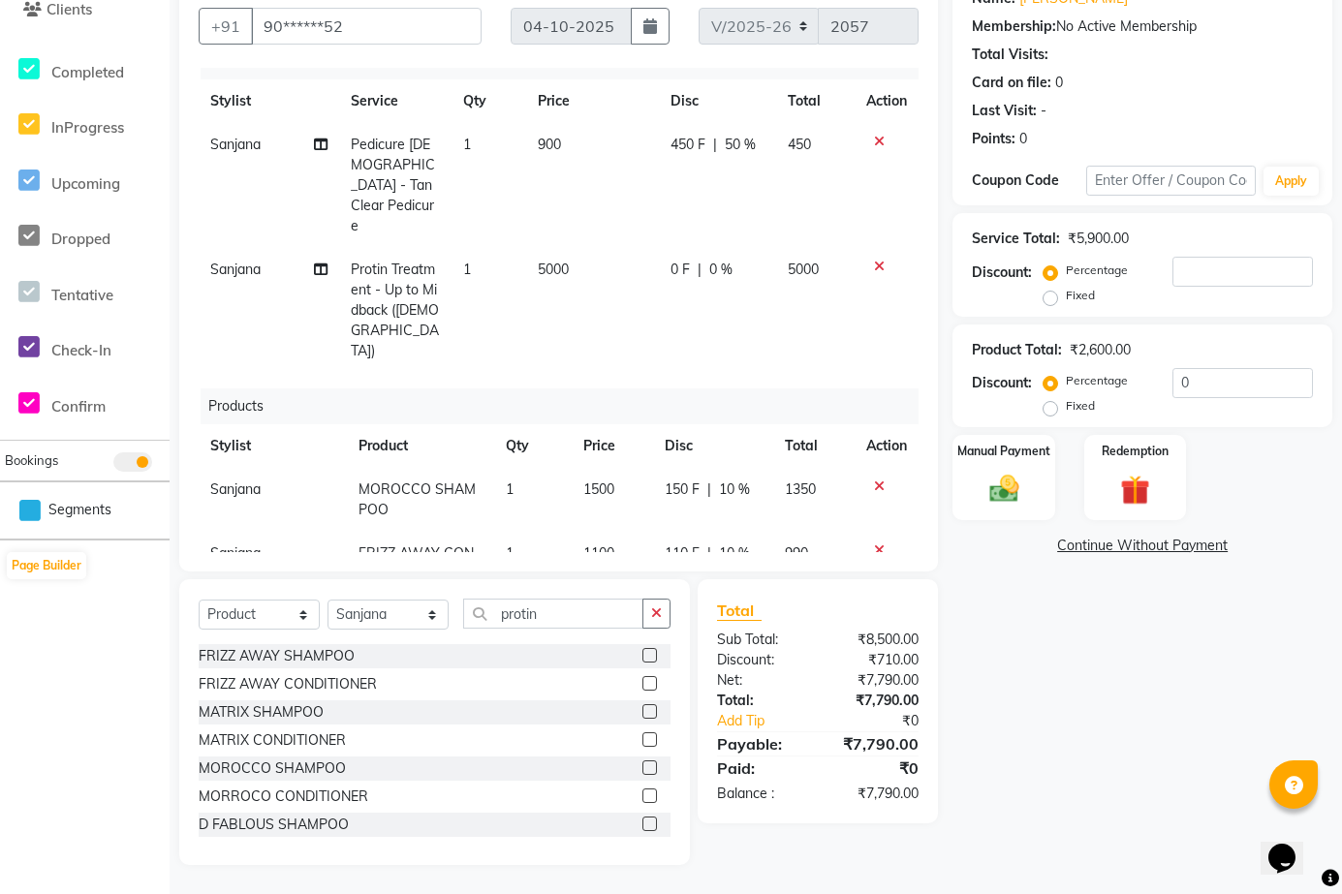
scroll to position [37, 0]
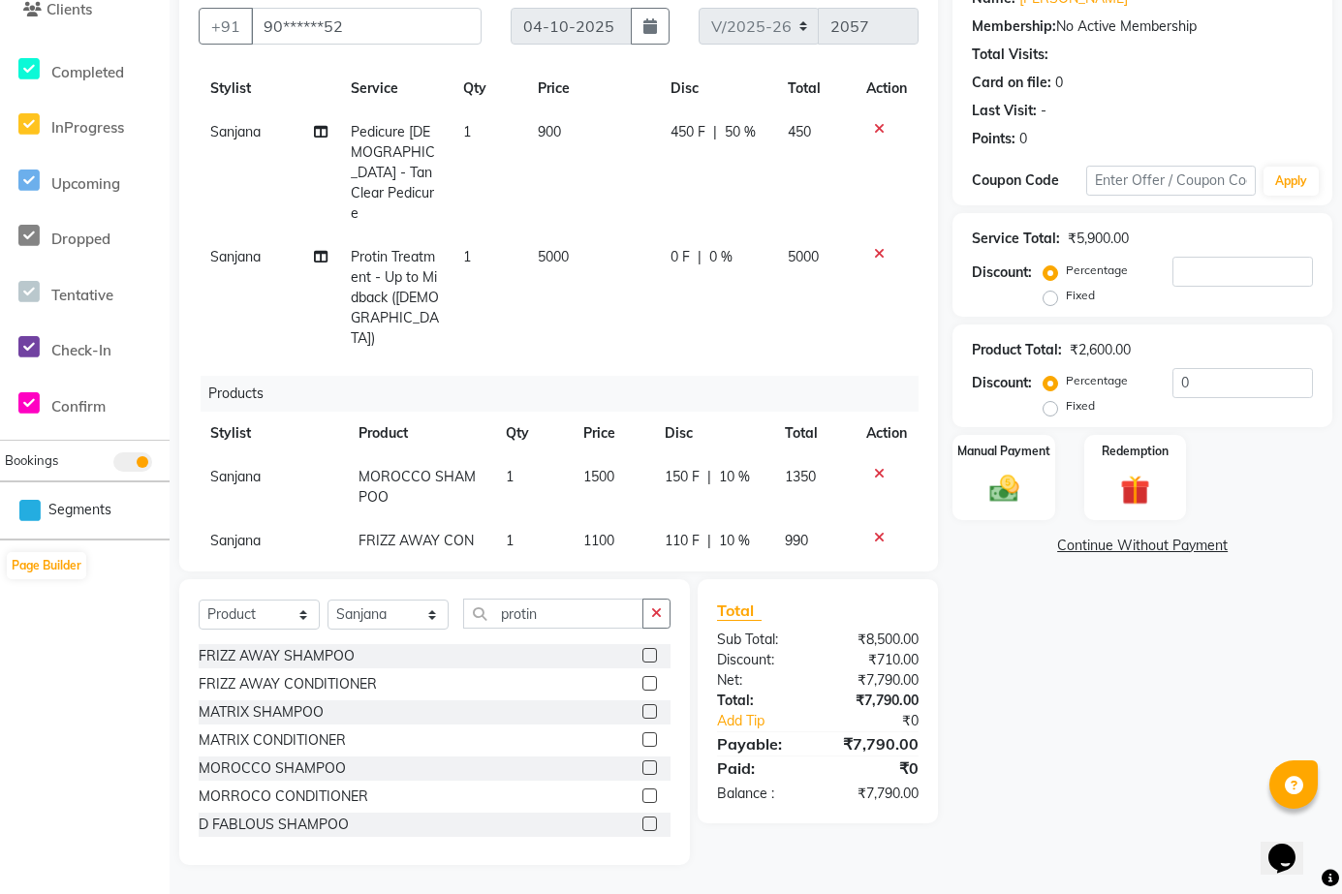
click at [874, 463] on icon at bounding box center [879, 538] width 11 height 14
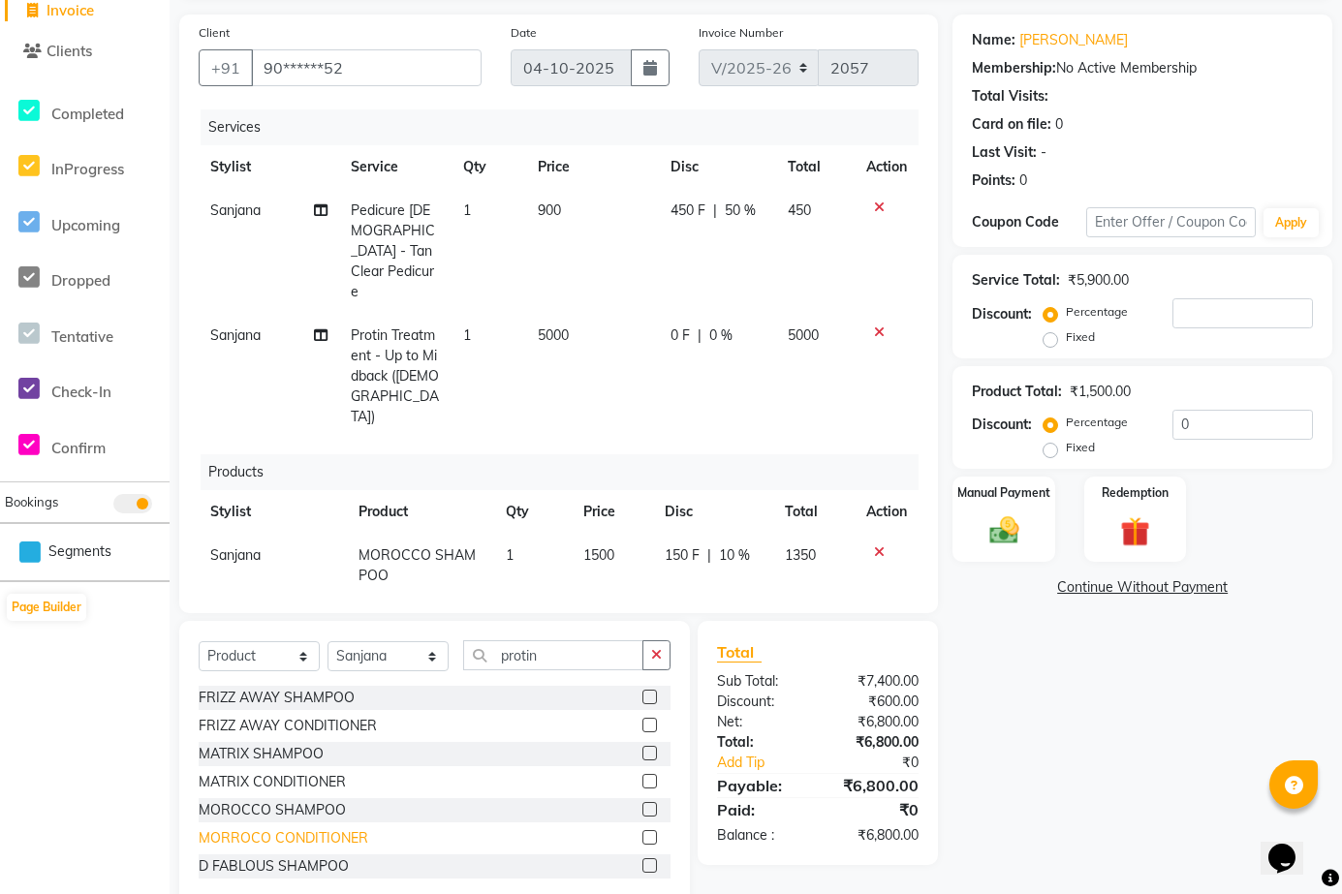
click at [331, 463] on div "MORROCO CONDITIONER" at bounding box center [284, 838] width 170 height 20
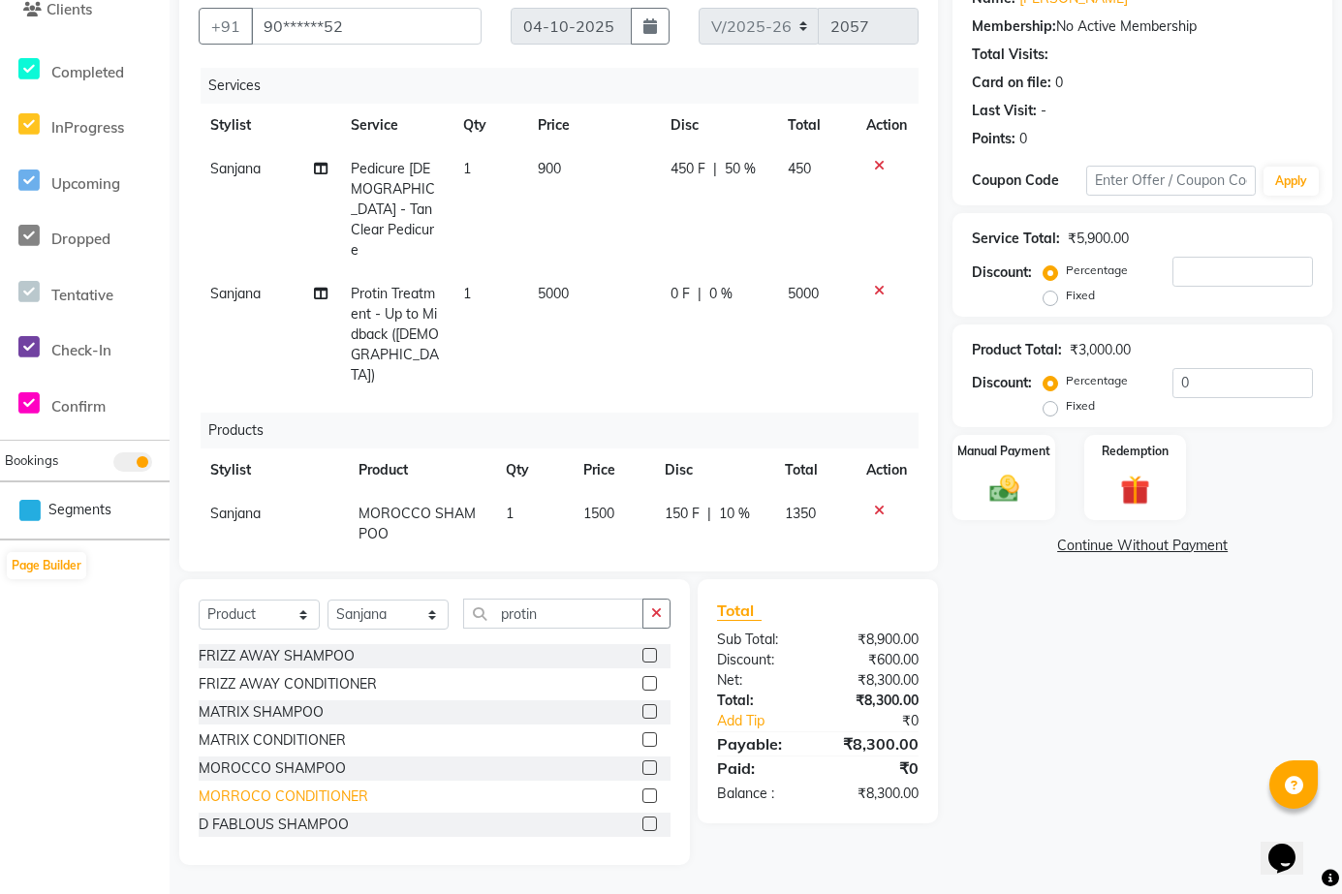
checkbox input "false"
click at [703, 463] on span "0 %" at bounding box center [714, 578] width 23 height 20
select select "73962"
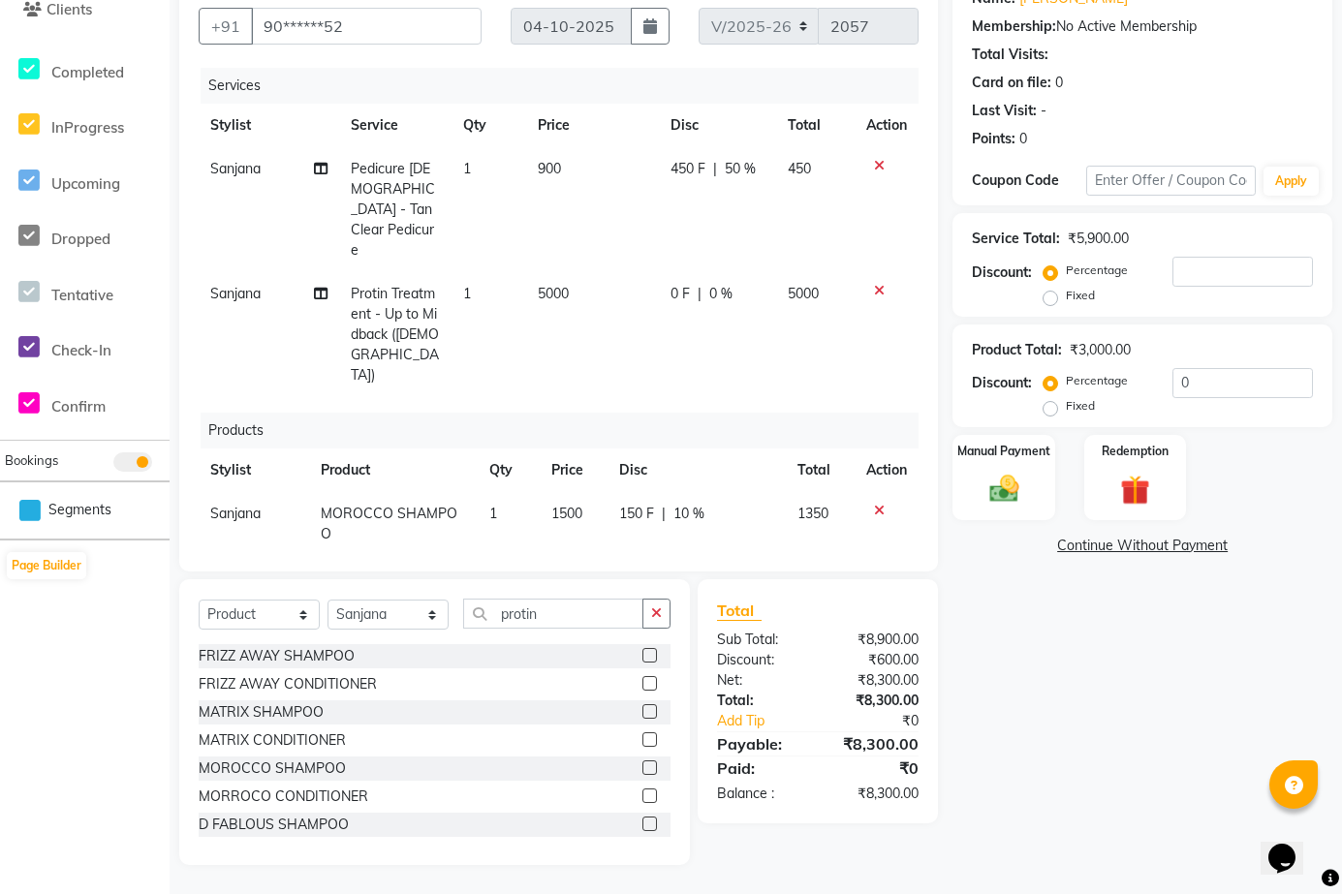
click at [727, 463] on input "0" at bounding box center [733, 583] width 58 height 30
type input "10"
click at [907, 463] on div "Name: Disha Khadka Membership: No Active Membership Total Visits: Card on file:…" at bounding box center [1149, 419] width 394 height 892
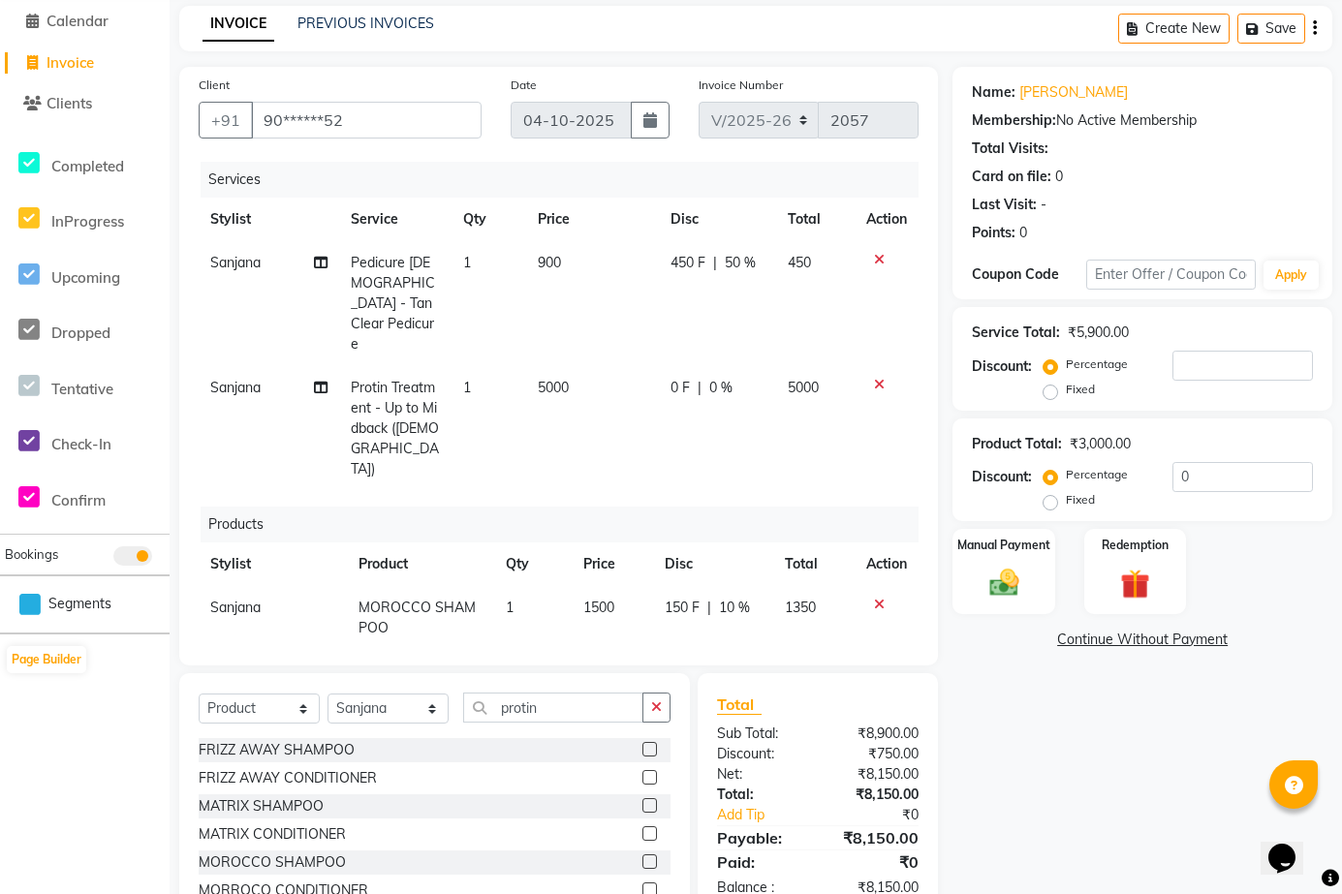
scroll to position [0, 0]
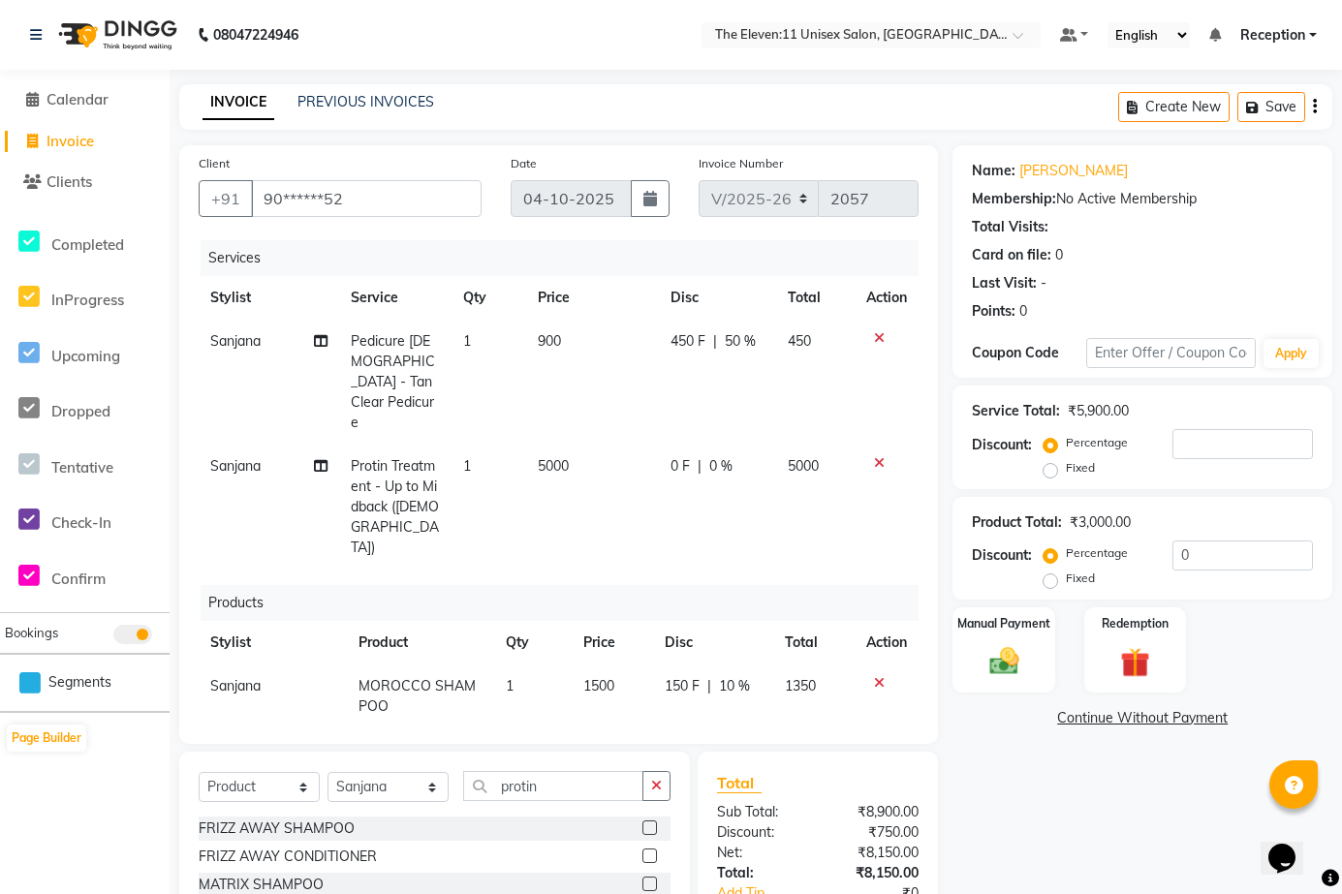
click at [243, 457] on span "Sanjana" at bounding box center [235, 465] width 50 height 17
select select "73962"
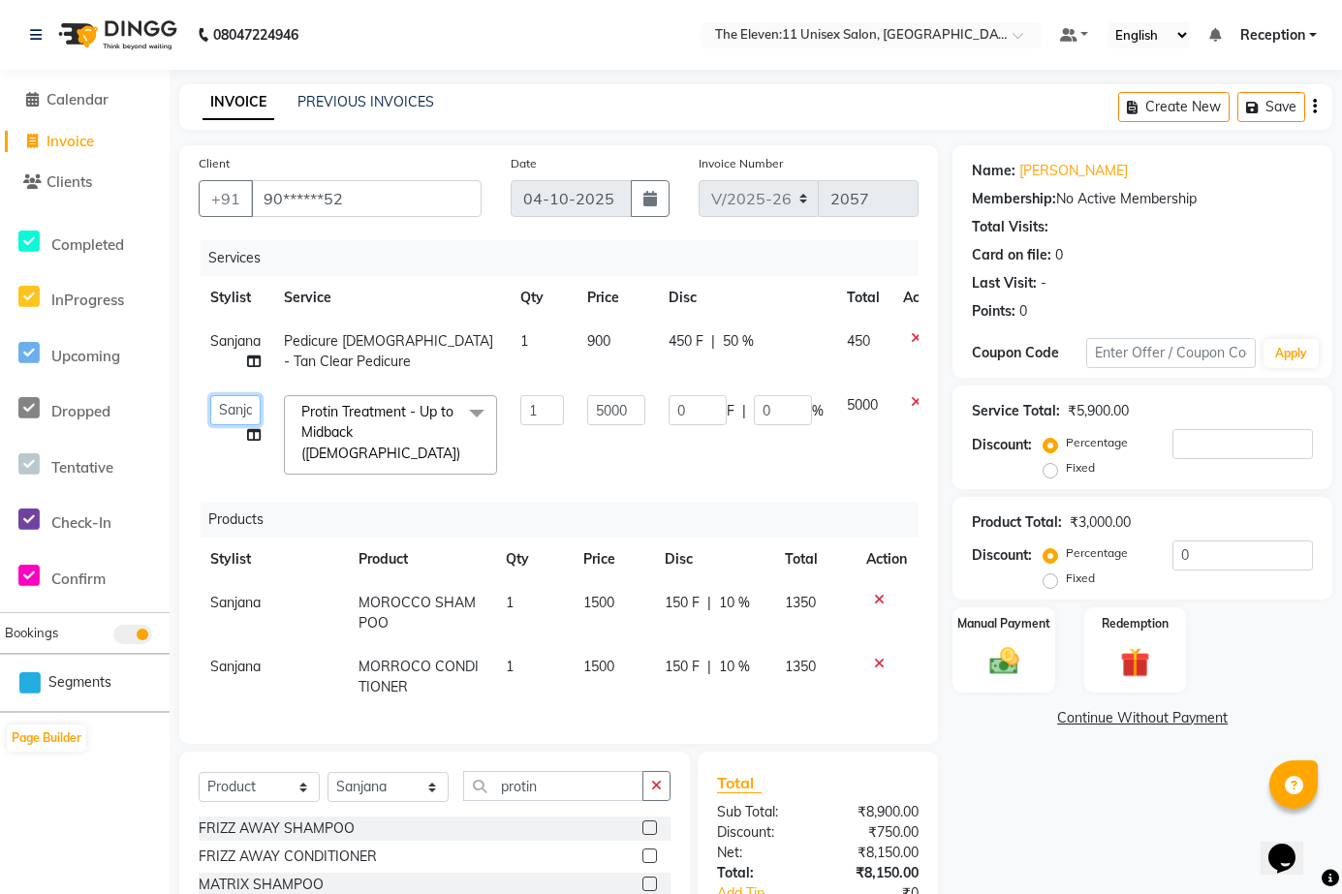
click at [244, 409] on select "Aditya Anita Ganesh Jyoti Manager Ravindra Reception Sanjana" at bounding box center [235, 410] width 50 height 30
select select "92424"
click at [257, 429] on icon at bounding box center [254, 435] width 14 height 14
select select "92424"
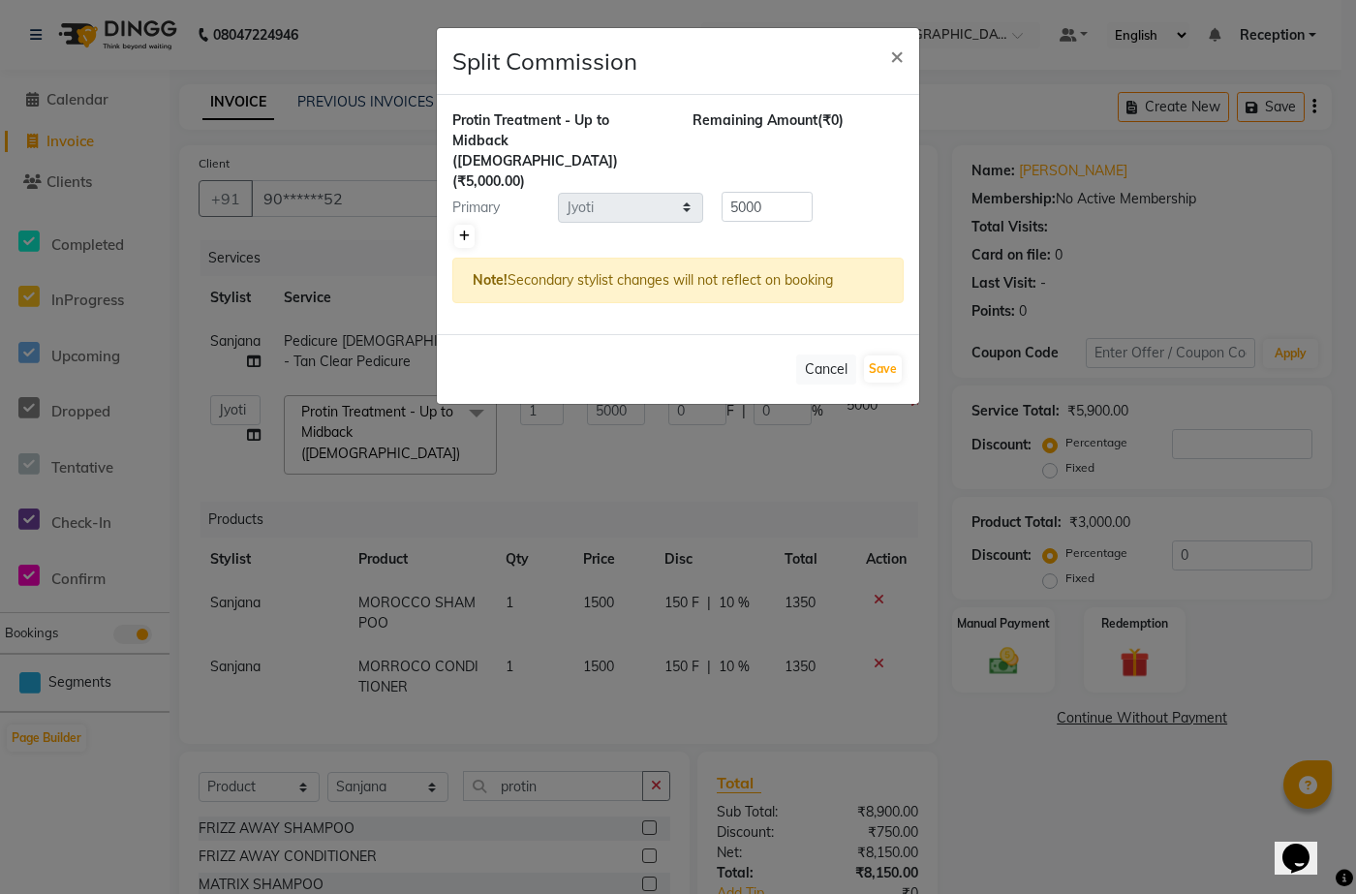
click at [463, 231] on icon at bounding box center [464, 237] width 11 height 12
type input "2500"
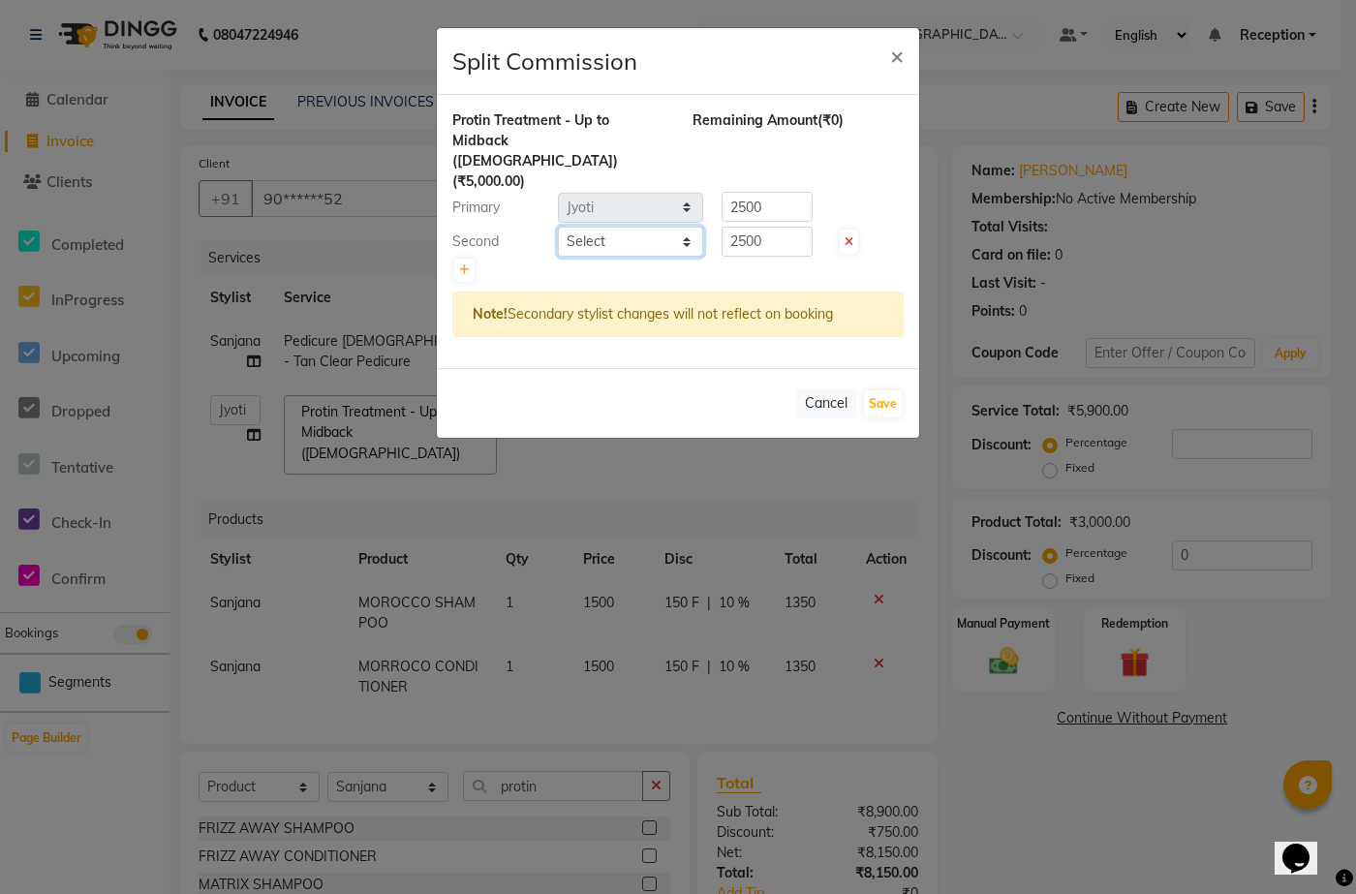
click at [649, 227] on select "Select Aditya Anita Ganesh Jyoti Manager Ravindra Reception Sanjana" at bounding box center [630, 242] width 145 height 30
select select "92496"
click at [558, 227] on select "Select Aditya Anita Ganesh Jyoti Manager Ravindra Reception Sanjana" at bounding box center [630, 242] width 145 height 30
click at [882, 390] on button "Save" at bounding box center [883, 403] width 38 height 27
select select "Select"
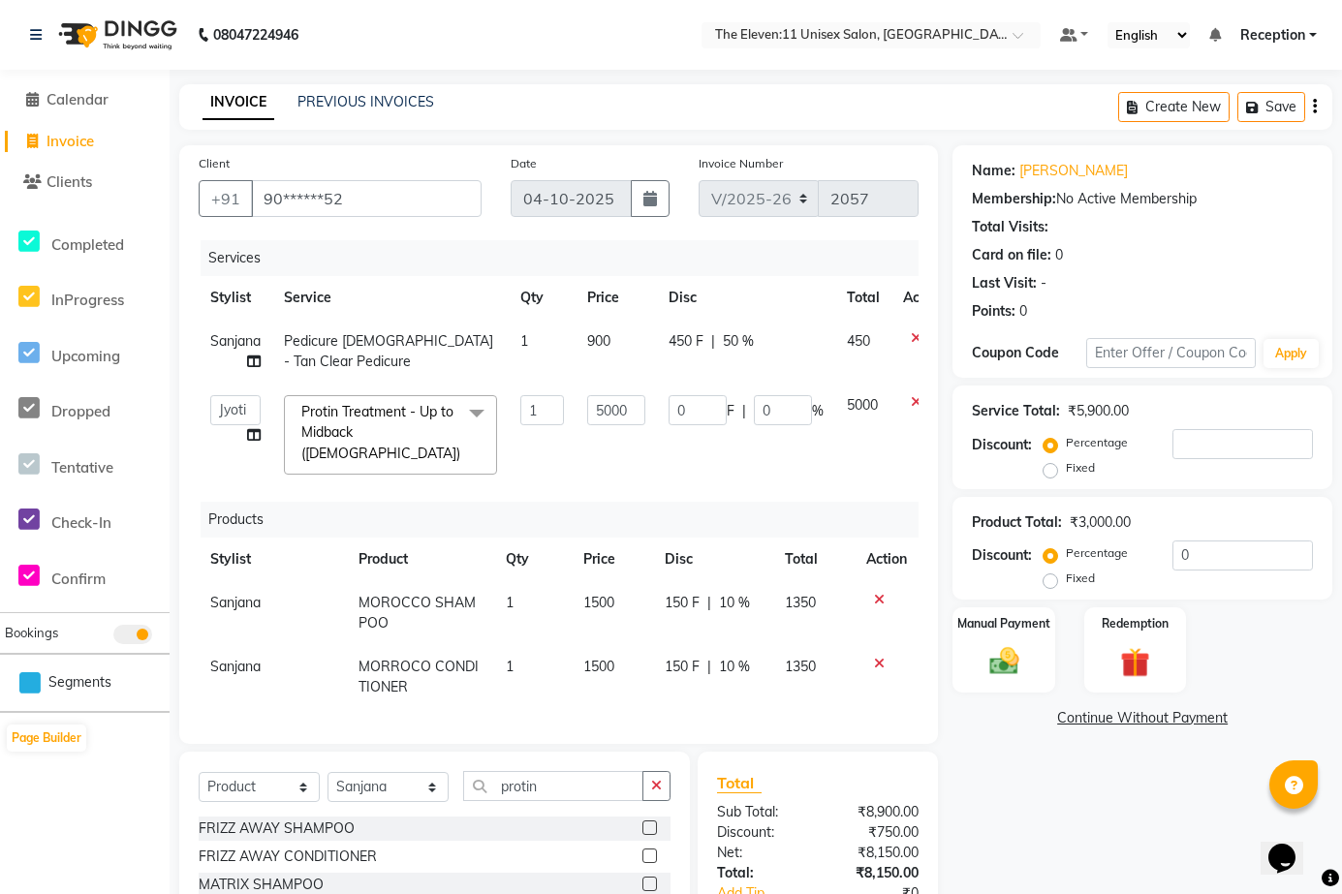
click at [242, 463] on span "Sanjana" at bounding box center [235, 602] width 50 height 17
select select "73962"
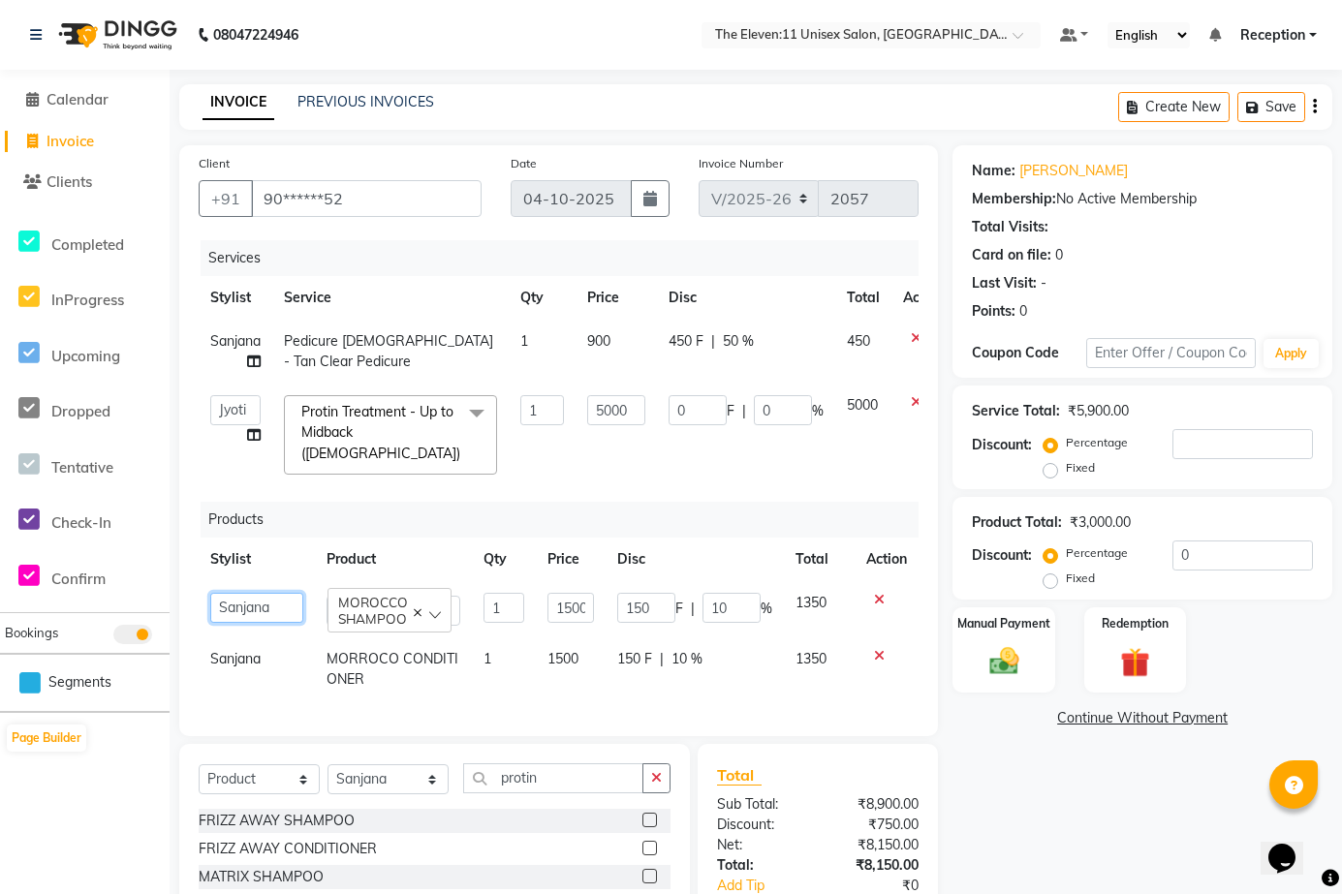
click at [254, 463] on select "Aditya Anita Ganesh Jyoti Manager Ravindra Reception Sanjana" at bounding box center [256, 608] width 93 height 30
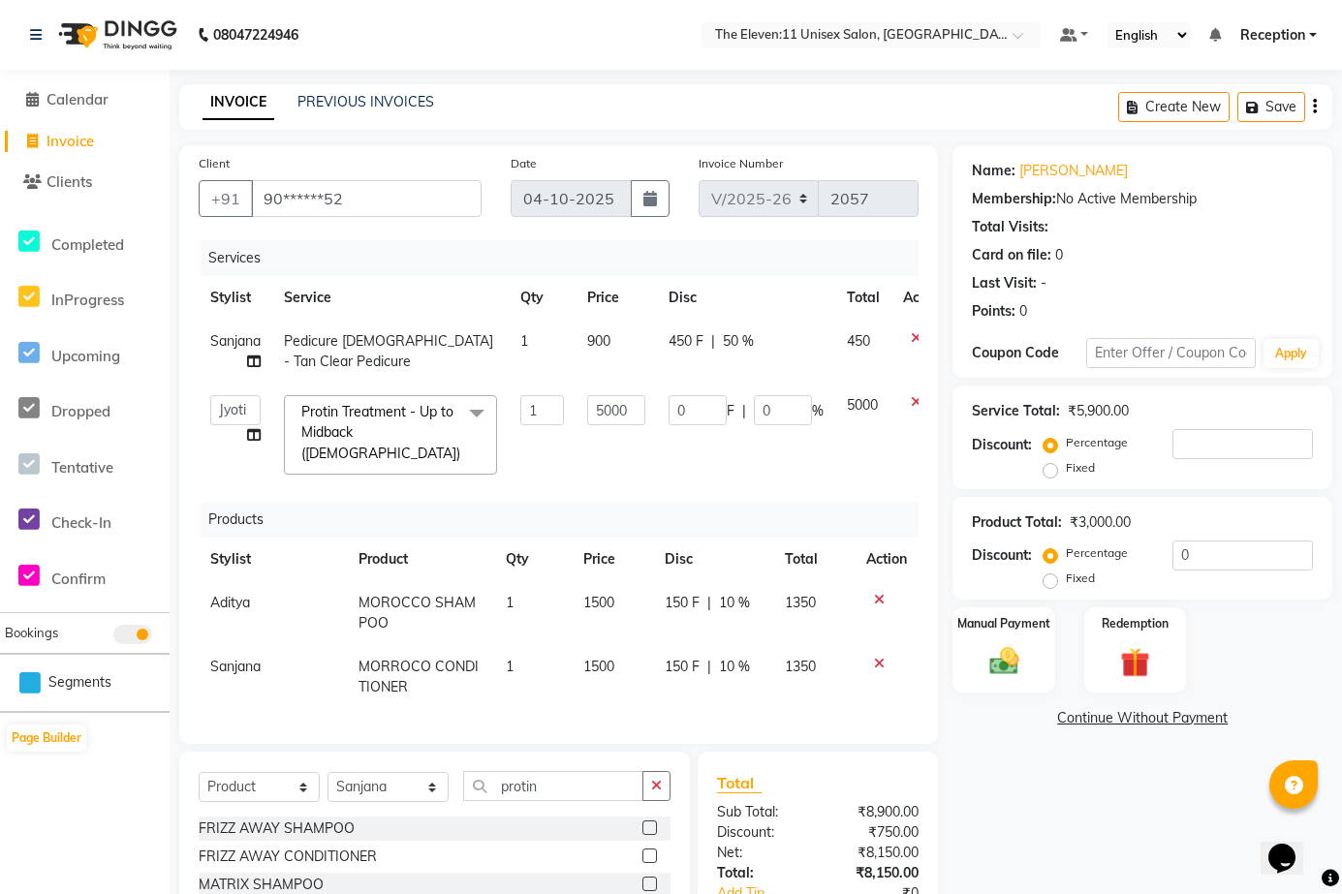
click at [248, 463] on span "Sanjana" at bounding box center [235, 666] width 50 height 17
select select "73962"
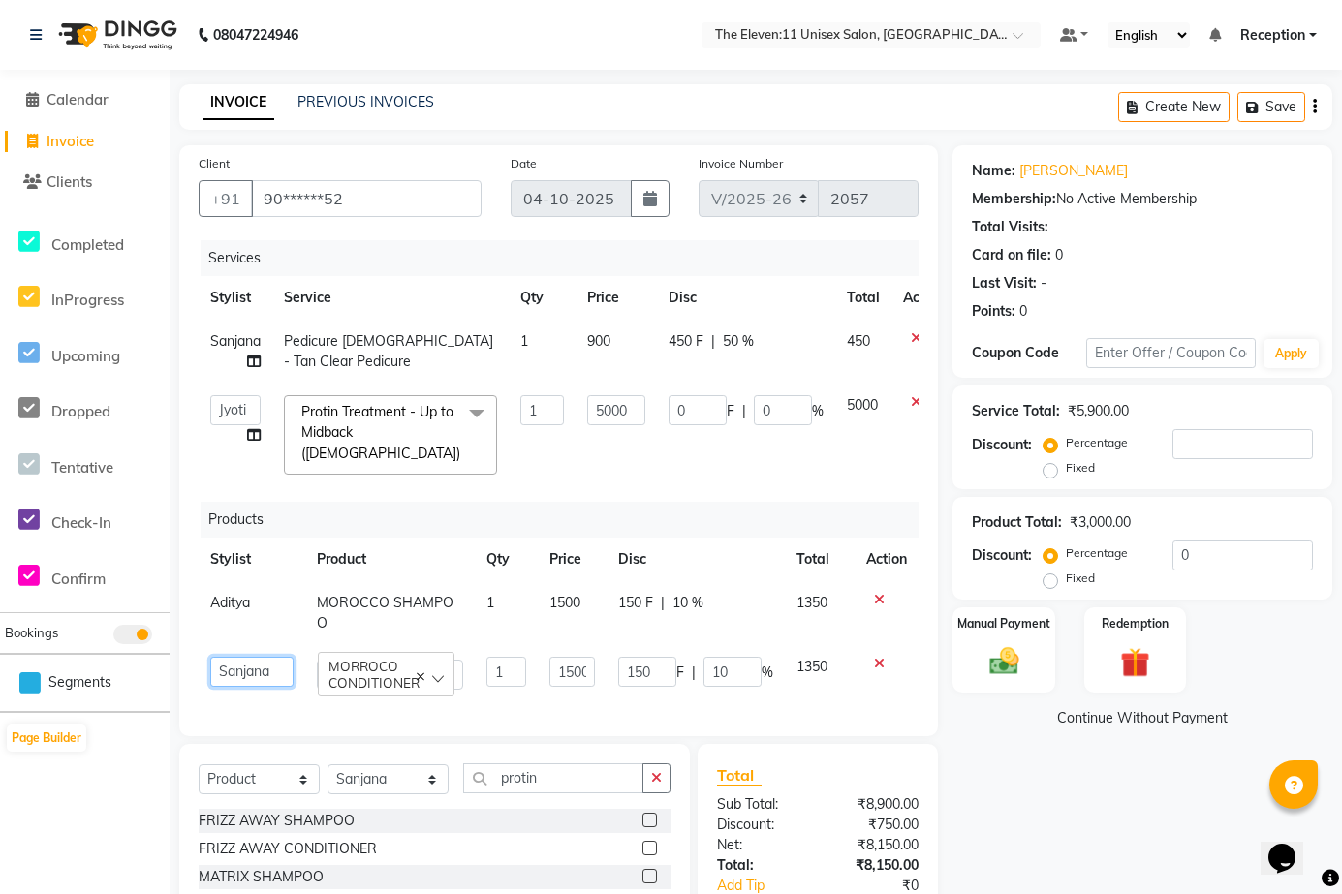
click at [258, 463] on select "Aditya Anita Ganesh Jyoti Manager Ravindra Reception Sanjana" at bounding box center [251, 672] width 83 height 30
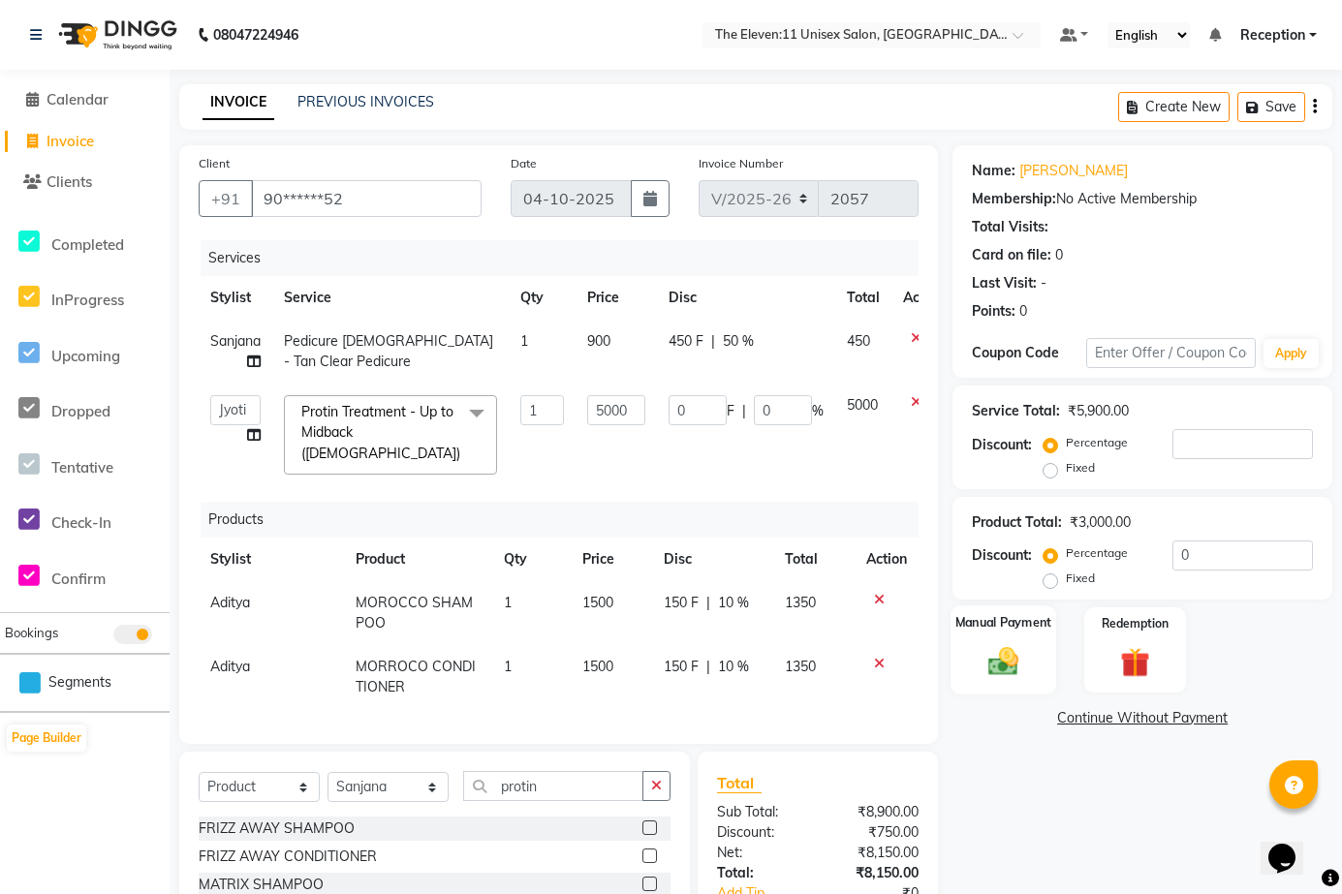
click at [907, 463] on img at bounding box center [1003, 661] width 49 height 35
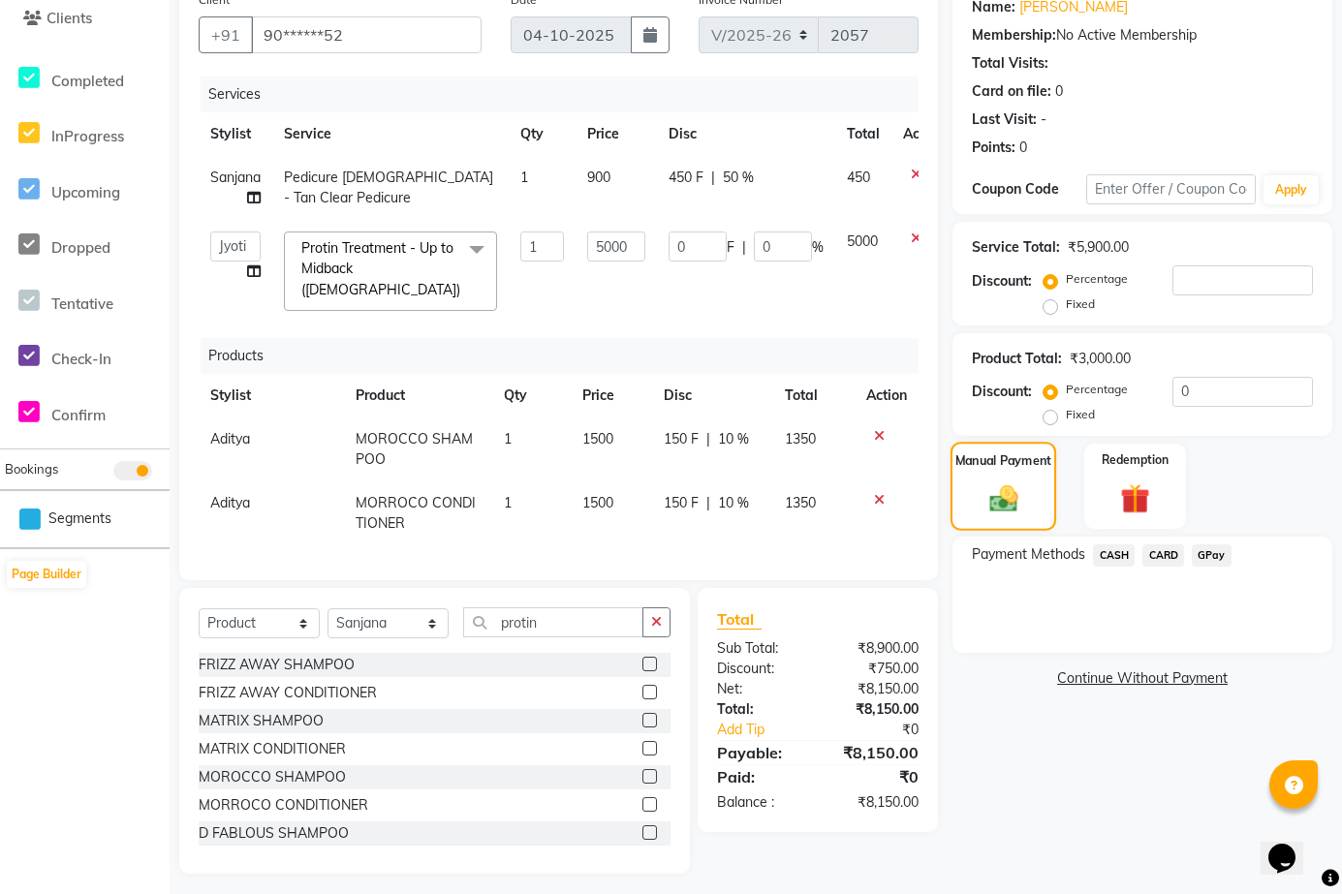
scroll to position [167, 0]
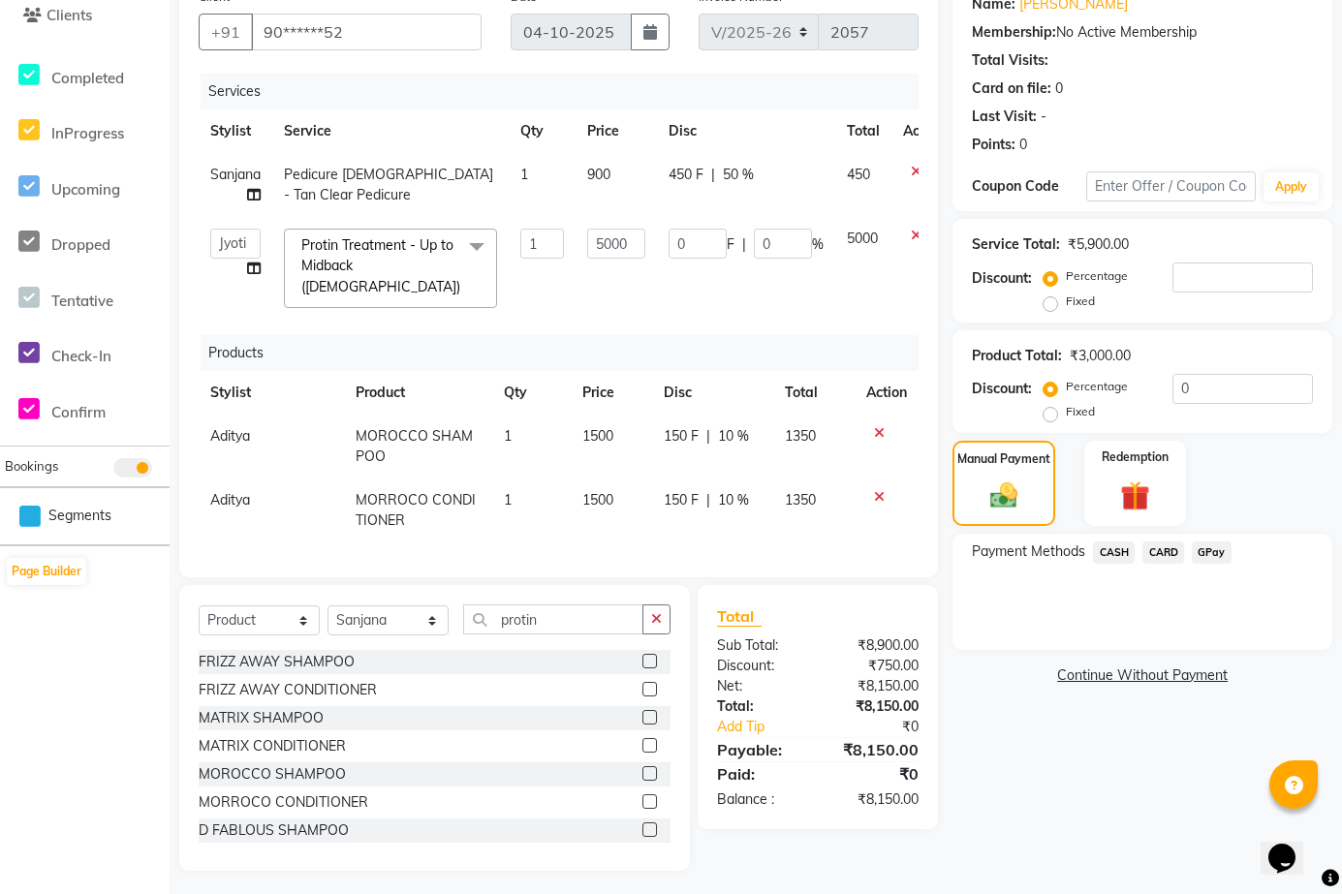
click at [907, 463] on span "GPay" at bounding box center [1212, 553] width 40 height 22
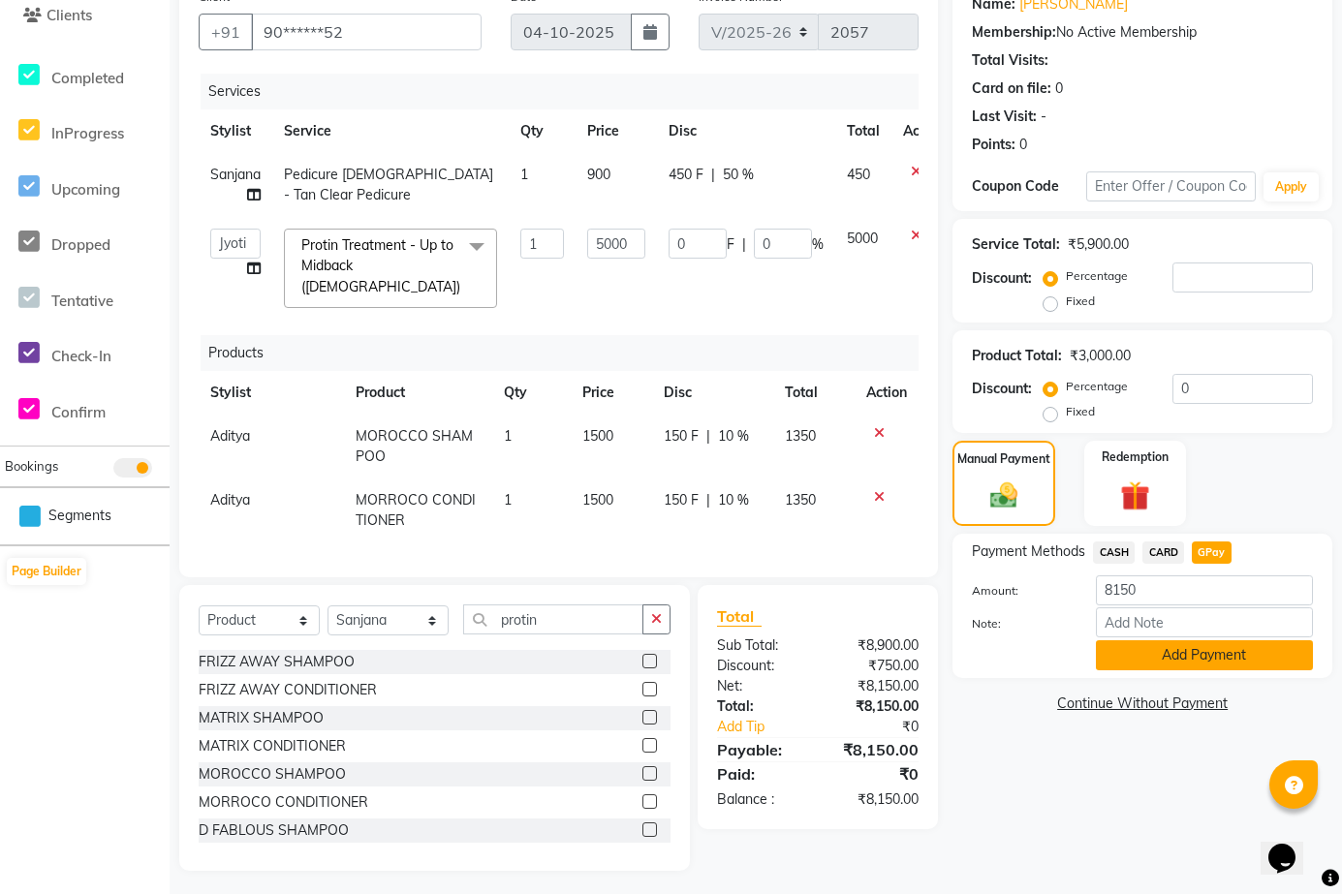
click at [907, 463] on button "Add Payment" at bounding box center [1204, 655] width 217 height 30
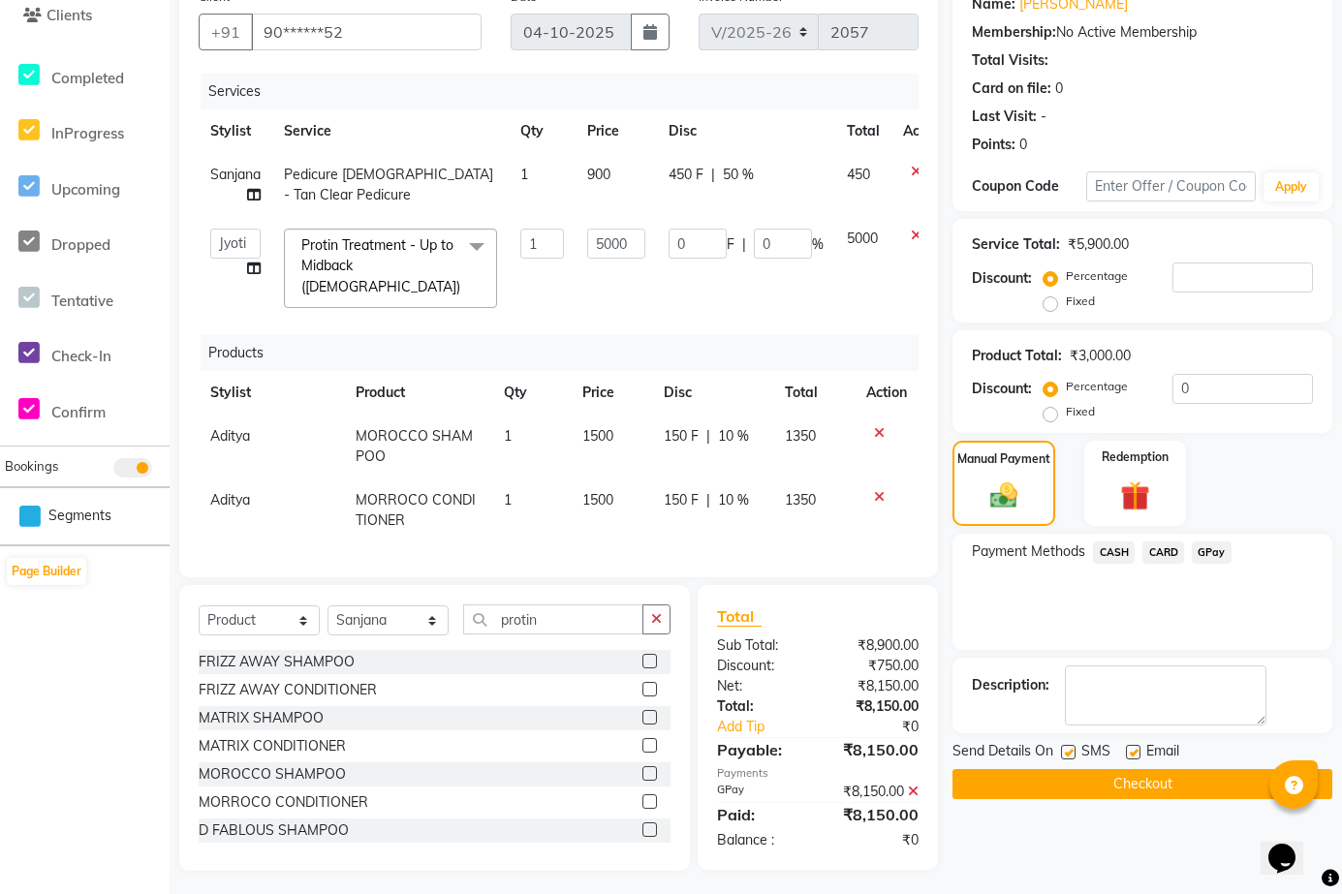
click at [907, 463] on button "Checkout" at bounding box center [1142, 784] width 380 height 30
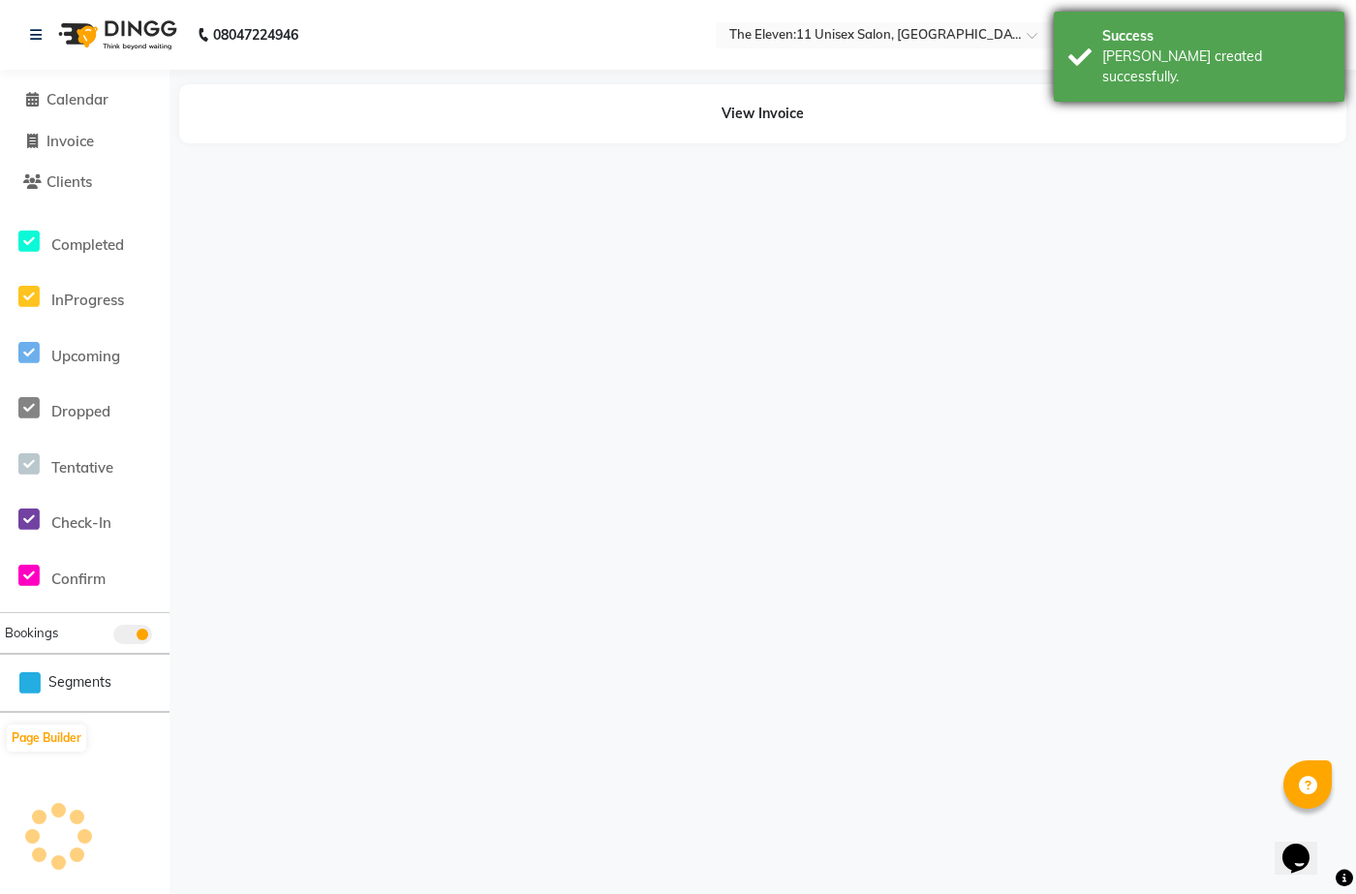
click at [907, 44] on div "Success" at bounding box center [1216, 36] width 228 height 20
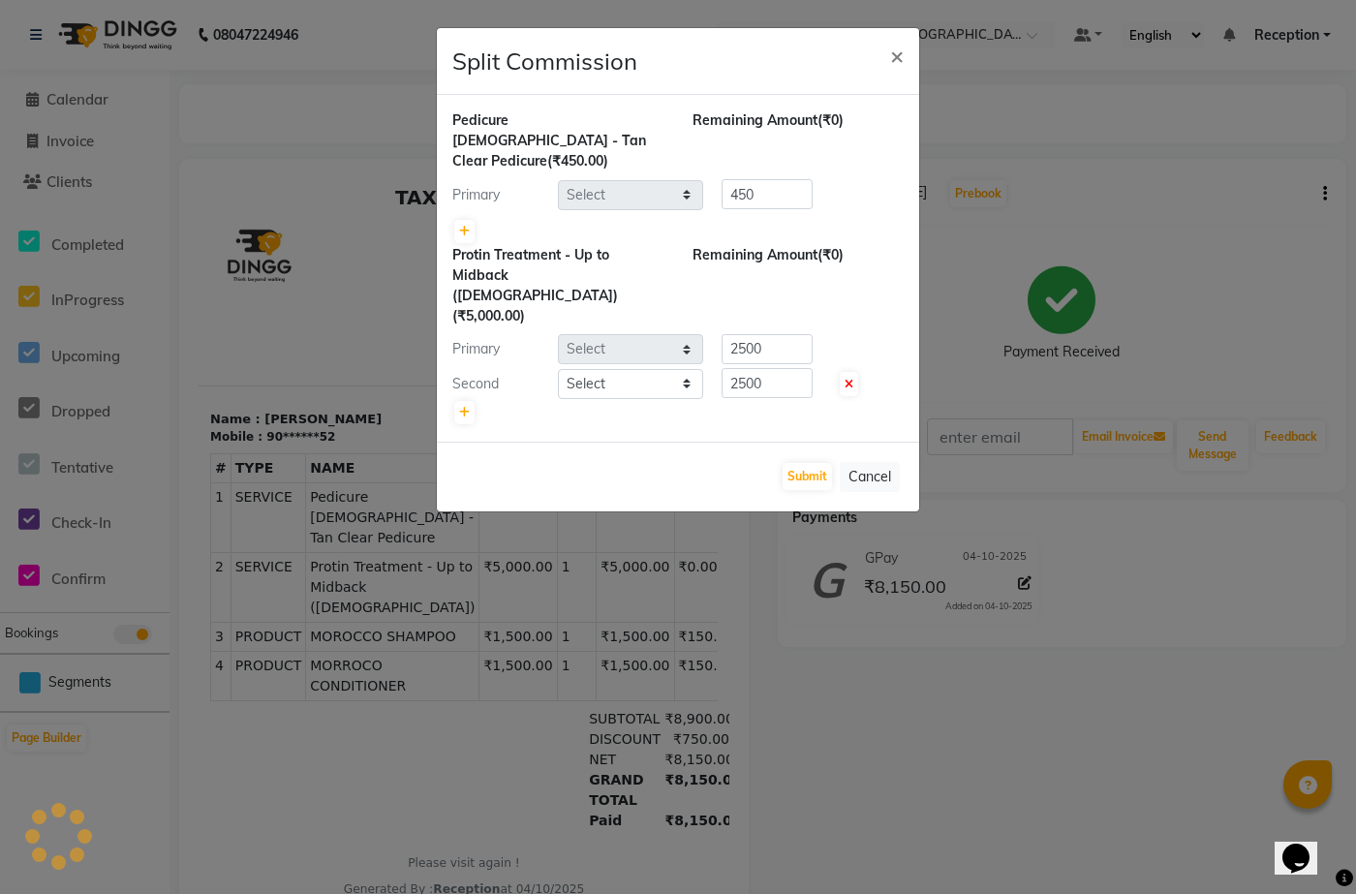
select select "73962"
select select "92424"
select select "92496"
click at [811, 463] on button "Submit" at bounding box center [807, 476] width 49 height 27
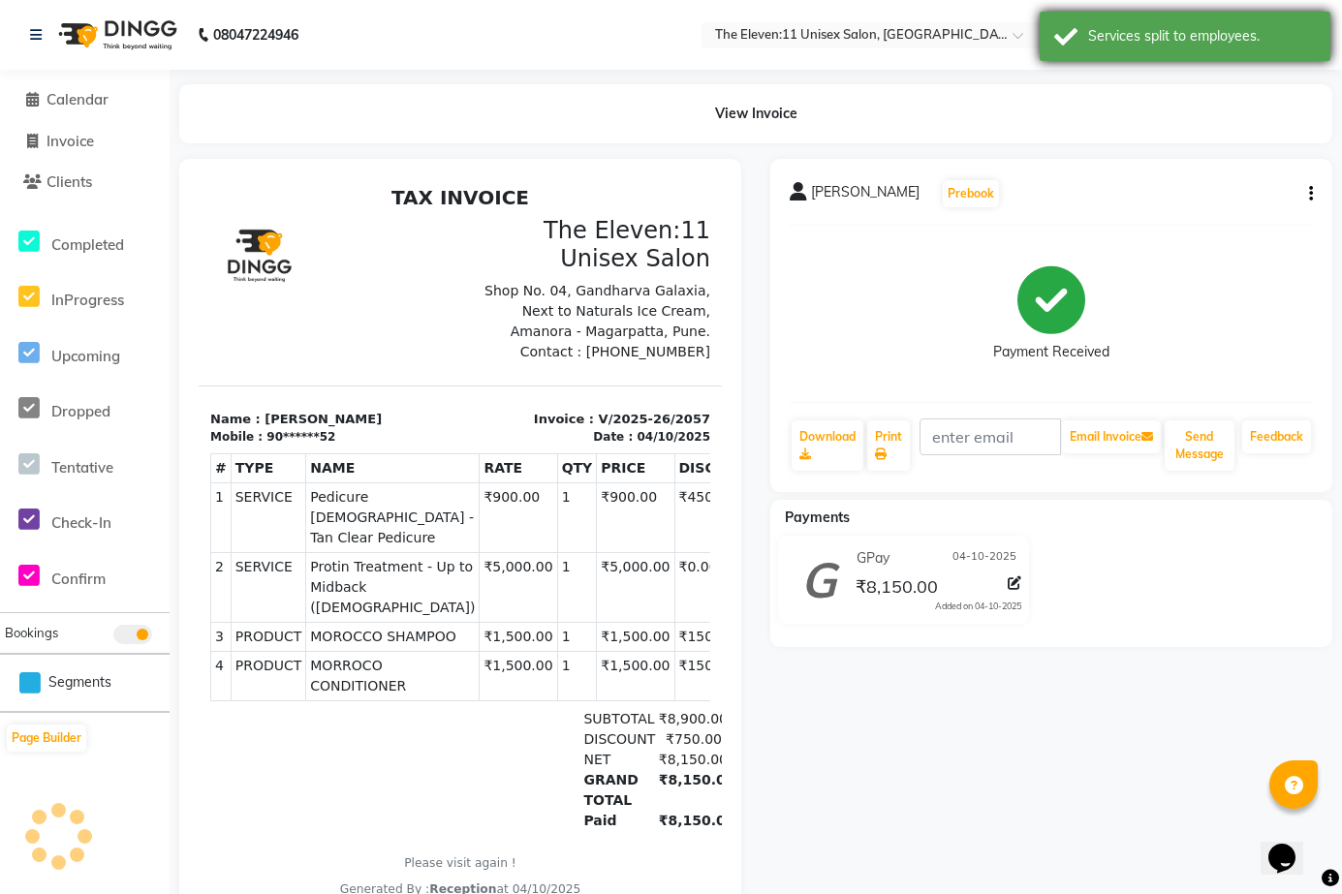
click at [907, 28] on div "Services split to employees." at bounding box center [1184, 36] width 291 height 49
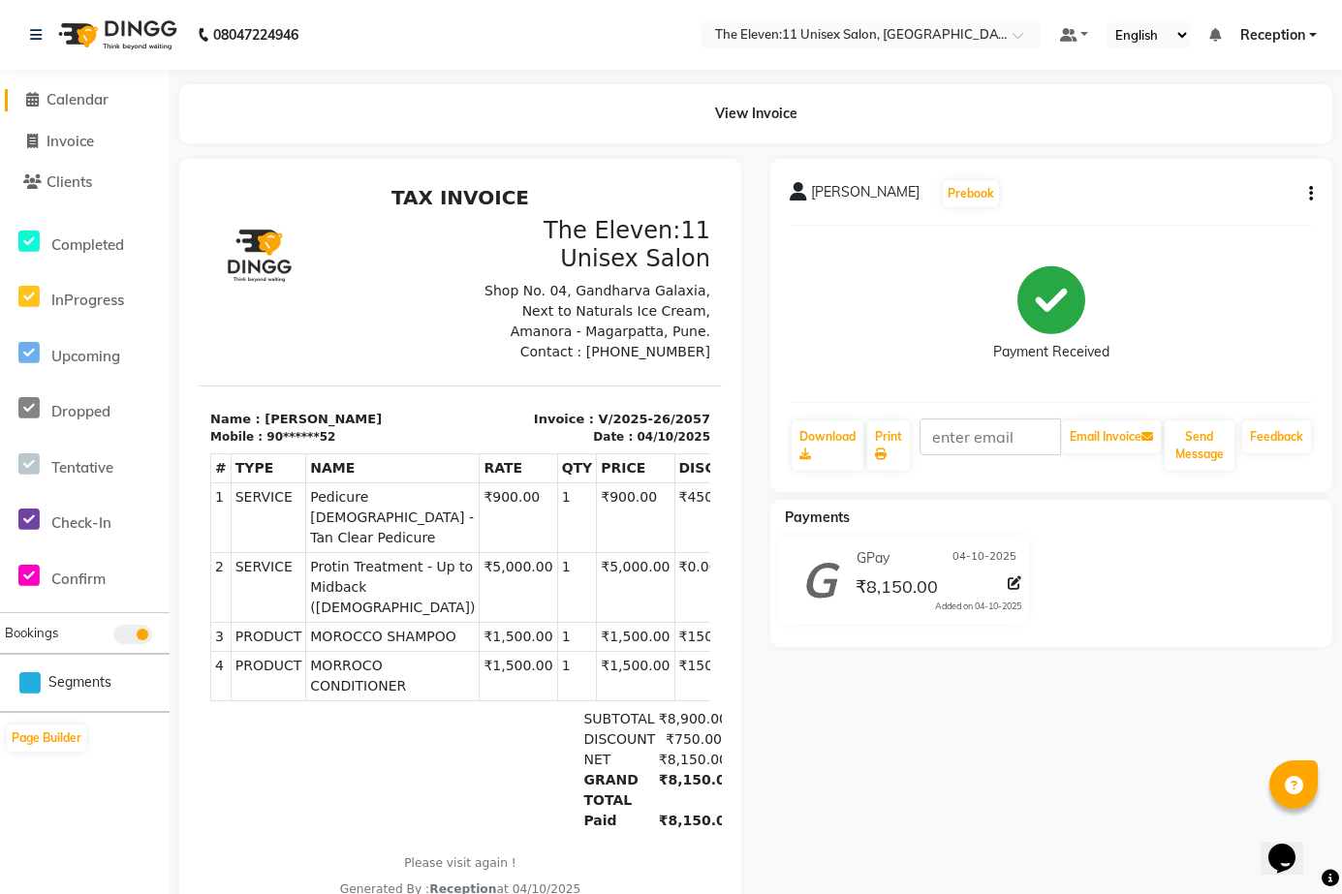
click at [37, 108] on span at bounding box center [31, 100] width 29 height 22
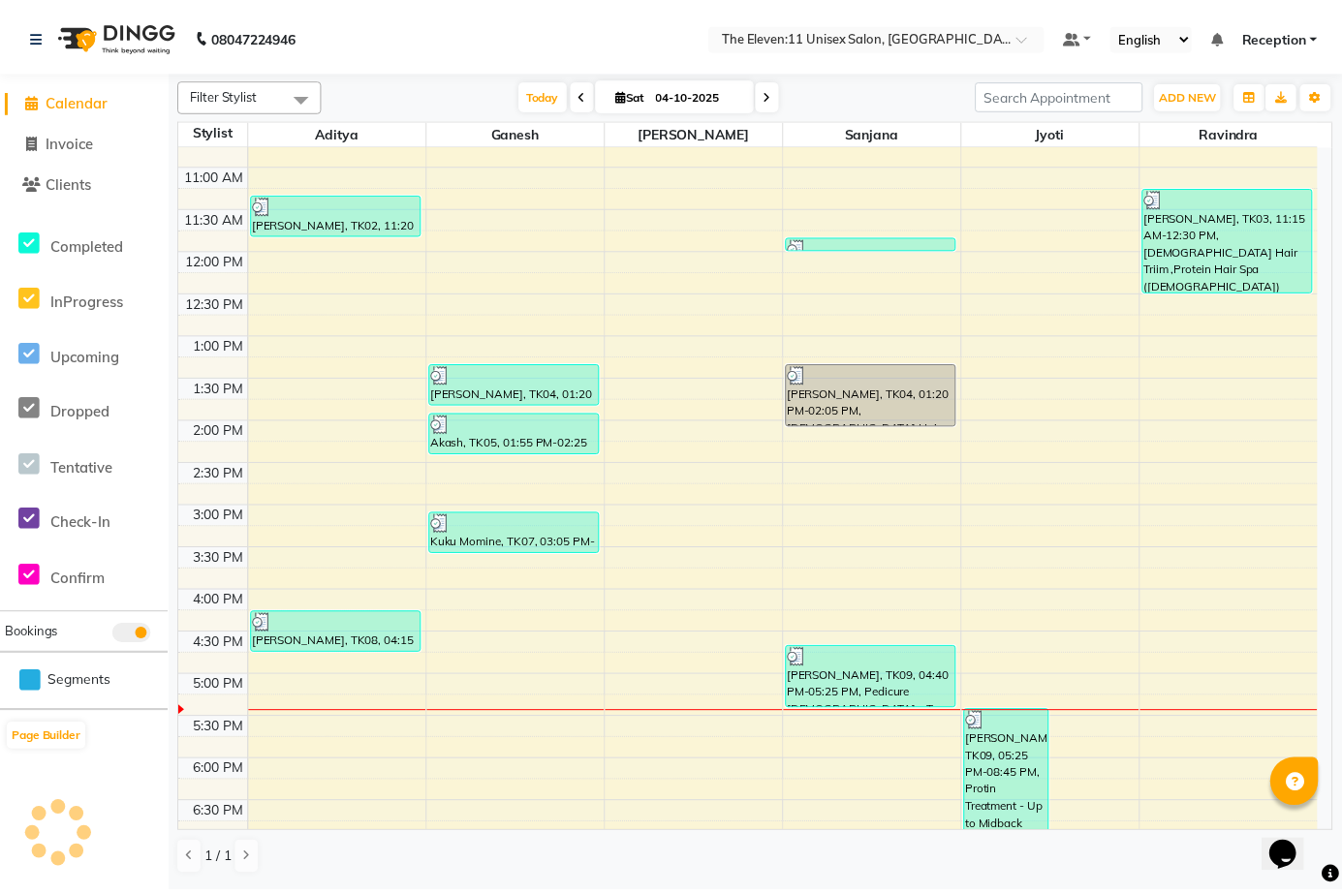
scroll to position [387, 0]
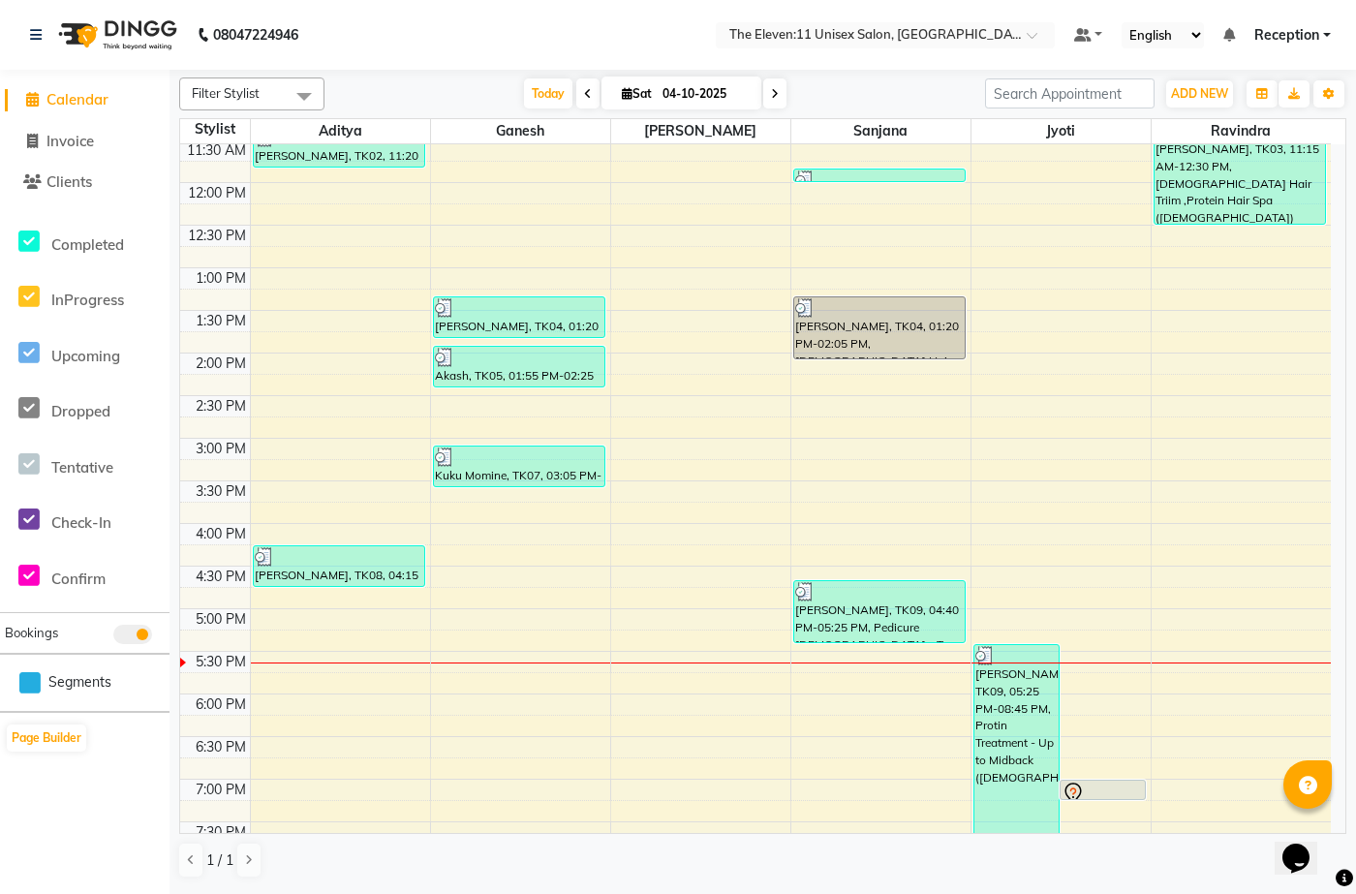
click at [722, 444] on div "7:00 AM 7:30 AM 8:00 AM 8:30 AM 9:00 AM 9:30 AM 10:00 AM 10:30 AM 11:00 AM 11:3…" at bounding box center [755, 481] width 1151 height 1448
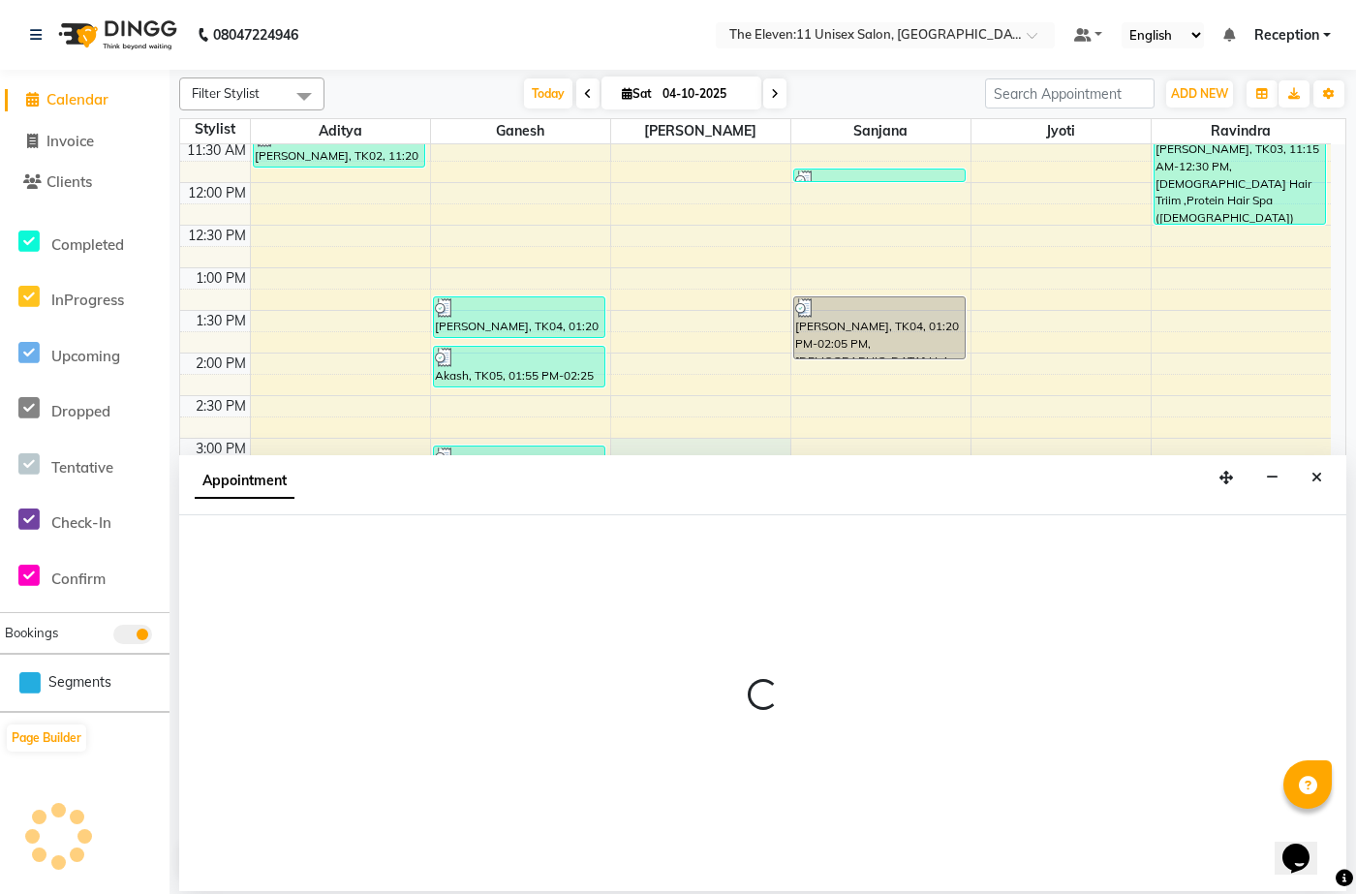
select select "70319"
select select "tentative"
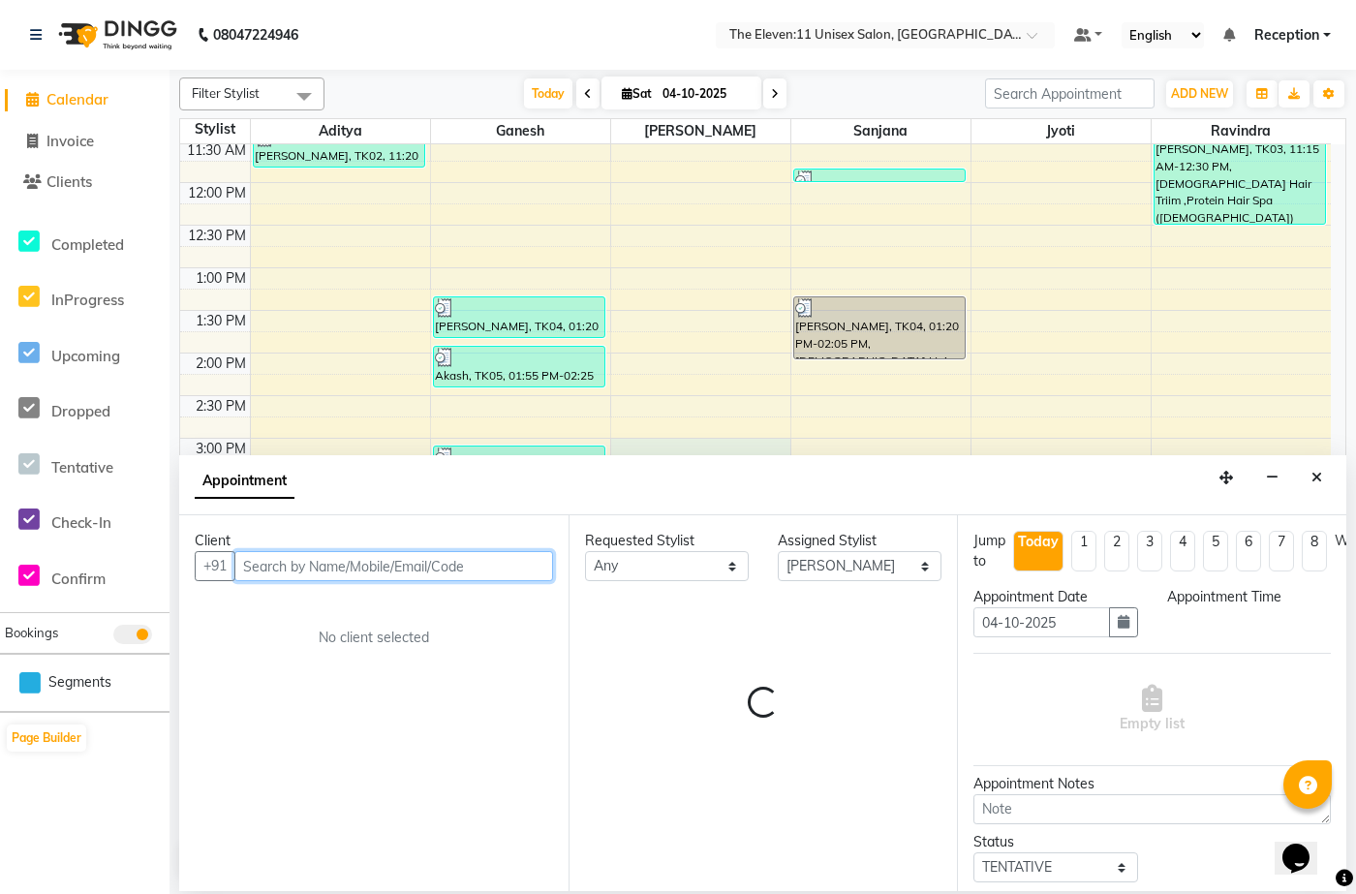
select select "900"
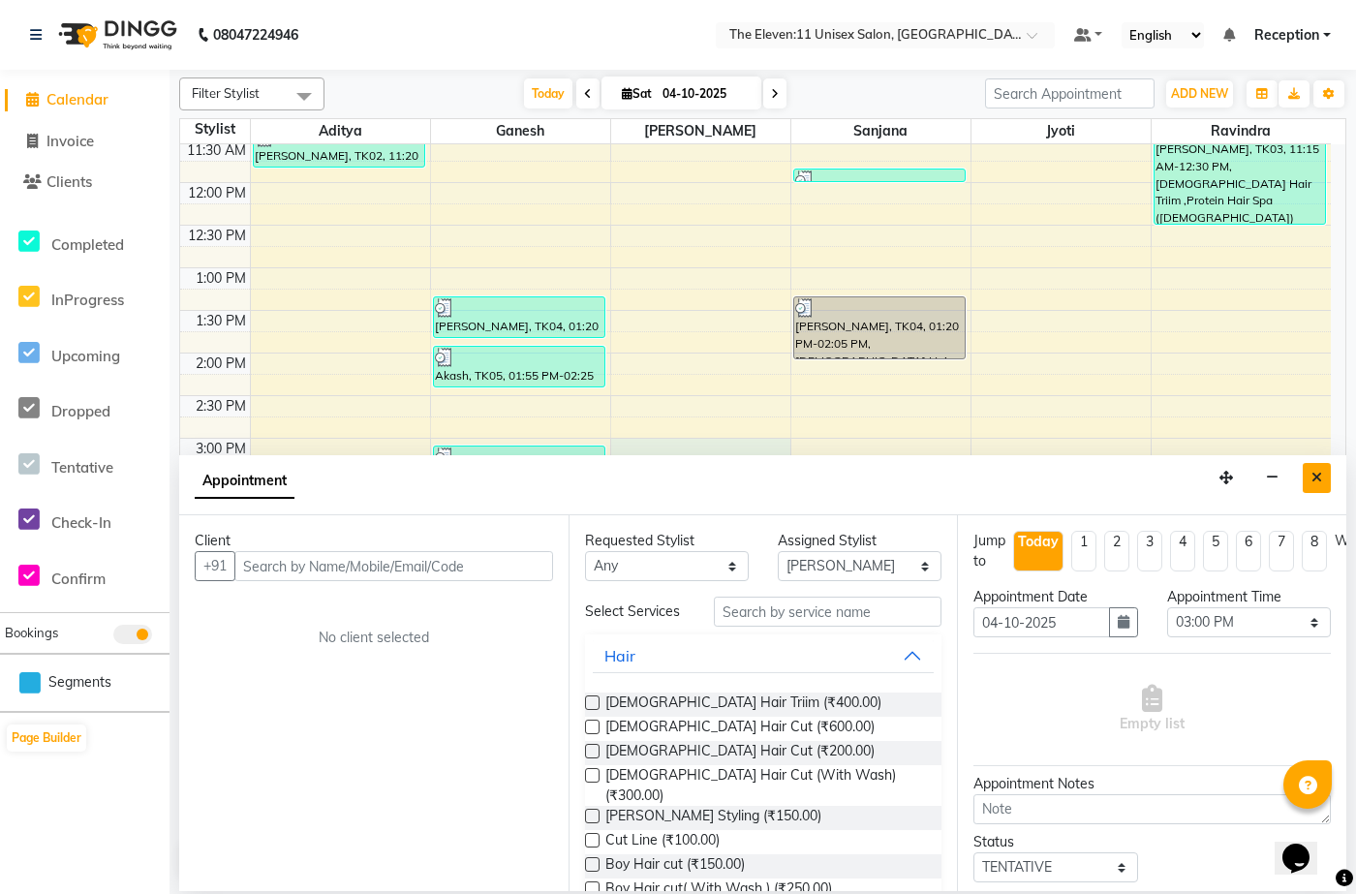
click at [907, 463] on icon "Close" at bounding box center [1317, 478] width 11 height 14
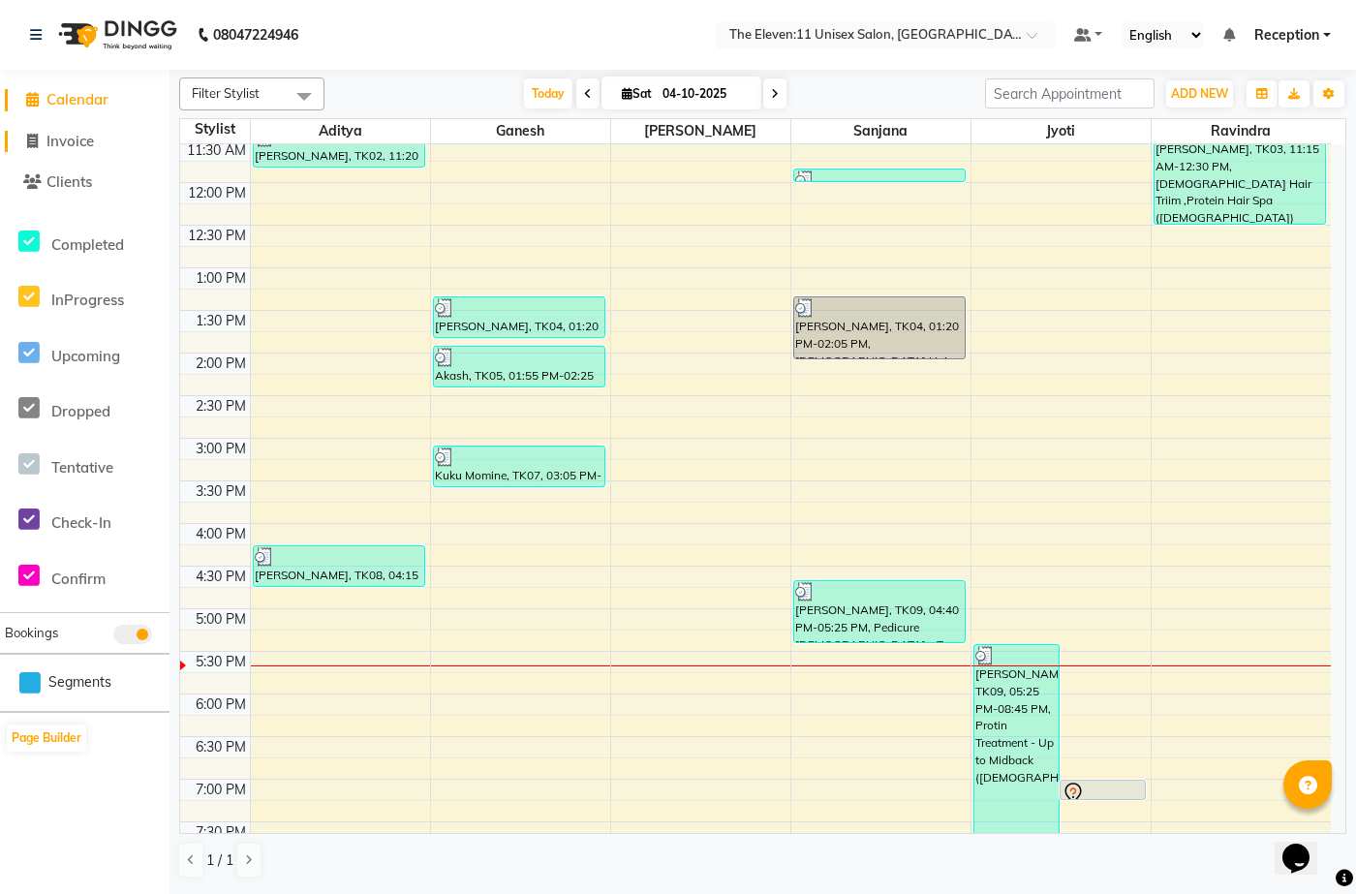
click at [79, 141] on span "Invoice" at bounding box center [69, 141] width 47 height 18
select select "7836"
select select "service"
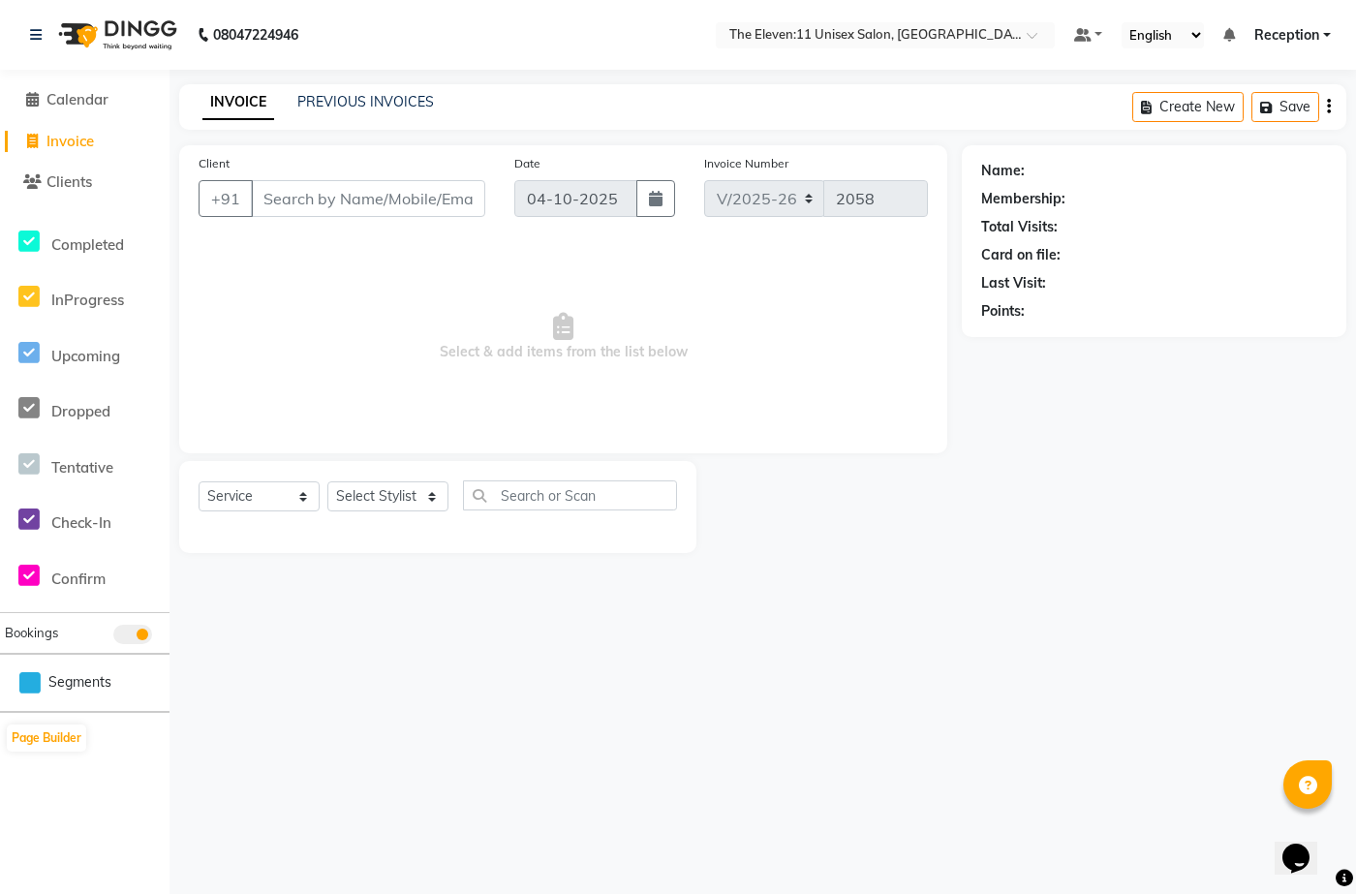
click at [337, 206] on input "Client" at bounding box center [368, 198] width 234 height 37
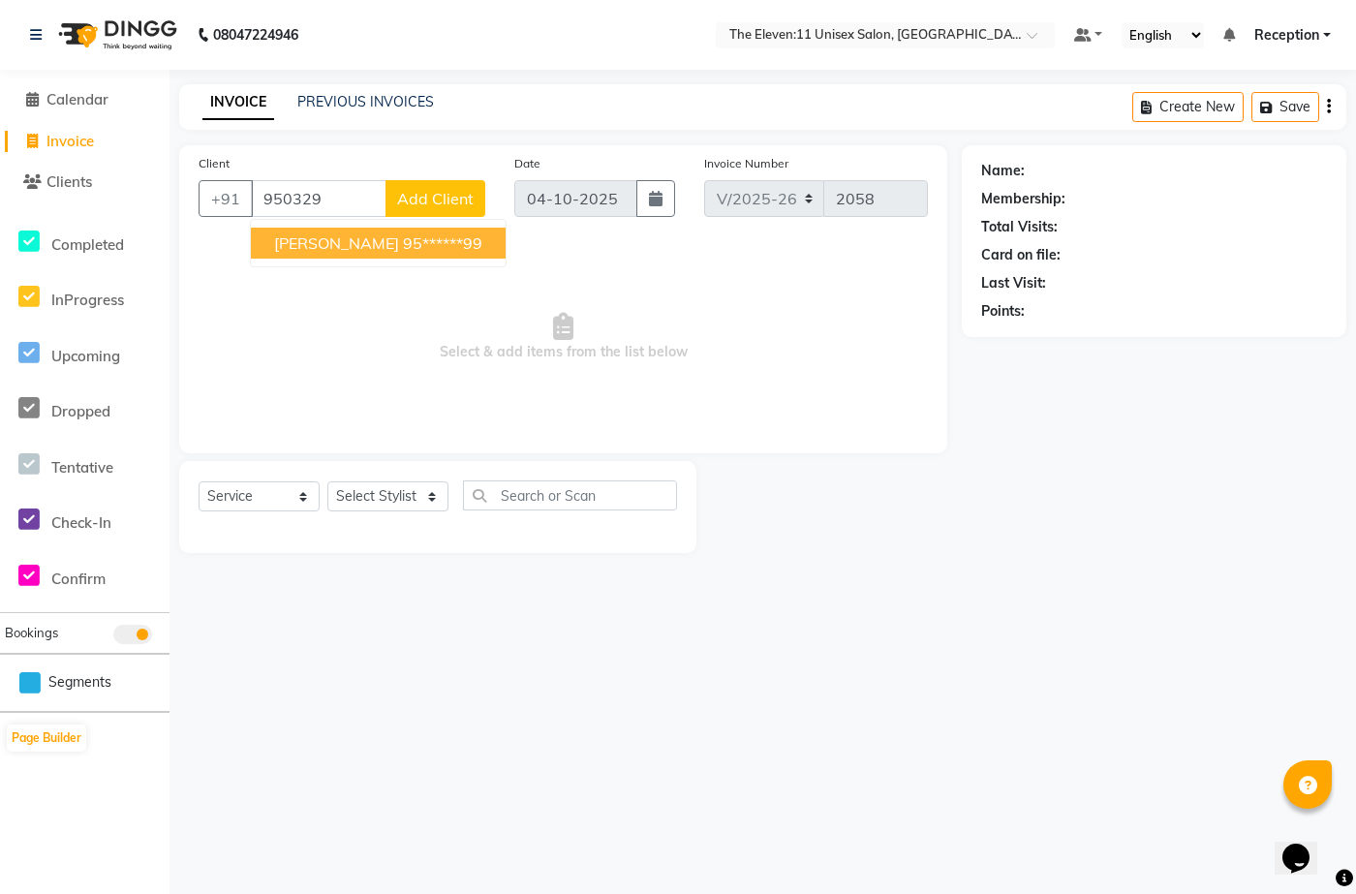
click at [403, 237] on ngb-highlight "95******99" at bounding box center [442, 242] width 79 height 19
type input "95******99"
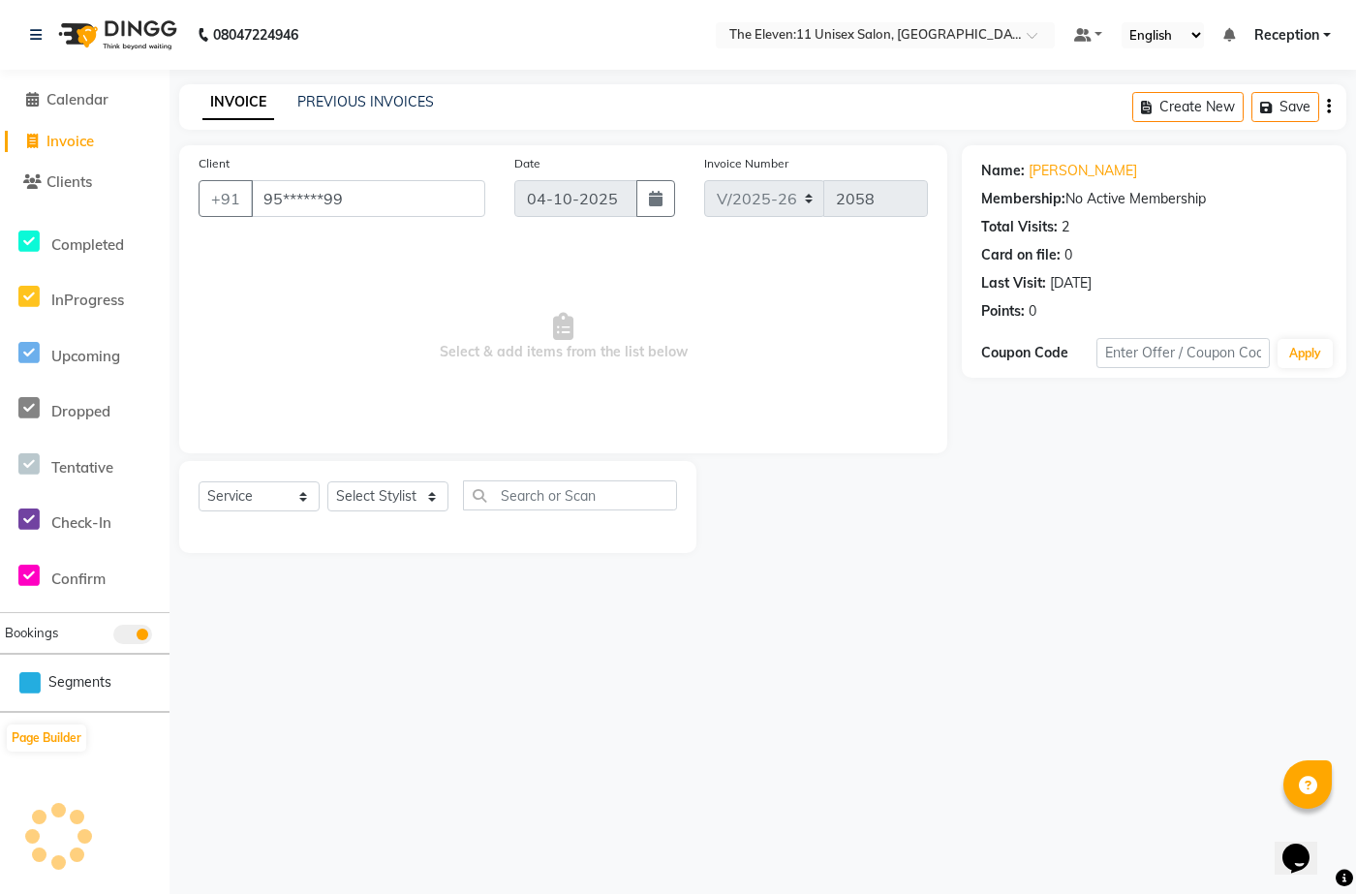
click at [371, 463] on div "Select Service Product Membership Package Voucher Prepaid Gift Card Select Styl…" at bounding box center [437, 507] width 517 height 92
click at [390, 463] on select "Select Stylist Aditya Anita Ganesh Jyoti Manager Ravindra Reception Sanjana" at bounding box center [387, 496] width 121 height 30
select select "70301"
click at [327, 463] on select "Select Stylist Aditya Anita Ganesh Jyoti Manager Ravindra Reception Sanjana" at bounding box center [387, 496] width 121 height 30
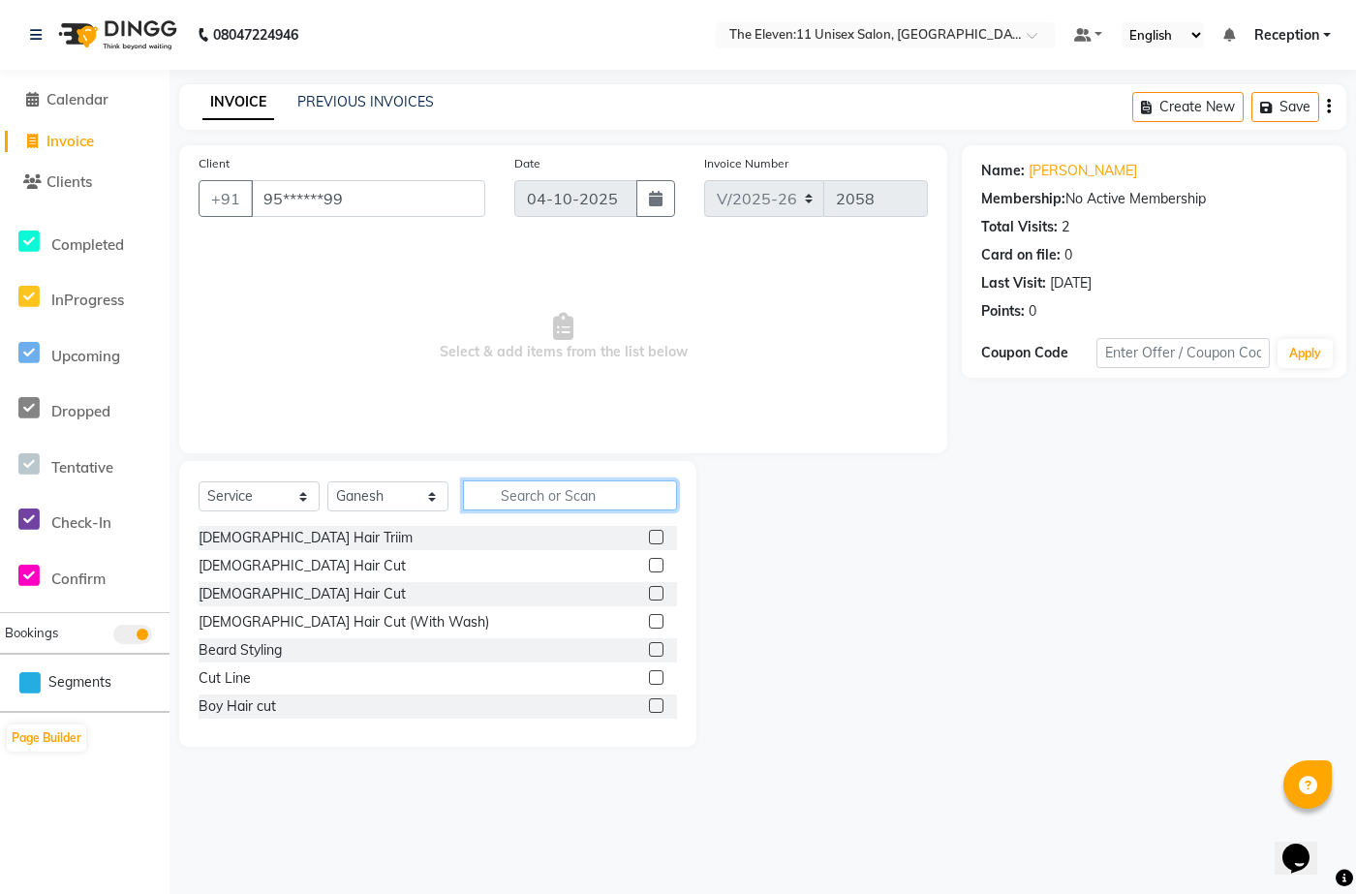
click at [562, 463] on input "text" at bounding box center [570, 495] width 214 height 30
click at [256, 463] on div "Male Hair Cut" at bounding box center [302, 594] width 207 height 20
checkbox input "false"
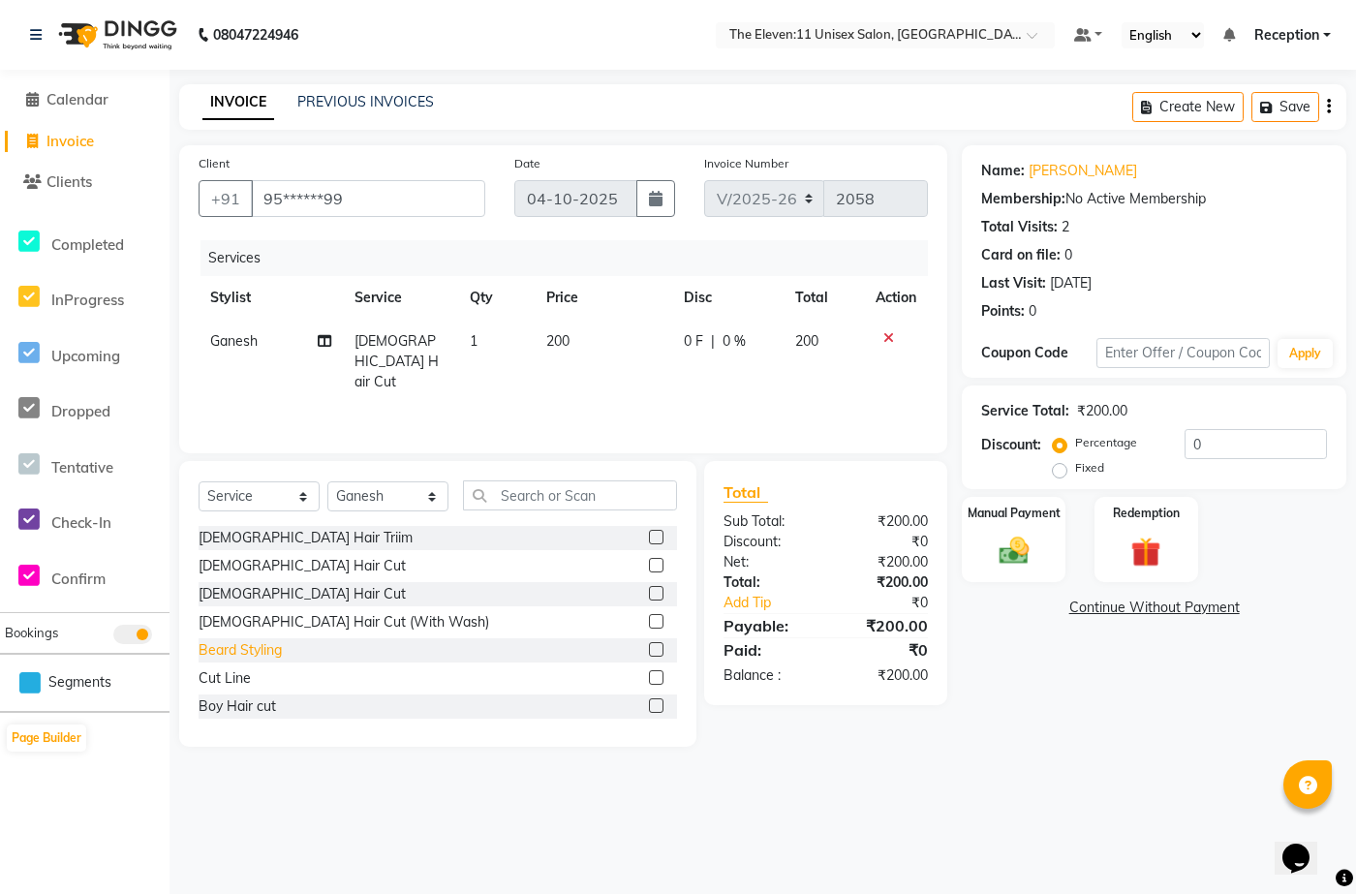
click at [257, 463] on div "Beard Styling" at bounding box center [240, 650] width 83 height 20
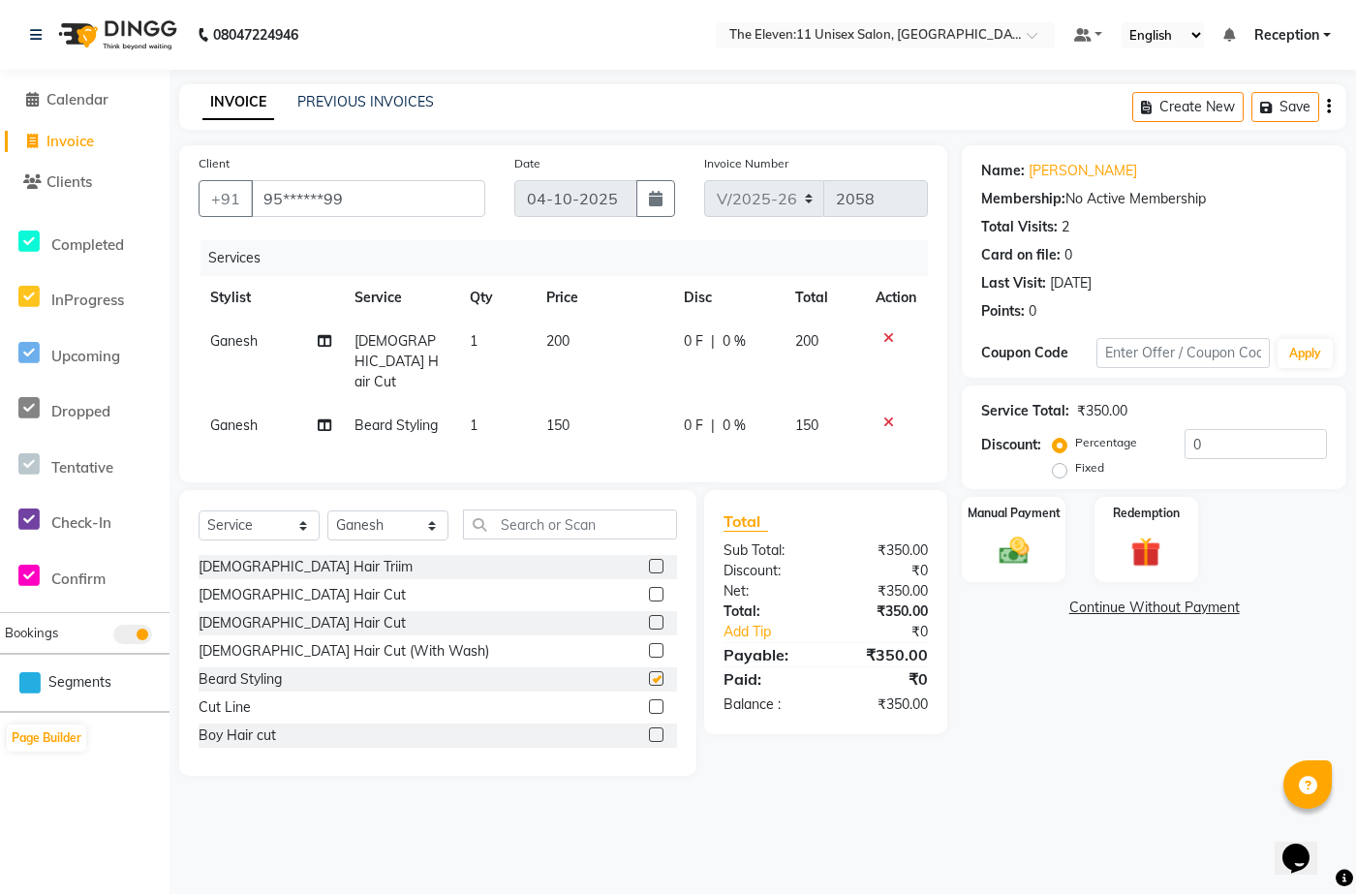
checkbox input "false"
click at [557, 463] on input "text" at bounding box center [570, 525] width 214 height 30
click at [891, 336] on icon at bounding box center [888, 338] width 11 height 14
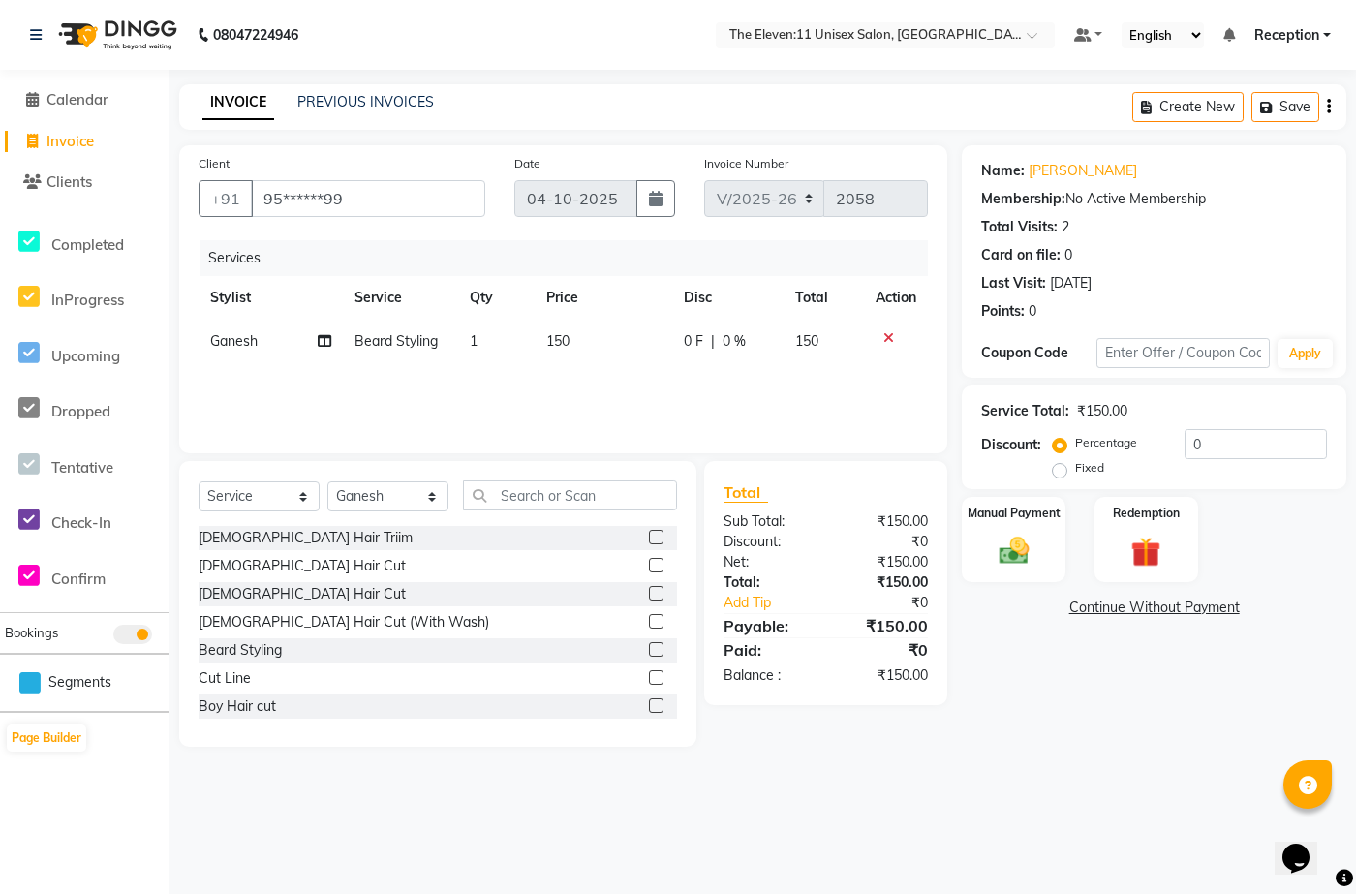
click at [297, 463] on div "Male Hair Cut (With Wash)" at bounding box center [344, 622] width 291 height 20
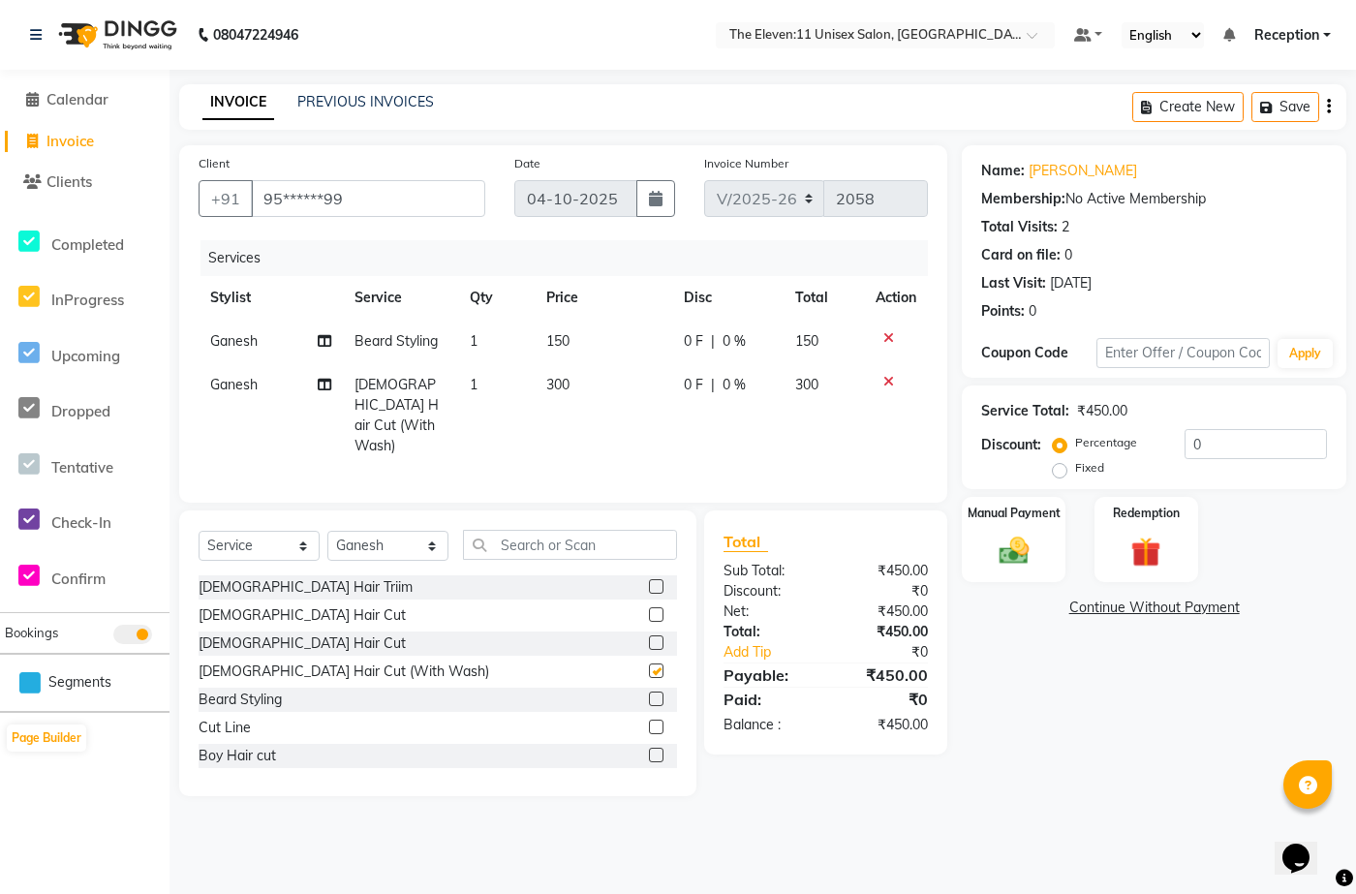
checkbox input "false"
click at [548, 463] on input "text" at bounding box center [570, 545] width 214 height 30
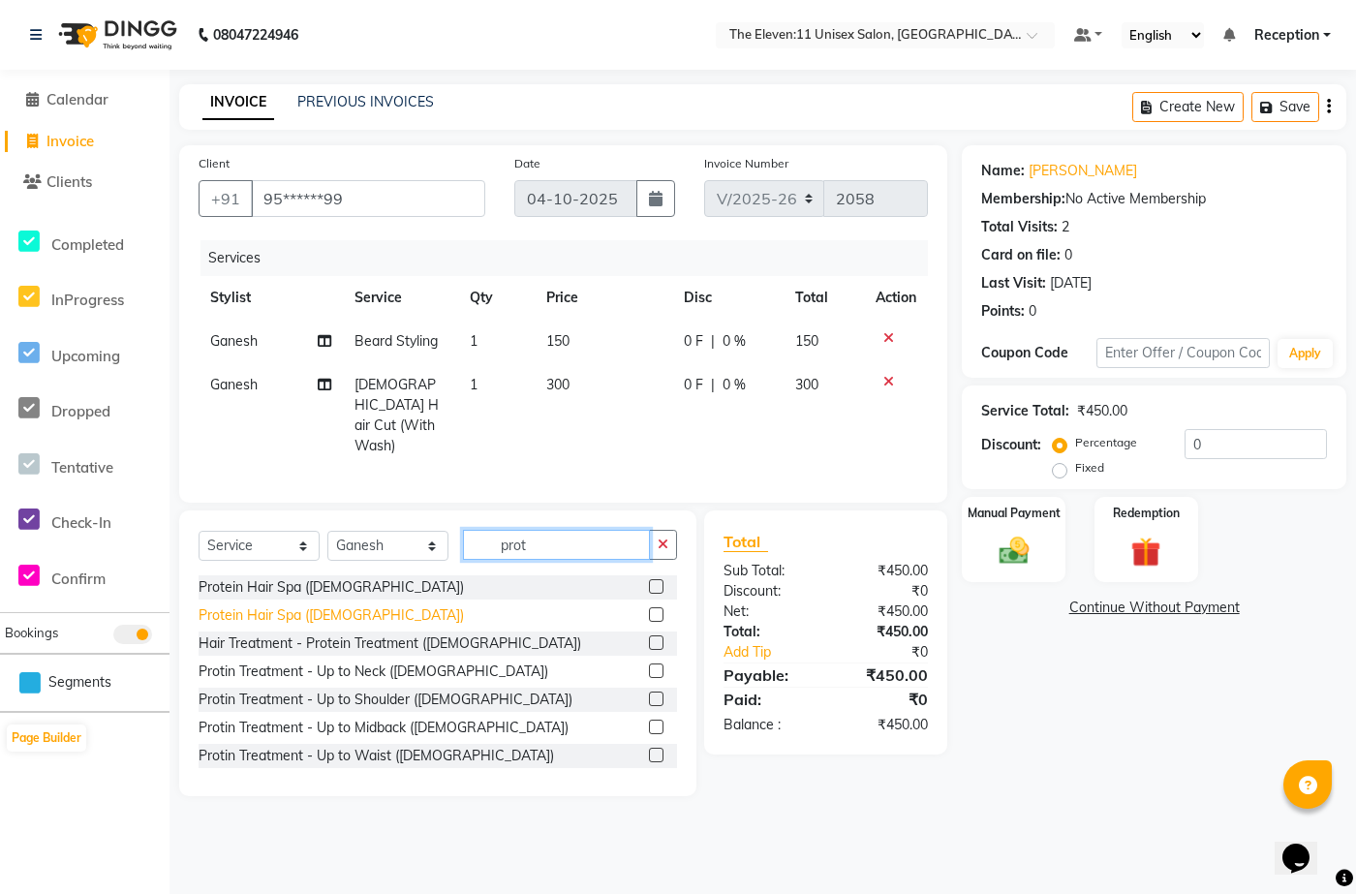
type input "prot"
click at [319, 463] on div "Protein Hair Spa (Male)" at bounding box center [331, 615] width 265 height 20
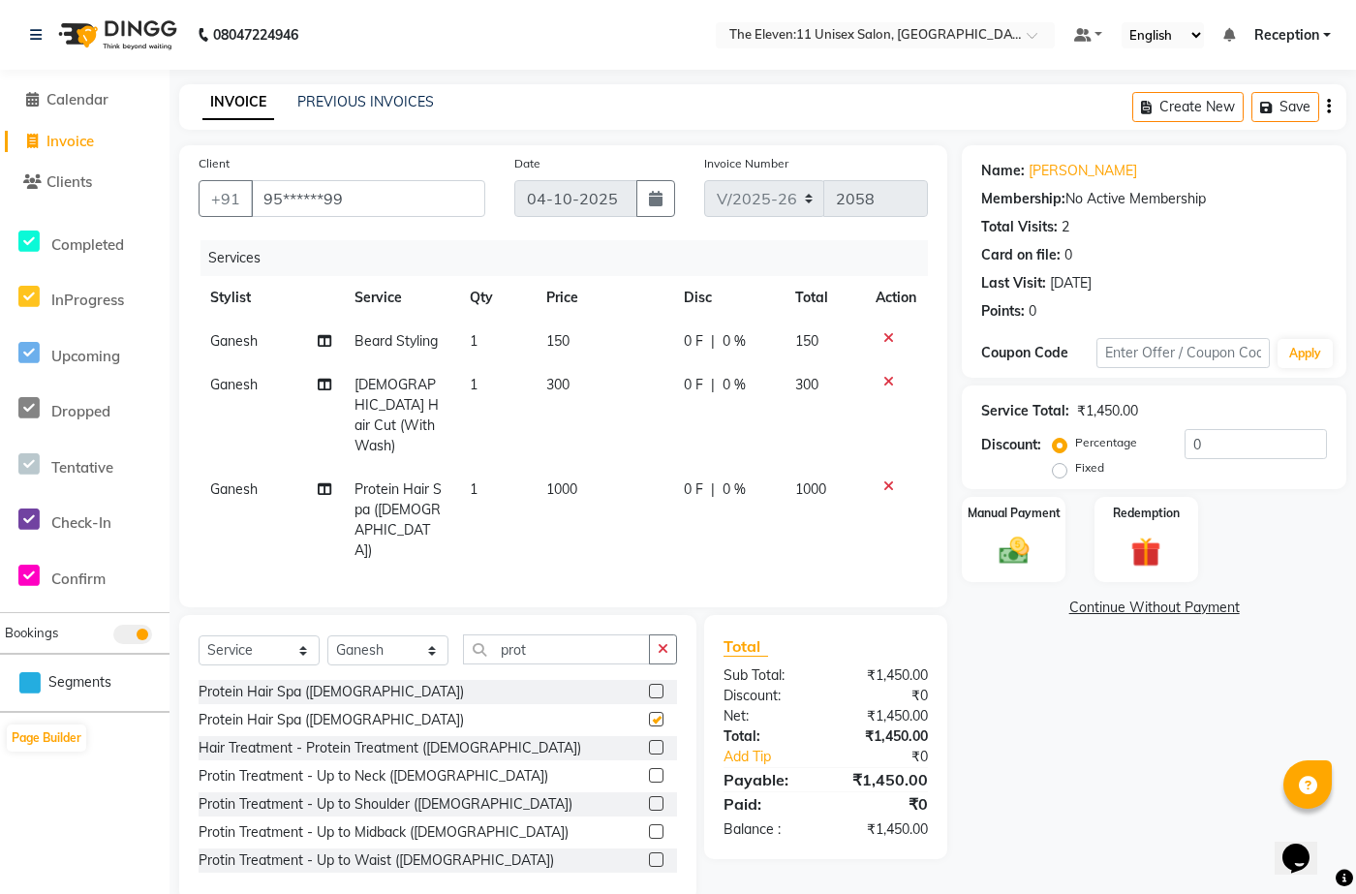
checkbox input "false"
click at [730, 463] on span "0 %" at bounding box center [734, 490] width 23 height 20
select select "70301"
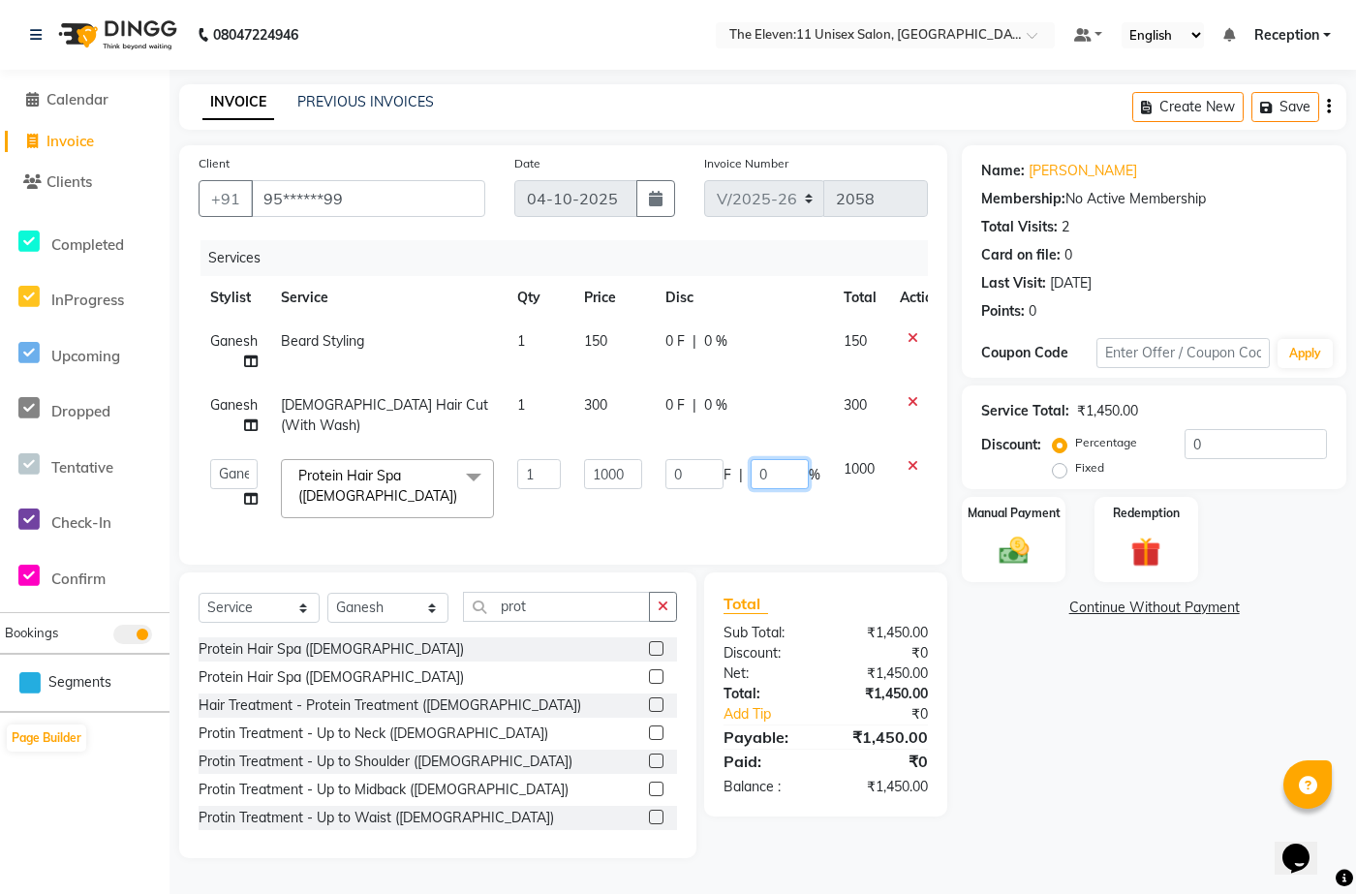
click at [764, 463] on input "0" at bounding box center [780, 474] width 58 height 30
type input "30"
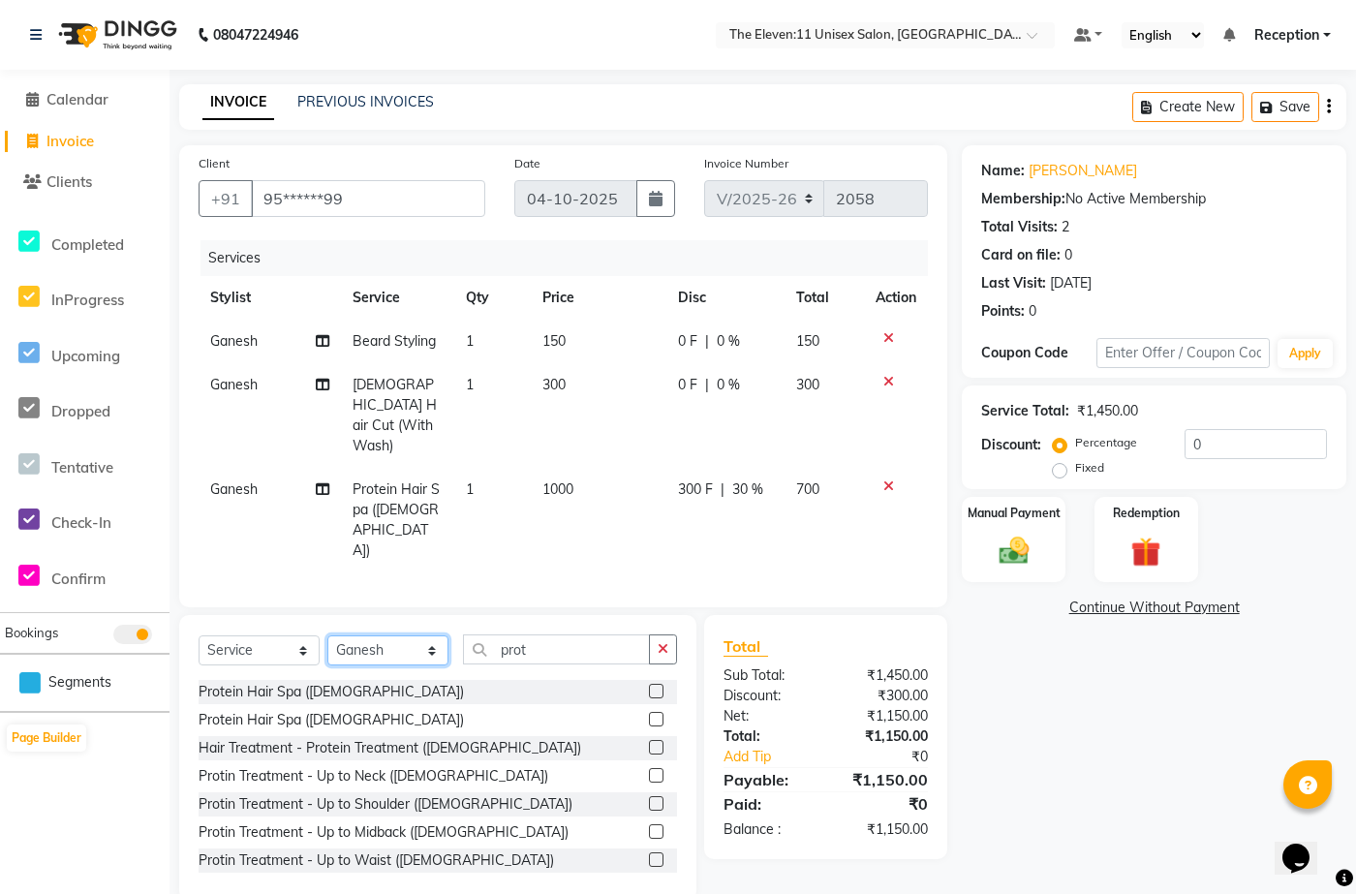
click at [418, 463] on div "Select Service Product Membership Package Voucher Prepaid Gift Card Select Styl…" at bounding box center [438, 658] width 479 height 46
select select "73962"
click at [327, 463] on select "Select Stylist Aditya Anita Ganesh Jyoti Manager Ravindra Reception Sanjana" at bounding box center [387, 650] width 121 height 30
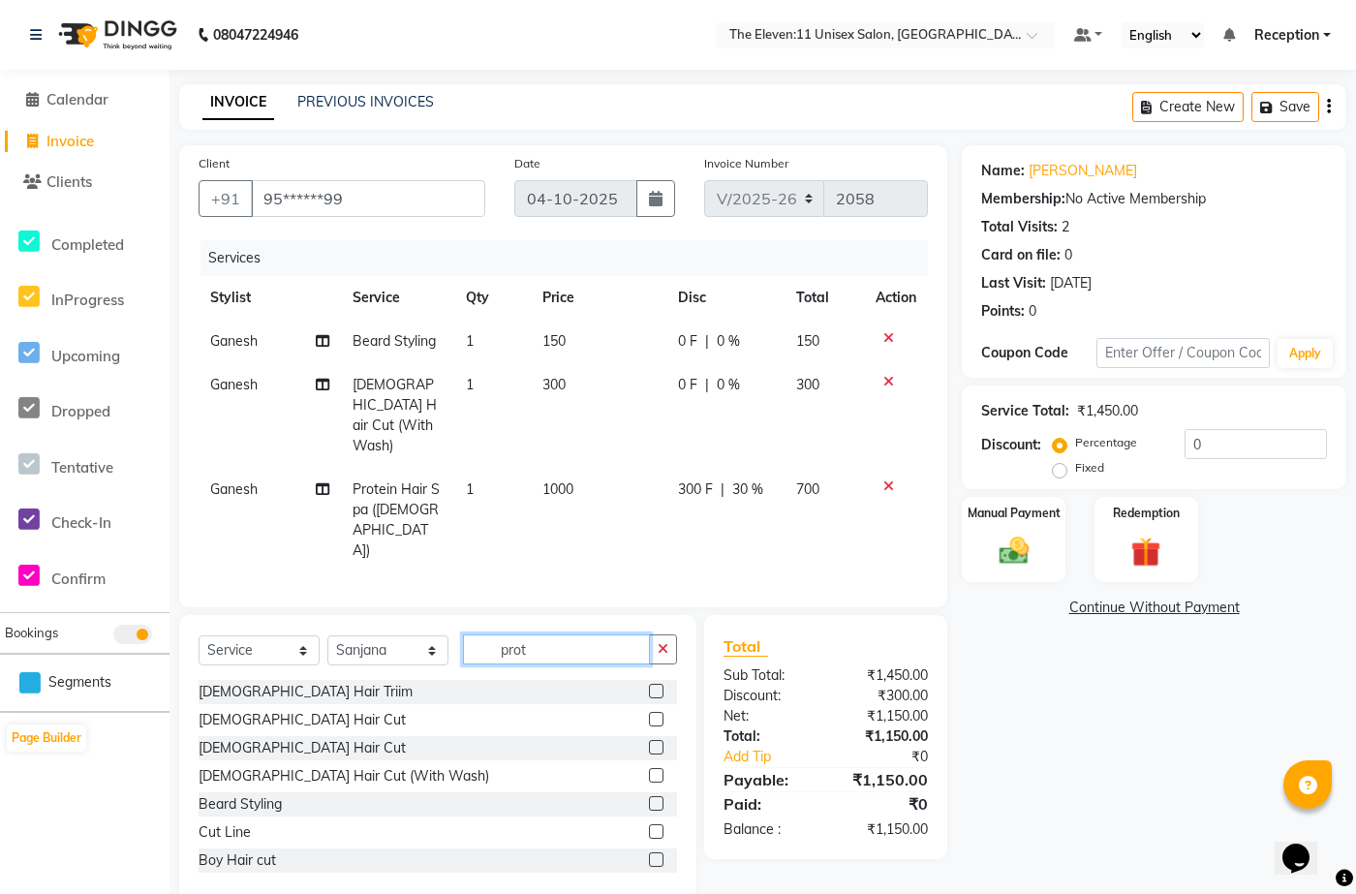
click at [600, 463] on input "prot" at bounding box center [556, 650] width 187 height 30
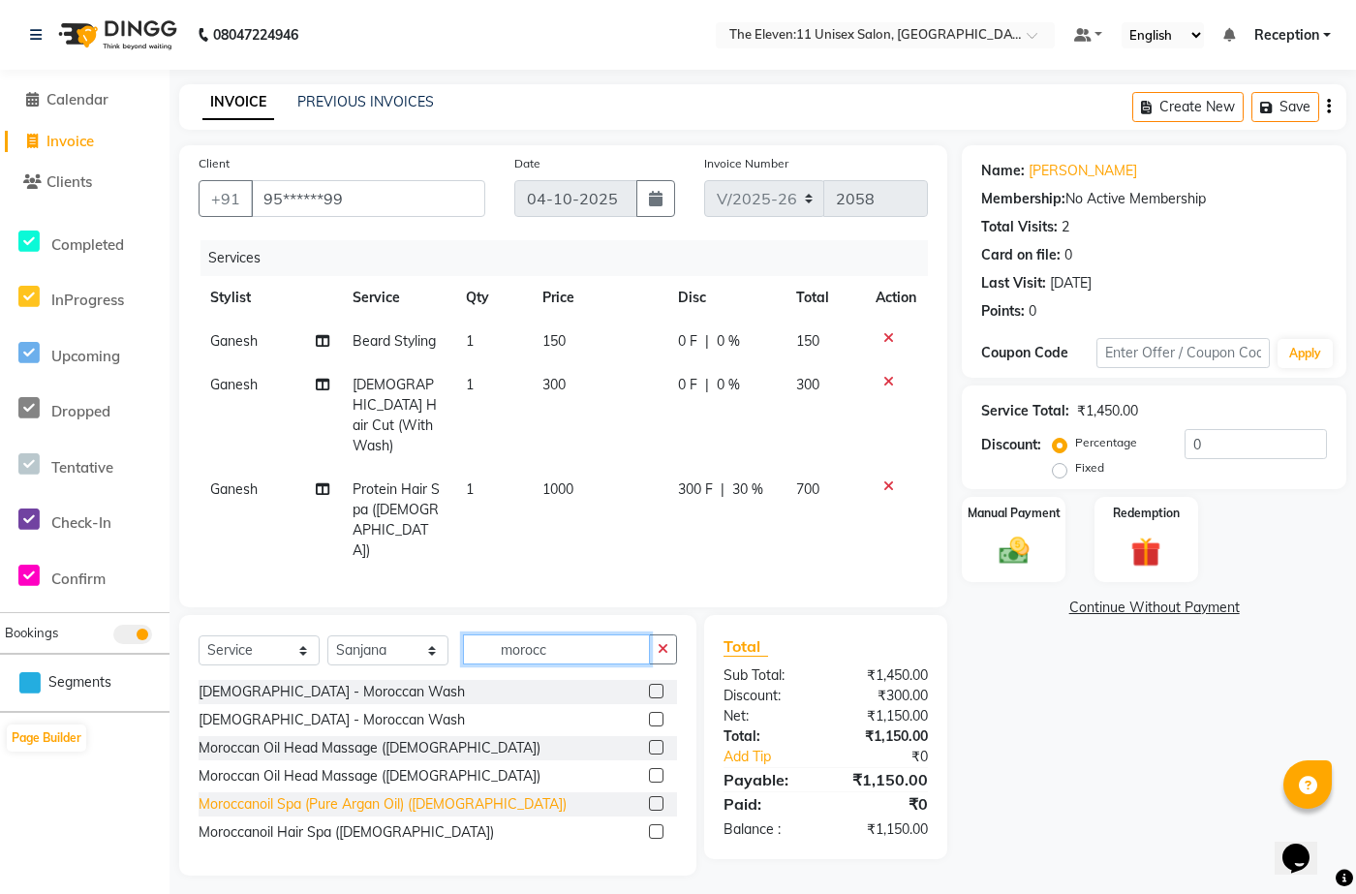
type input "morocc"
click at [320, 463] on div "Moroccanoil Spa (Pure Argan Oil) (Female)" at bounding box center [383, 804] width 368 height 20
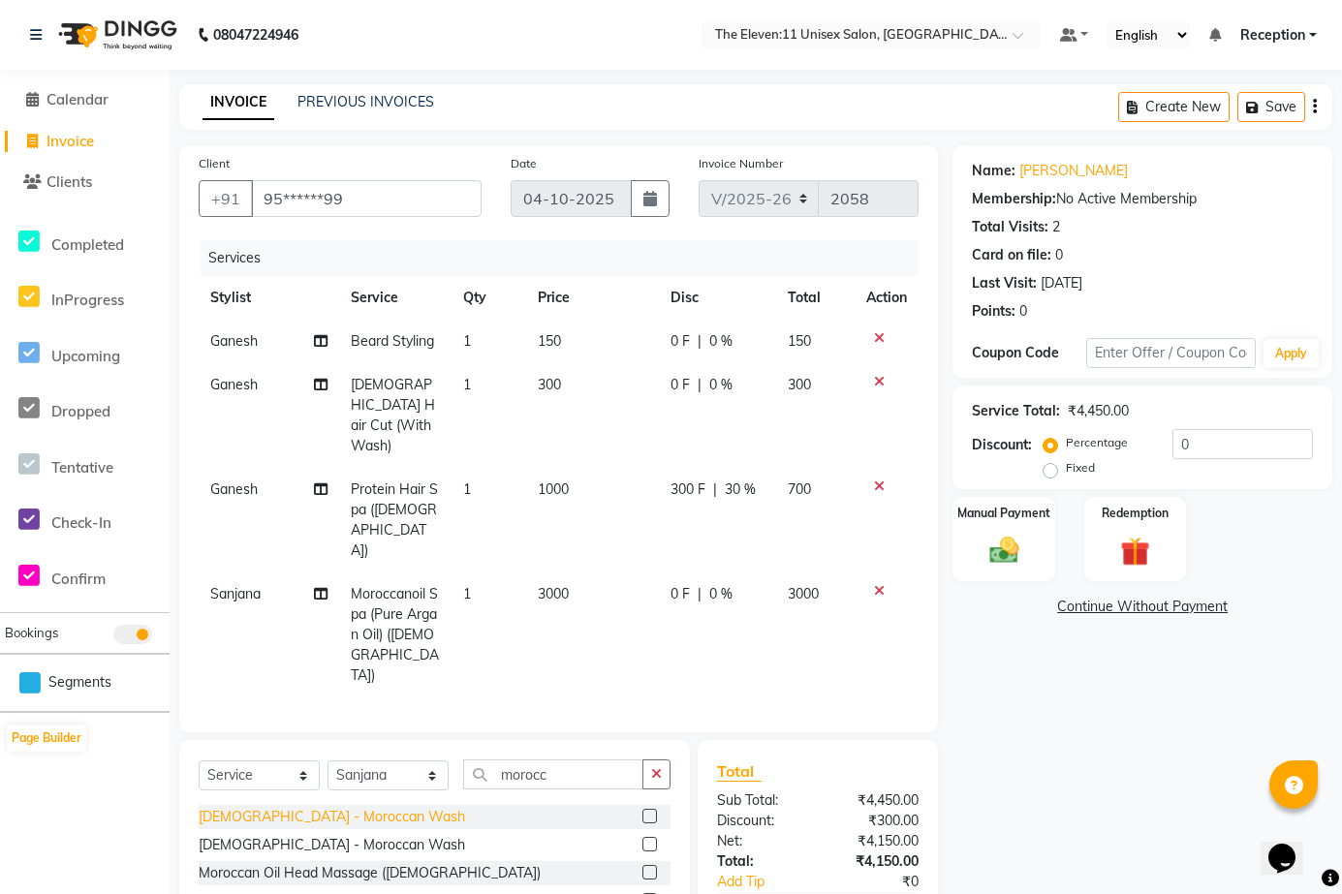
checkbox input "false"
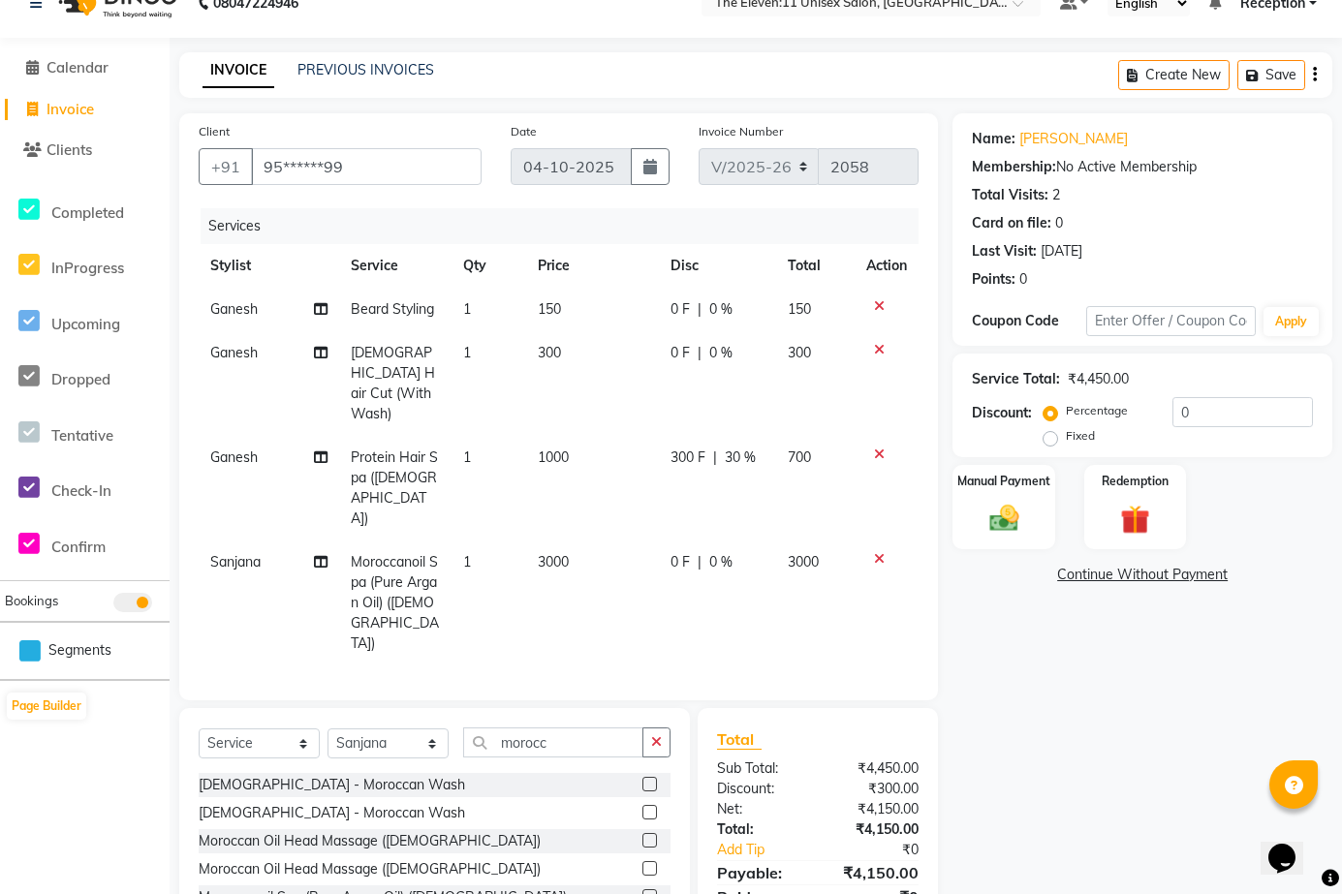
scroll to position [48, 0]
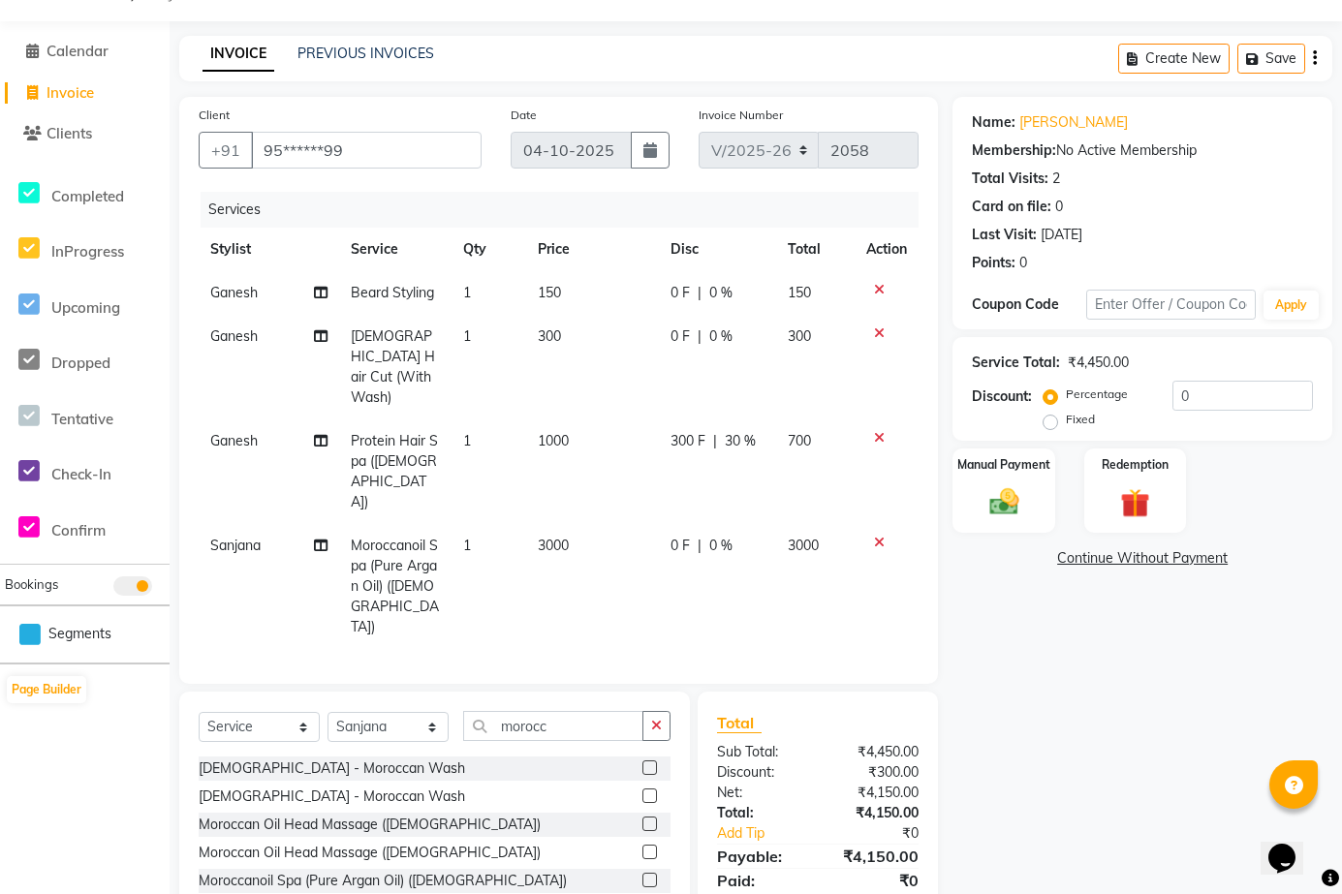
click at [713, 463] on span "0 %" at bounding box center [720, 546] width 23 height 20
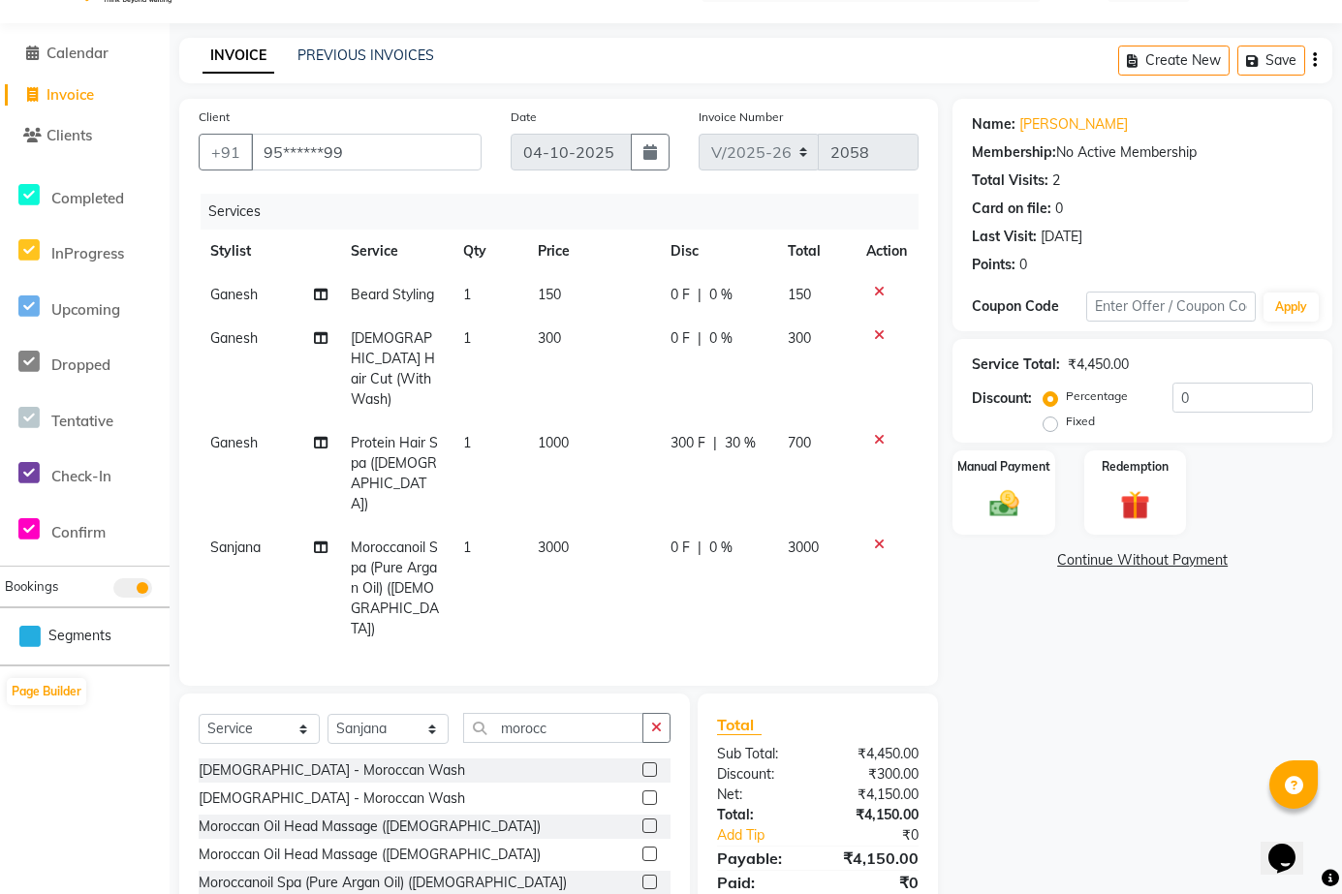
select select "73962"
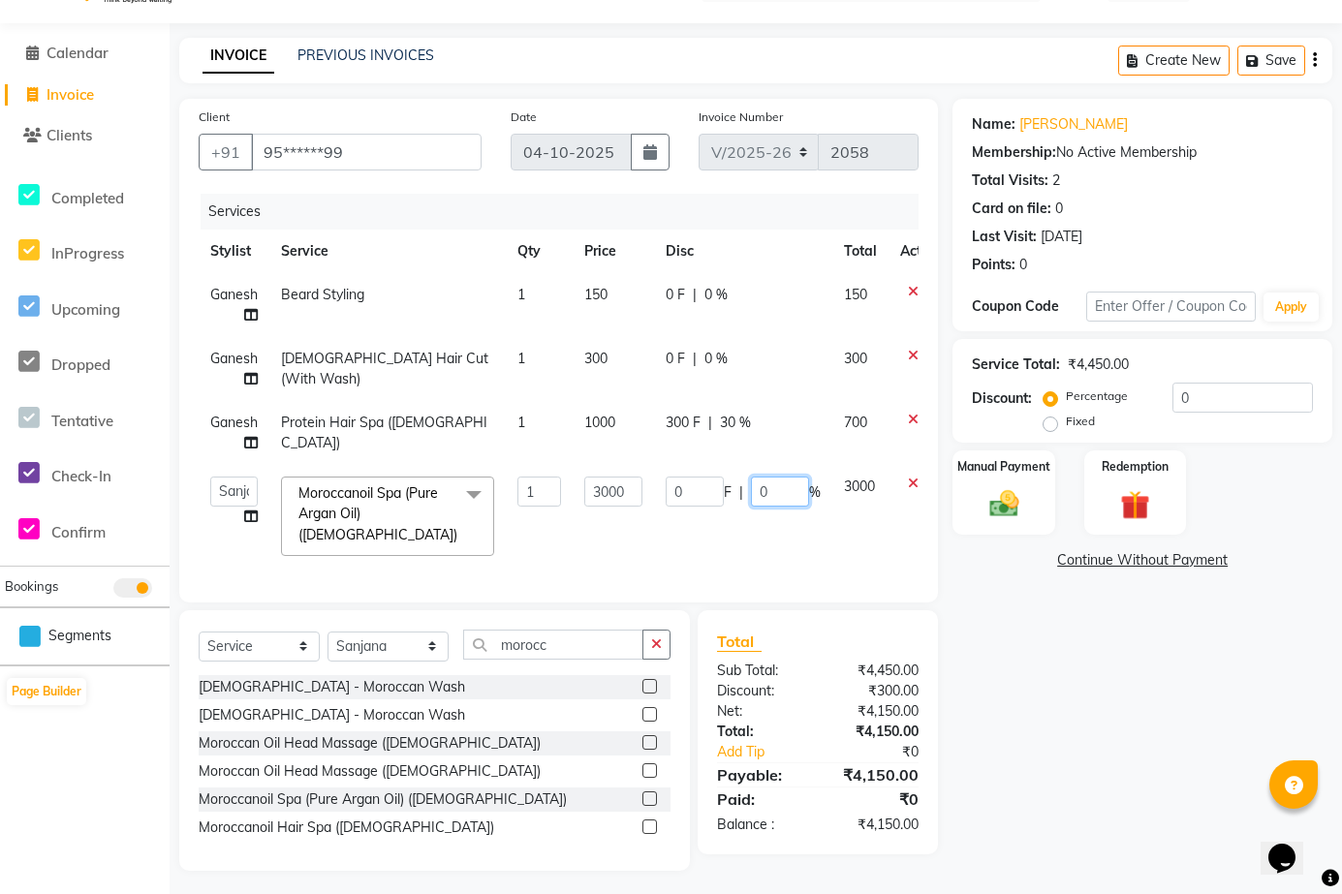
click at [777, 463] on input "0" at bounding box center [780, 492] width 58 height 30
type input "30"
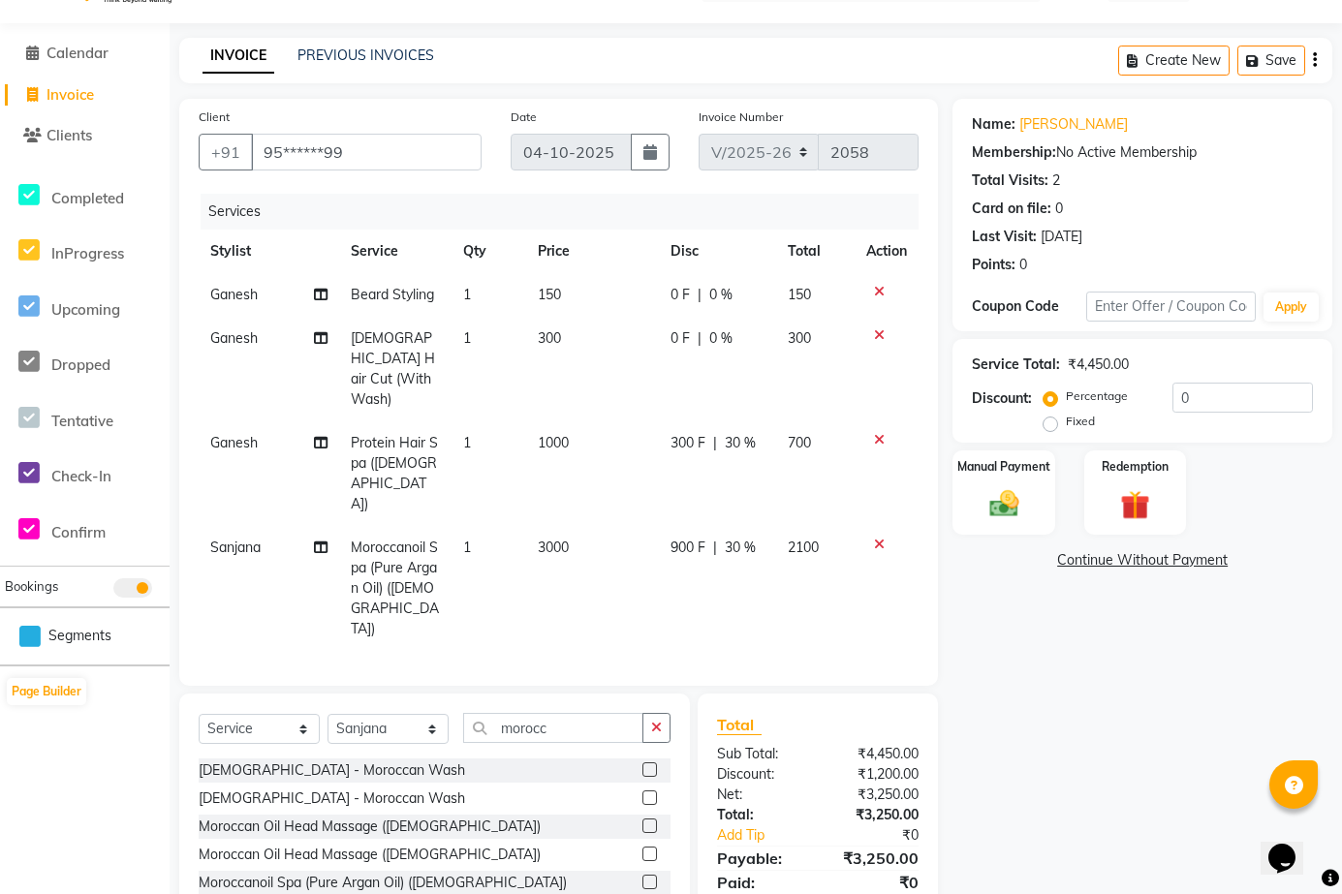
click at [907, 463] on div "Name: Adarsh Shing Membership: No Active Membership Total Visits: 2 Card on fil…" at bounding box center [1149, 526] width 394 height 855
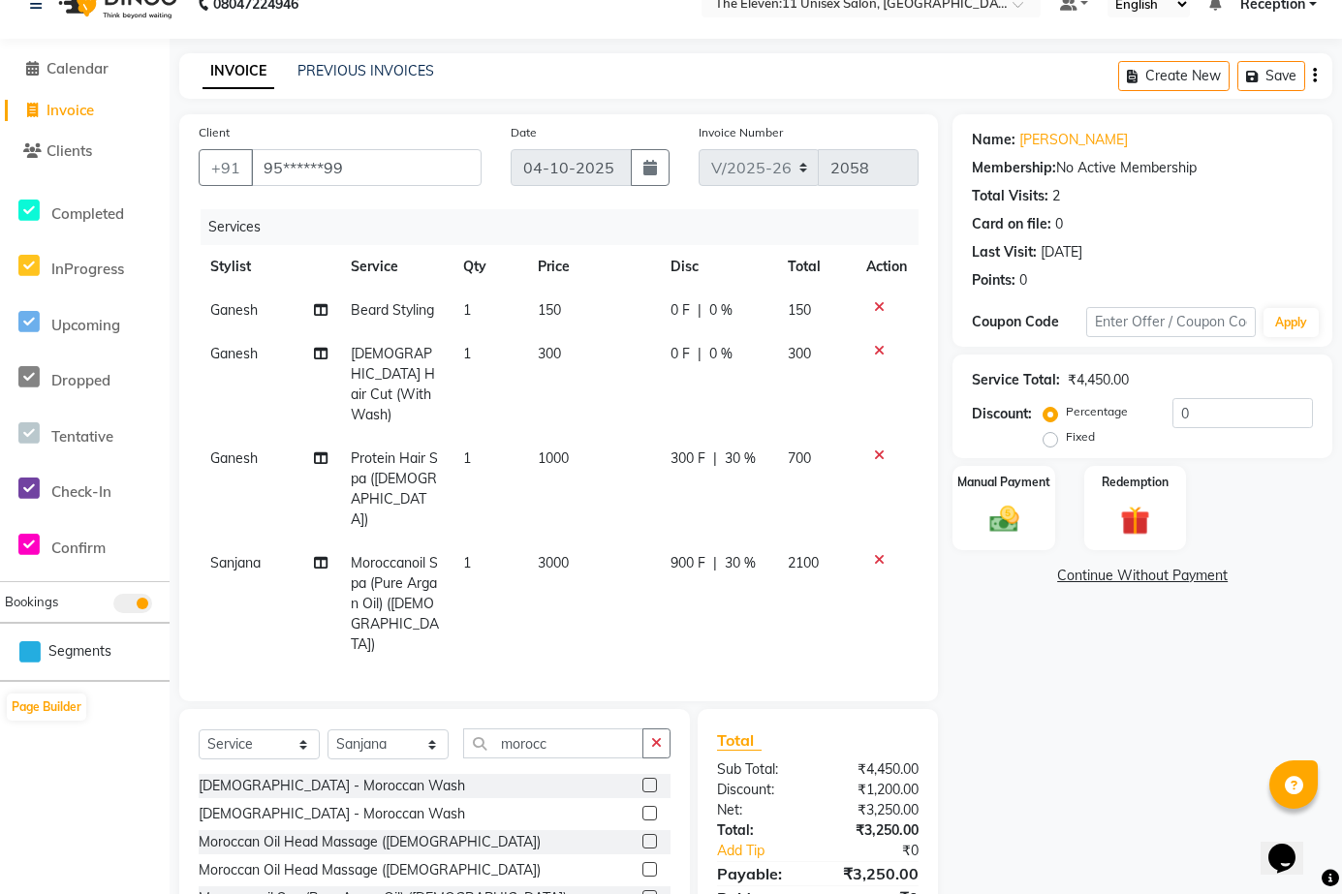
scroll to position [48, 0]
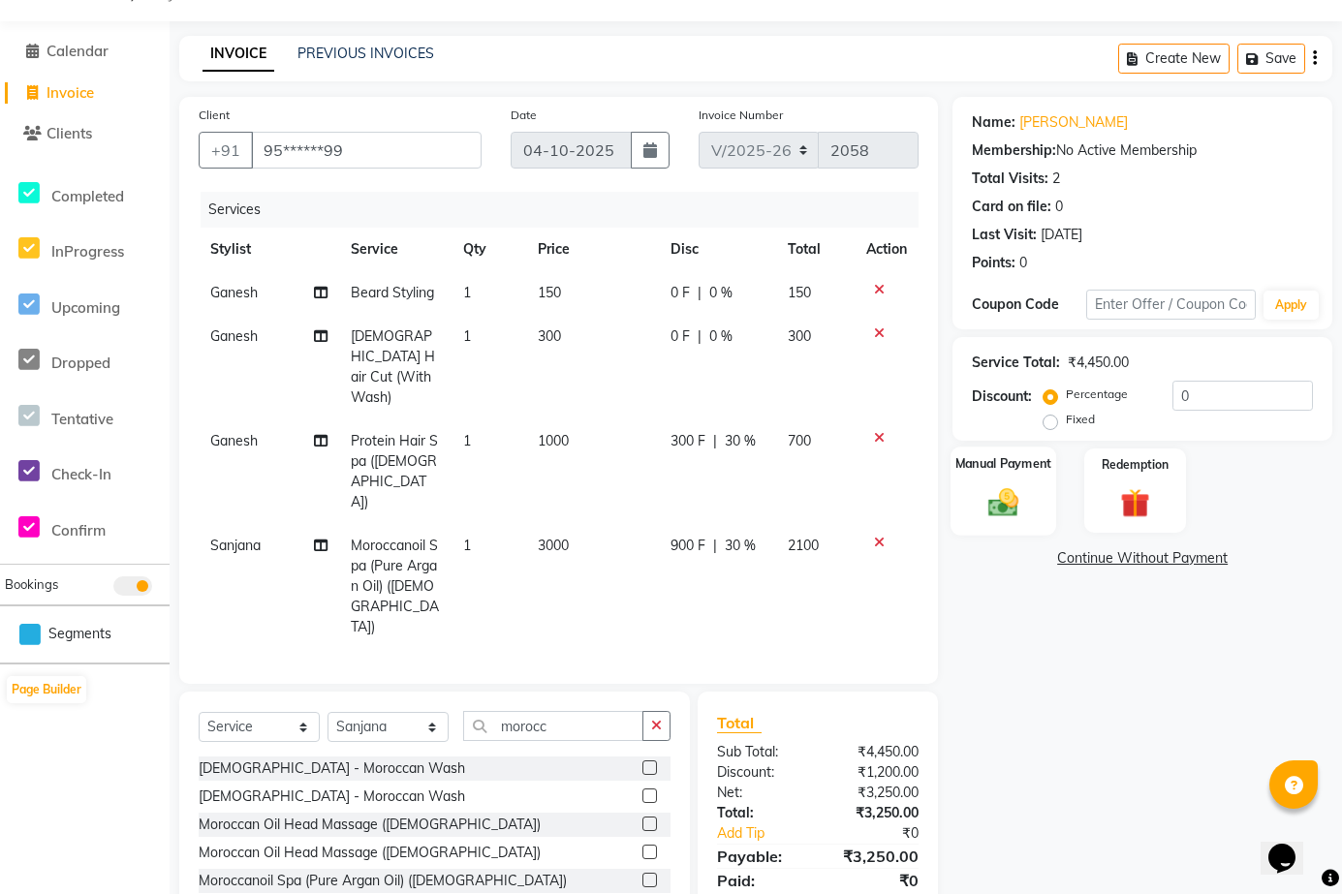
click at [907, 463] on img at bounding box center [1003, 501] width 49 height 35
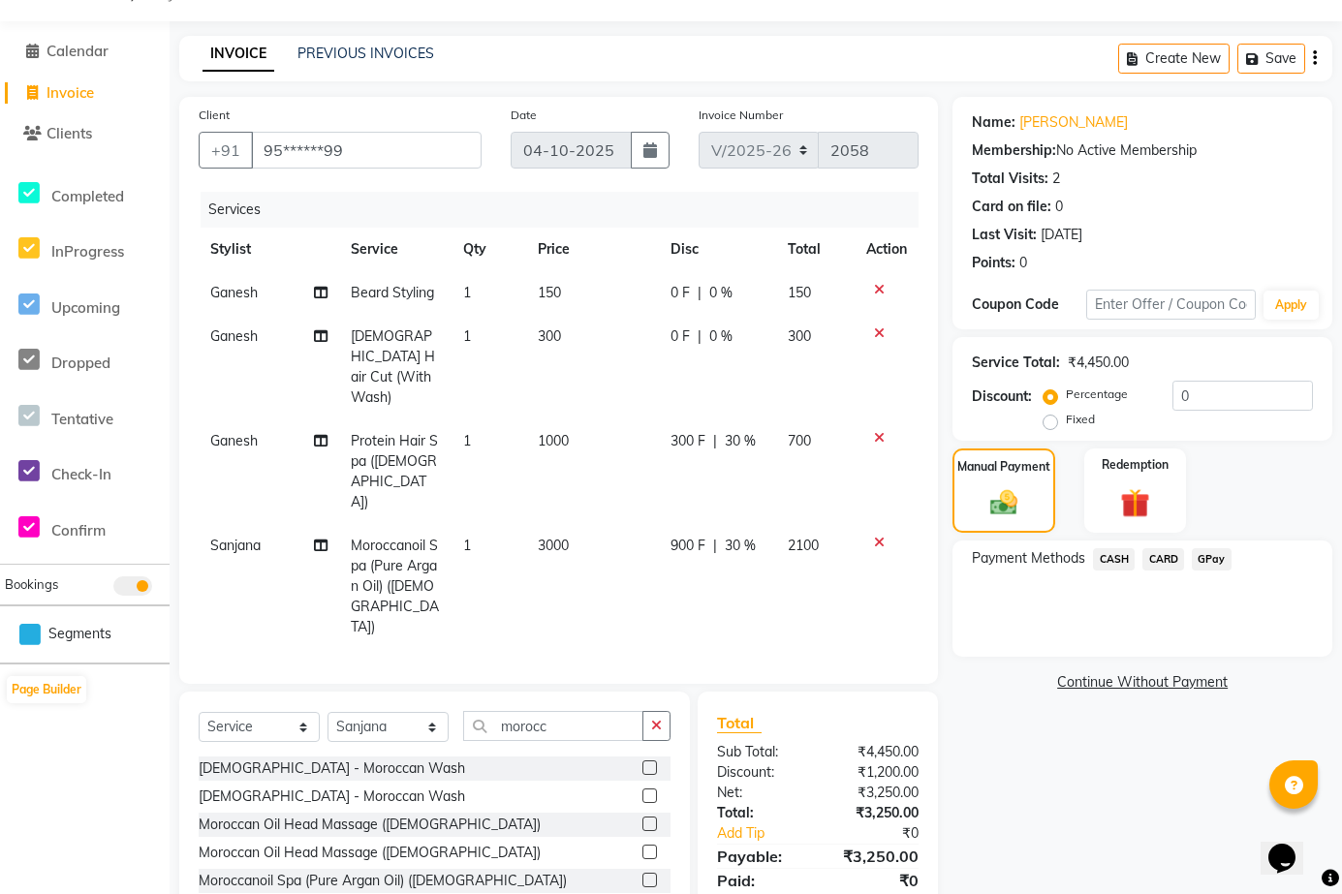
click at [907, 463] on span "GPay" at bounding box center [1212, 559] width 40 height 22
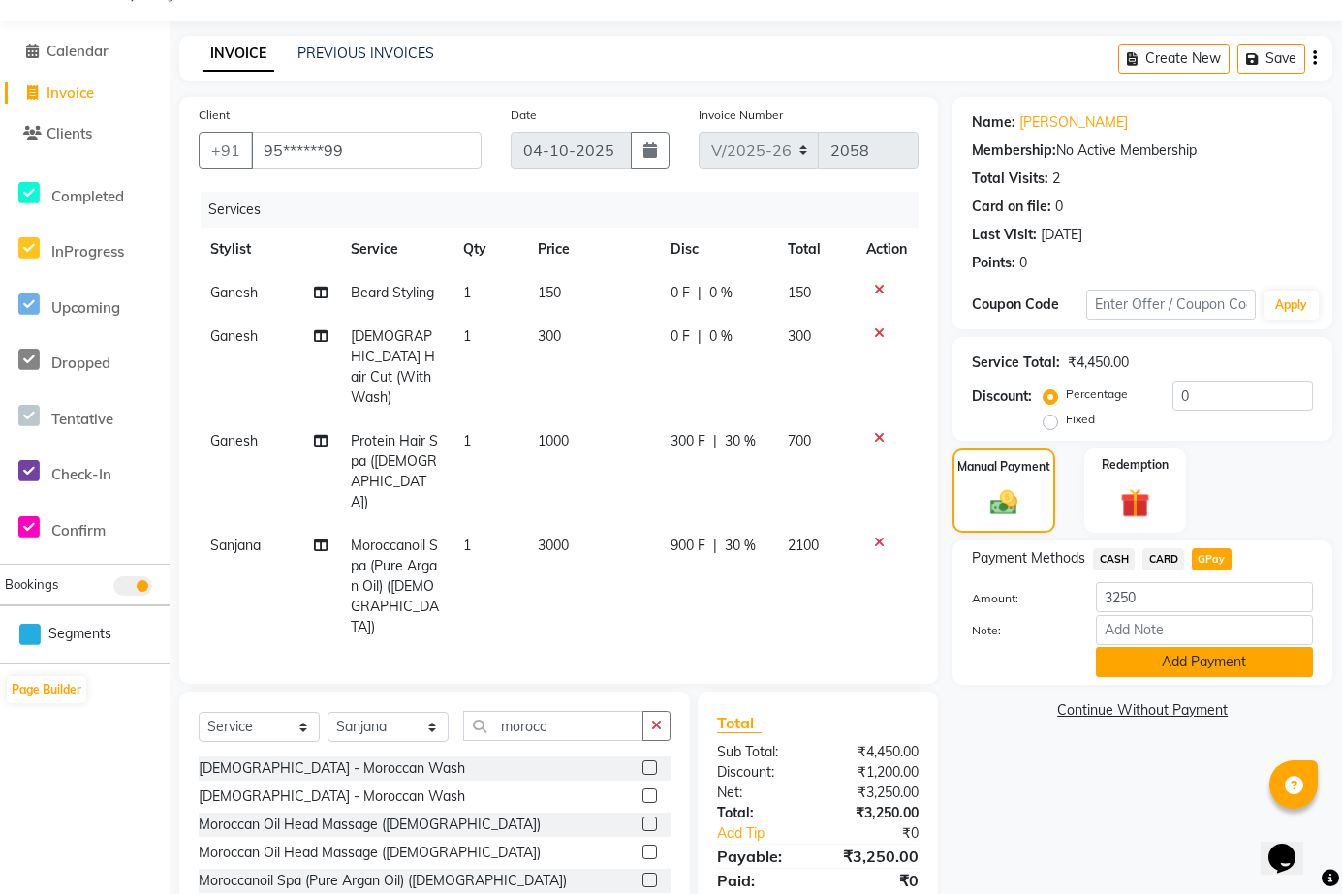
click at [907, 463] on button "Add Payment" at bounding box center [1204, 662] width 217 height 30
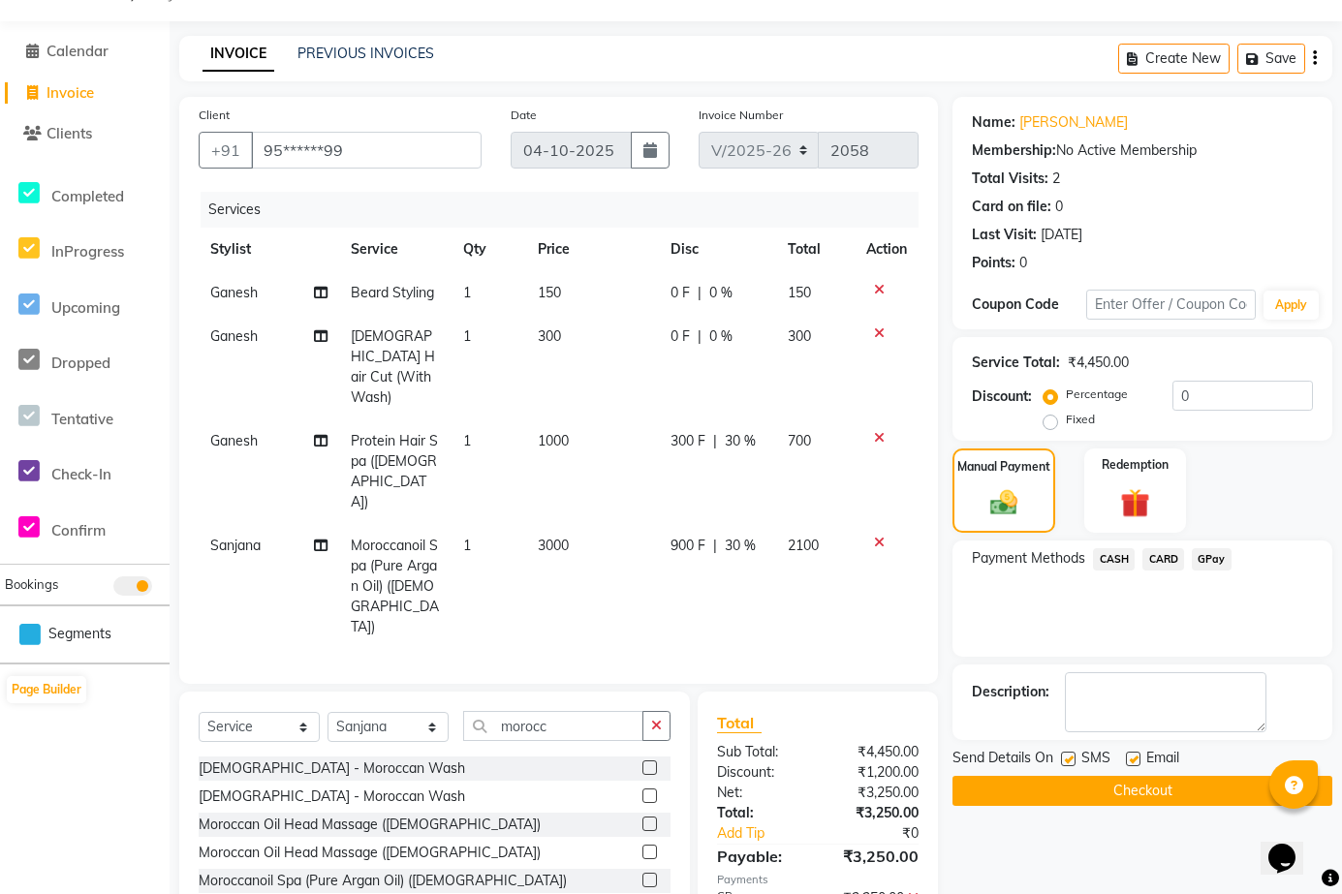
click at [907, 463] on button "Checkout" at bounding box center [1142, 791] width 380 height 30
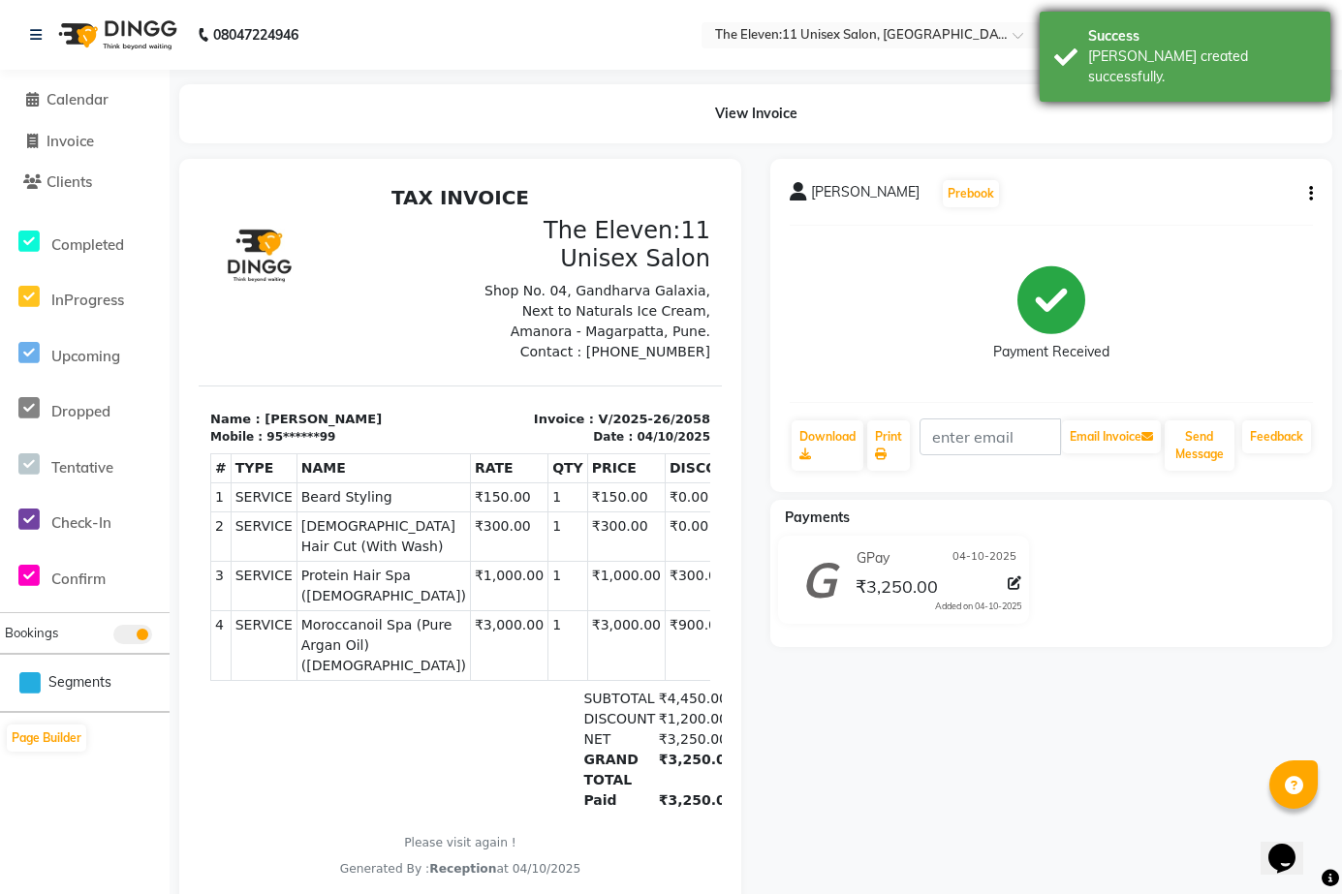
click at [907, 47] on div "Bill created successfully." at bounding box center [1202, 66] width 228 height 41
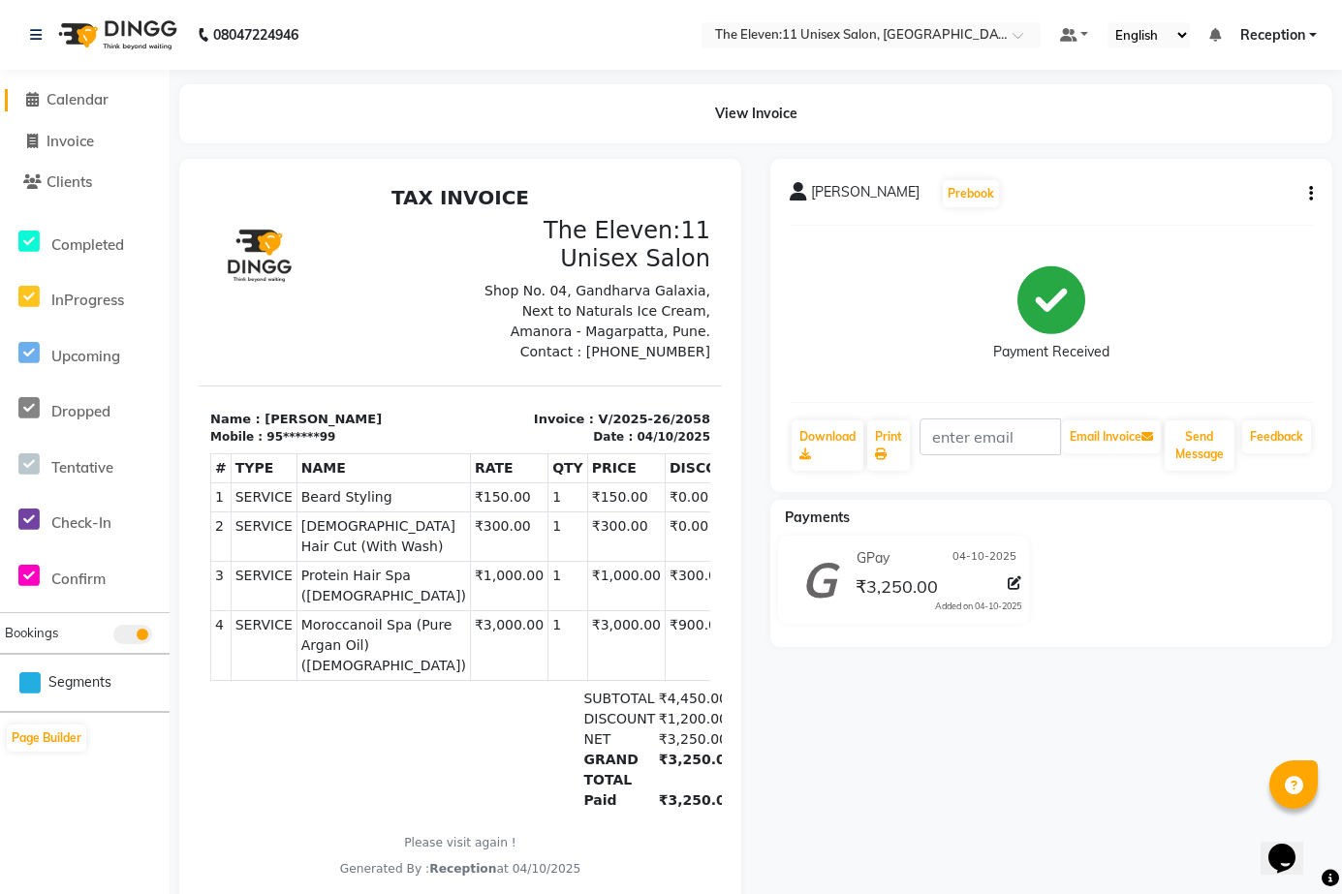
click at [37, 100] on icon at bounding box center [32, 99] width 13 height 15
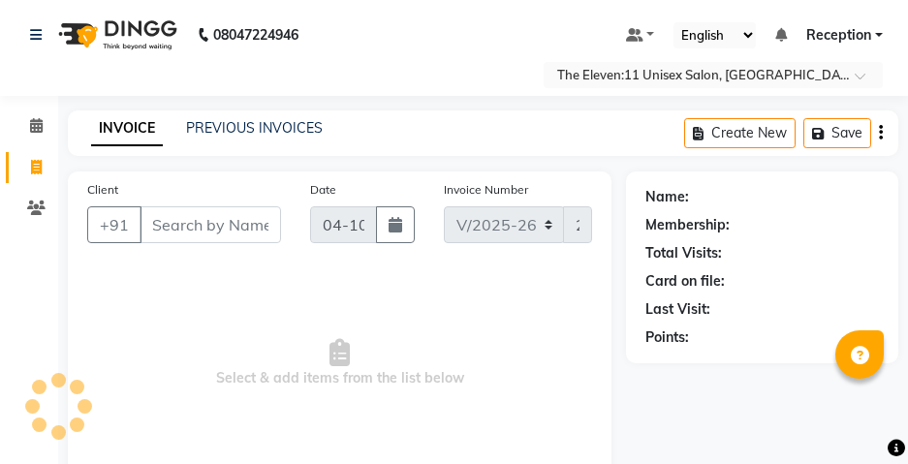
select select "7836"
select select "service"
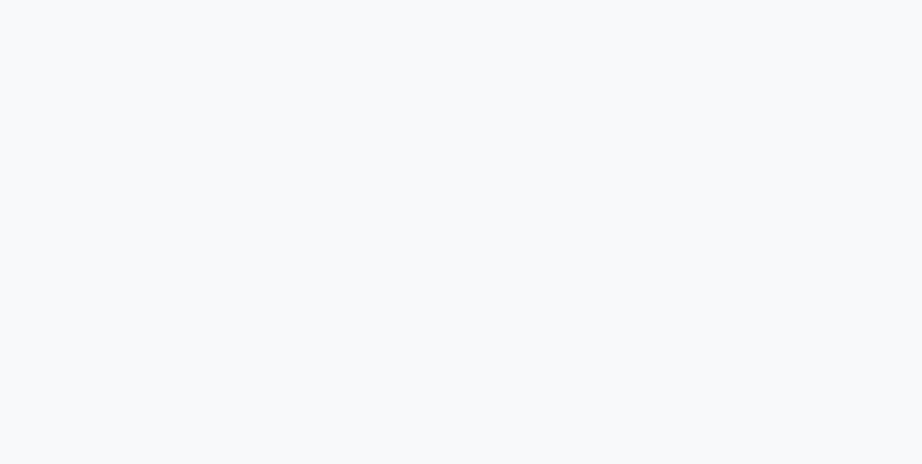
select select "7836"
select select "service"
